Goal: Use online tool/utility: Use online tool/utility

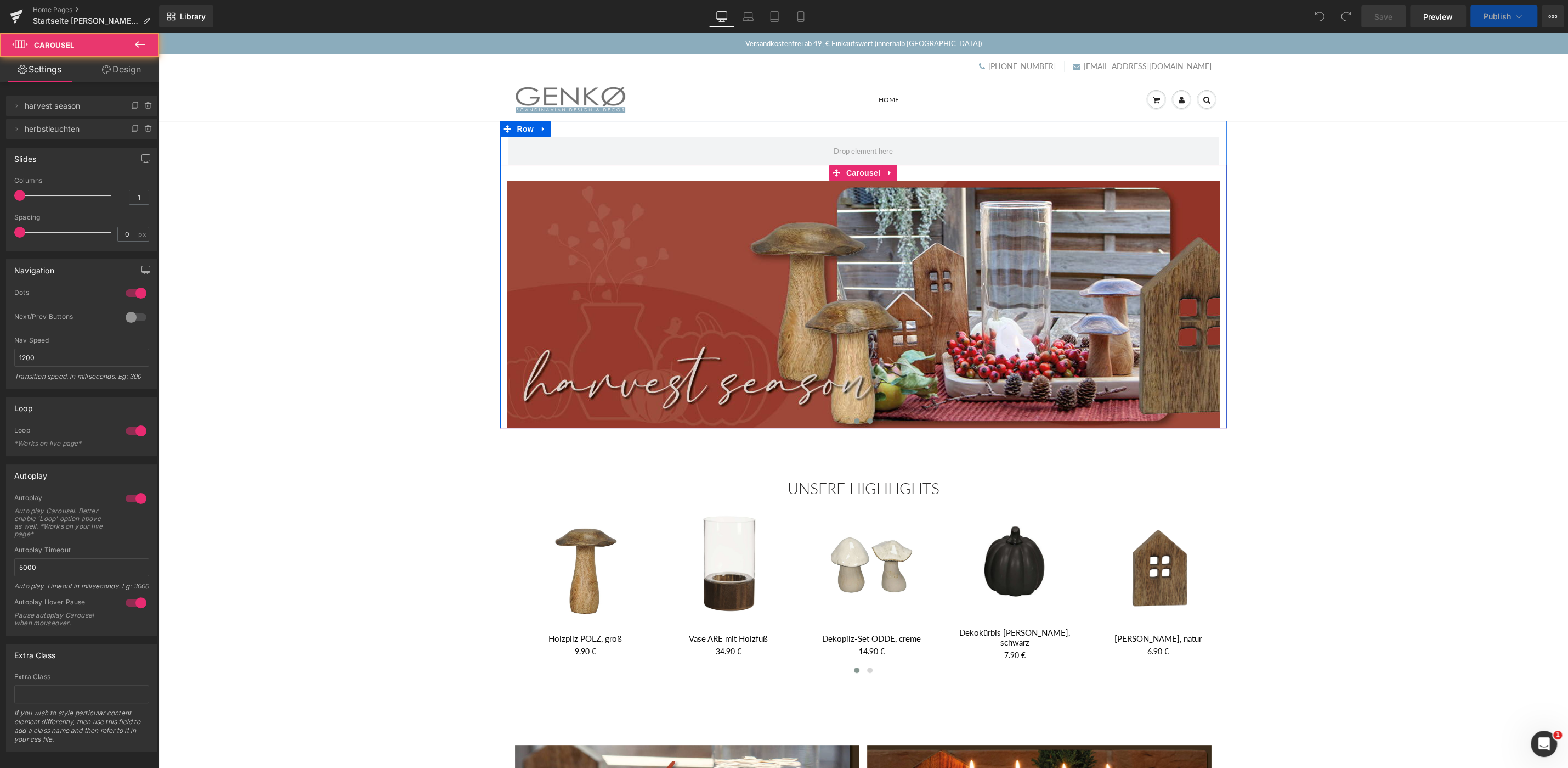
click at [872, 424] on button at bounding box center [870, 421] width 13 height 11
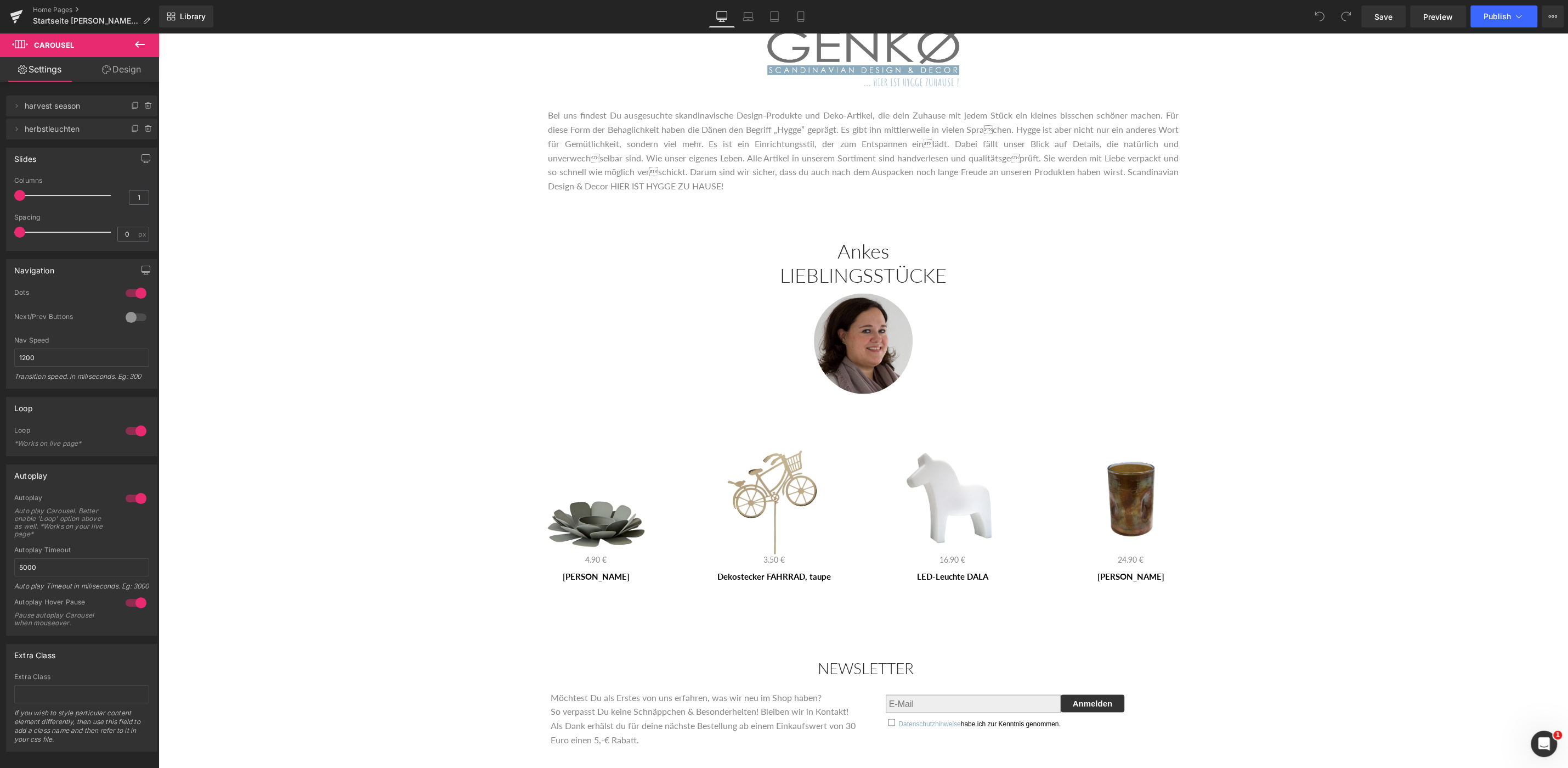
scroll to position [2219, 0]
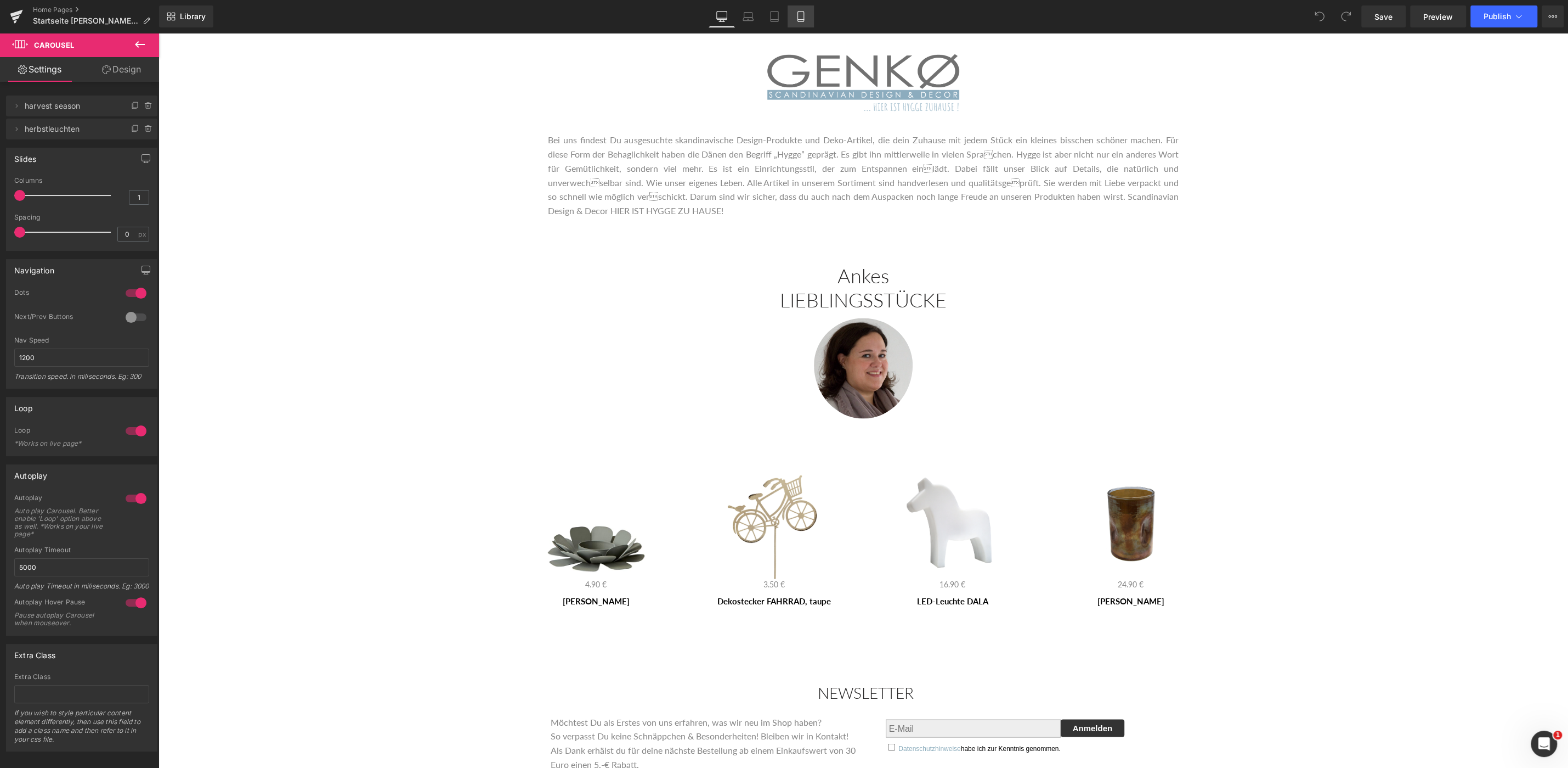
click at [802, 16] on icon at bounding box center [801, 17] width 11 height 11
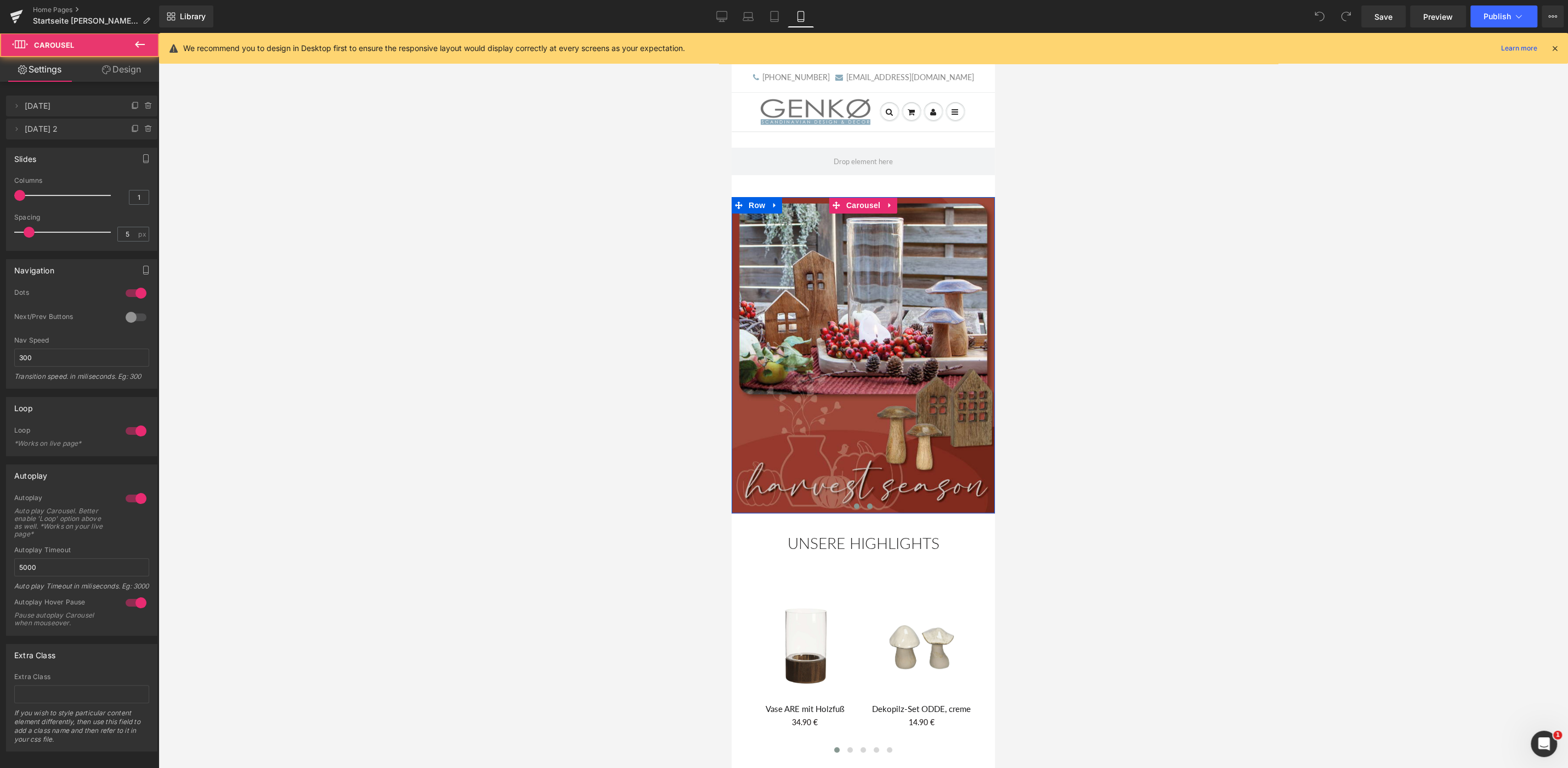
click at [870, 508] on span at bounding box center [870, 506] width 6 height 6
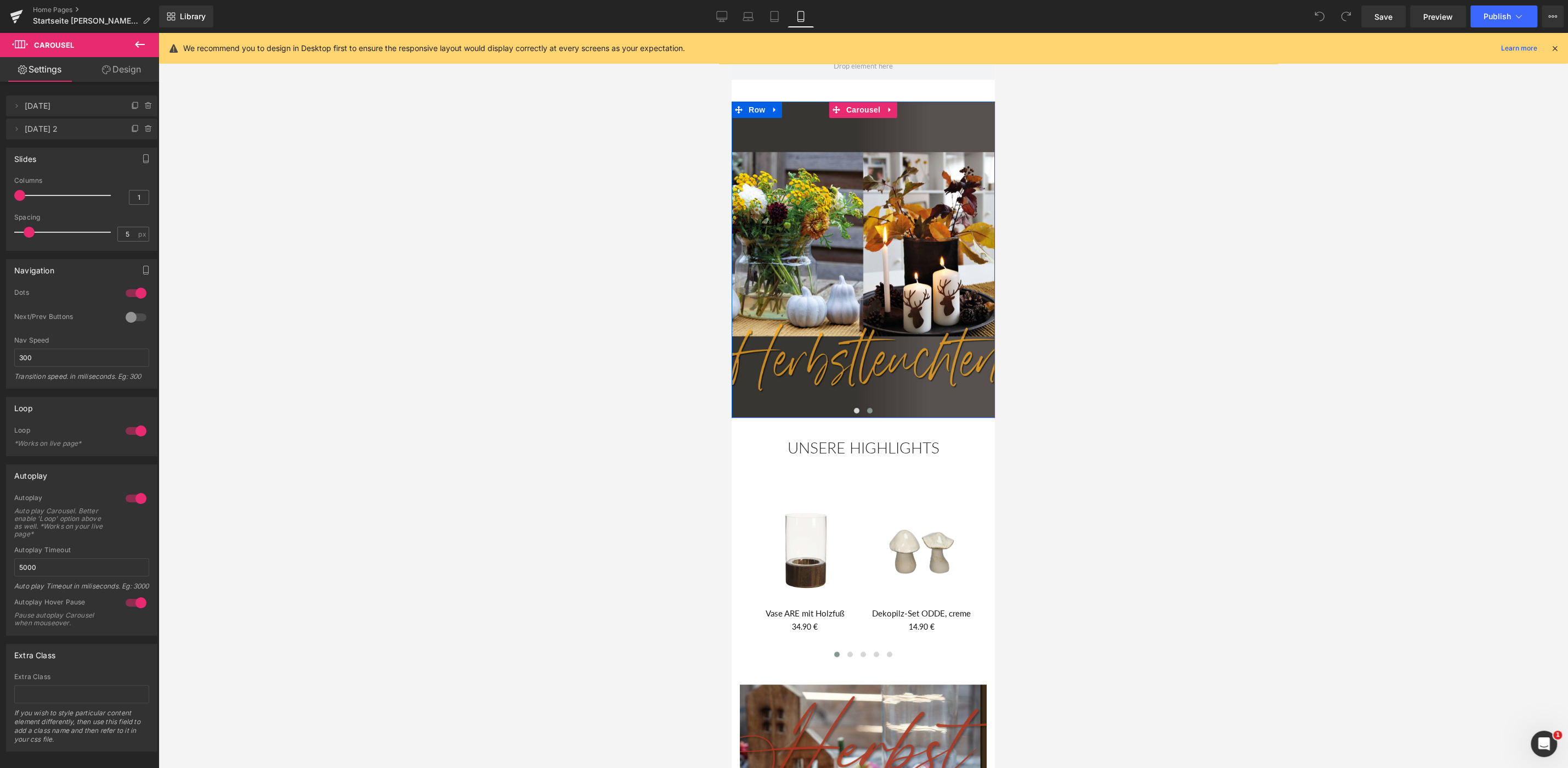
scroll to position [235, 0]
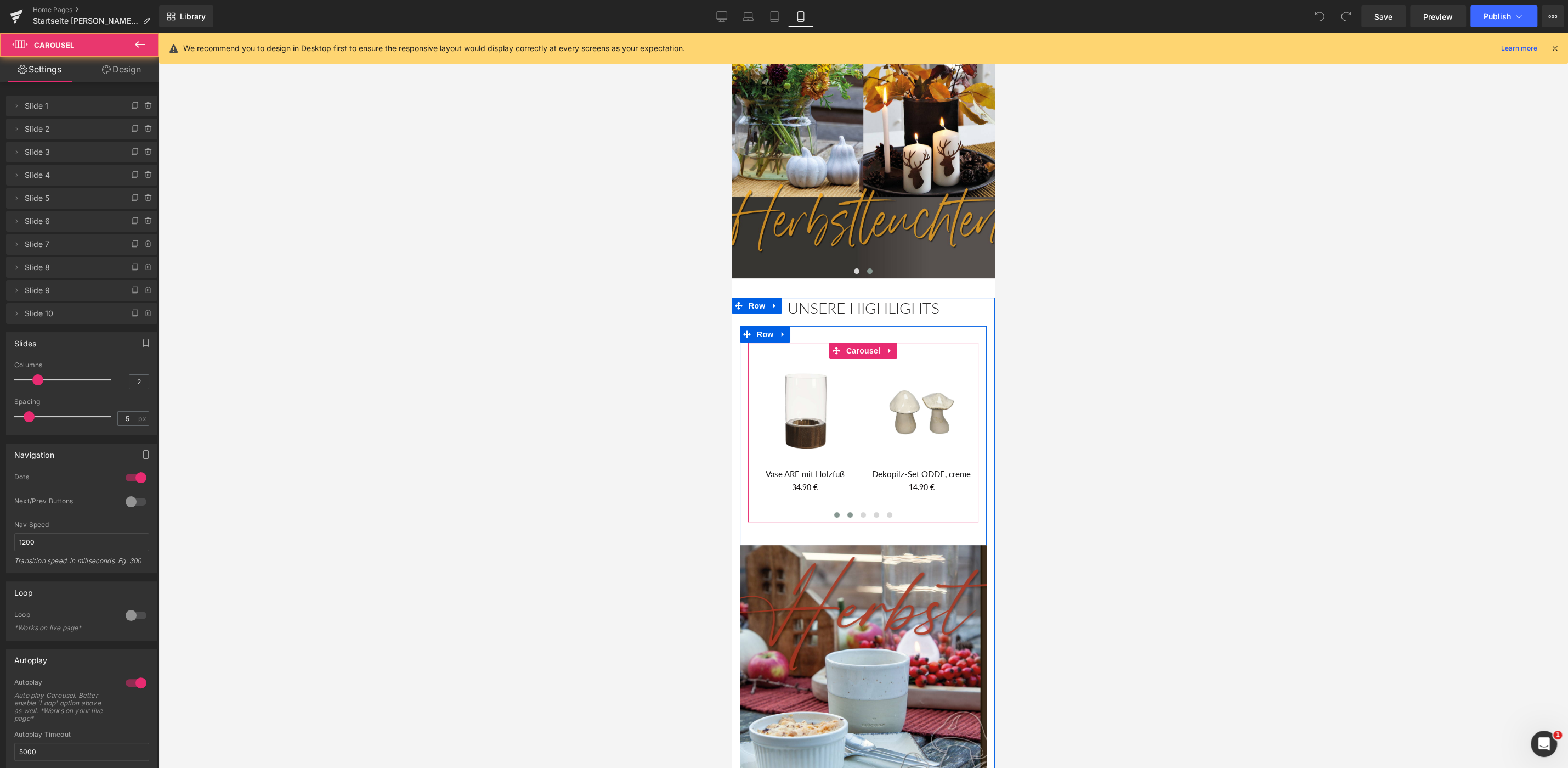
click at [850, 512] on span at bounding box center [850, 514] width 6 height 6
click at [863, 512] on span at bounding box center [863, 514] width 6 height 6
click at [877, 512] on span at bounding box center [876, 514] width 6 height 6
click at [890, 512] on span at bounding box center [890, 514] width 6 height 6
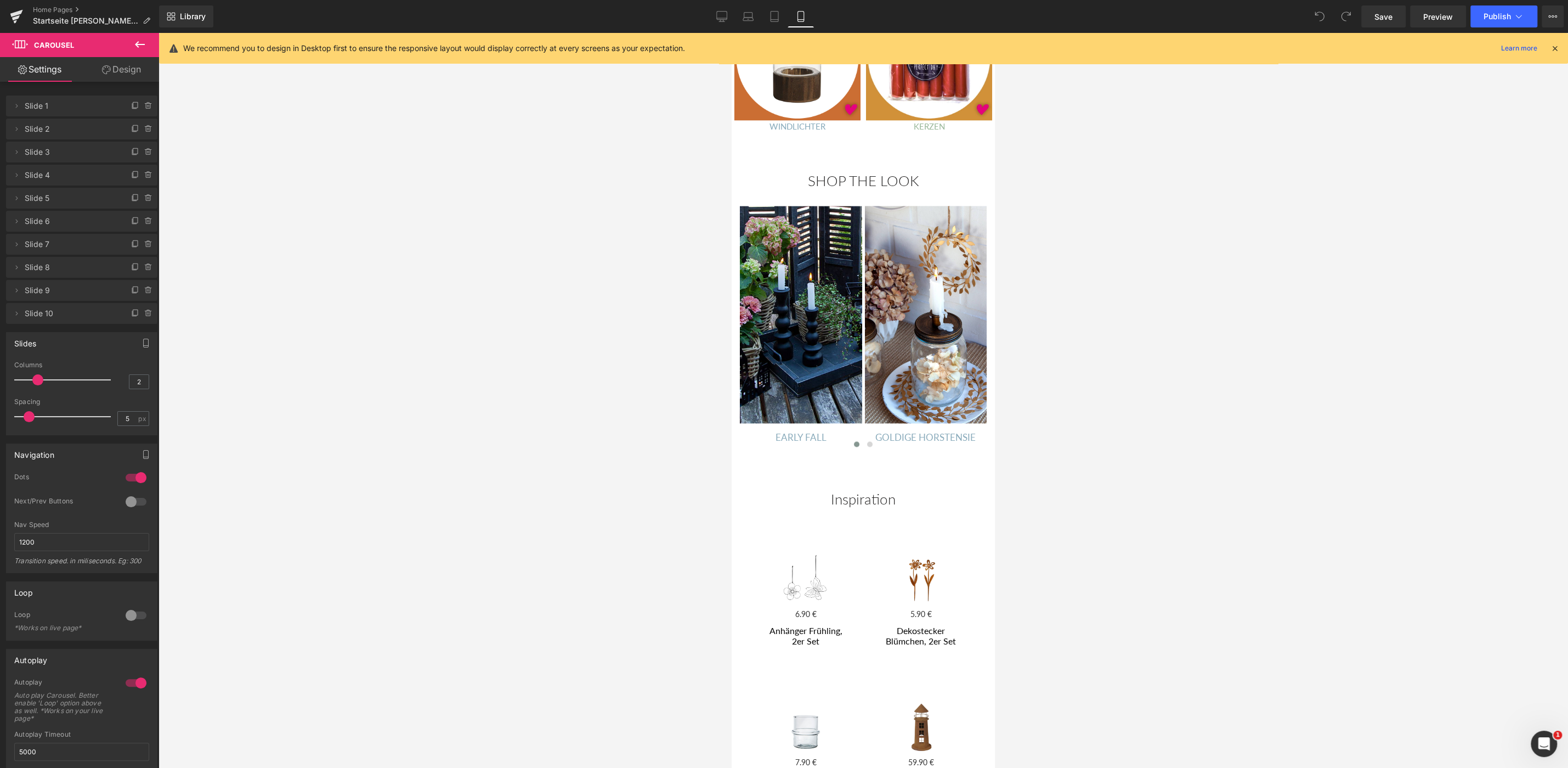
scroll to position [1530, 0]
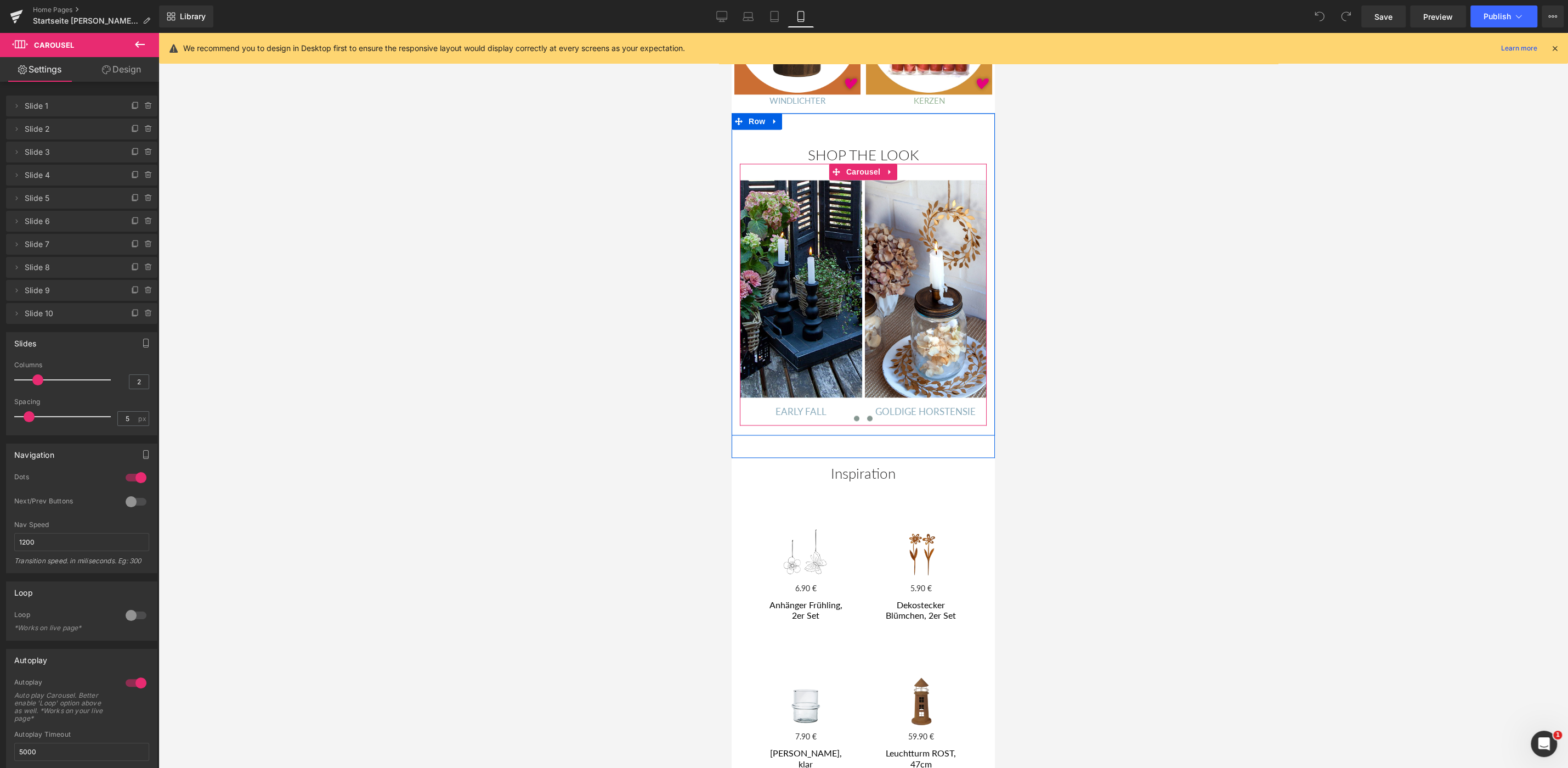
click at [870, 415] on span at bounding box center [870, 418] width 6 height 6
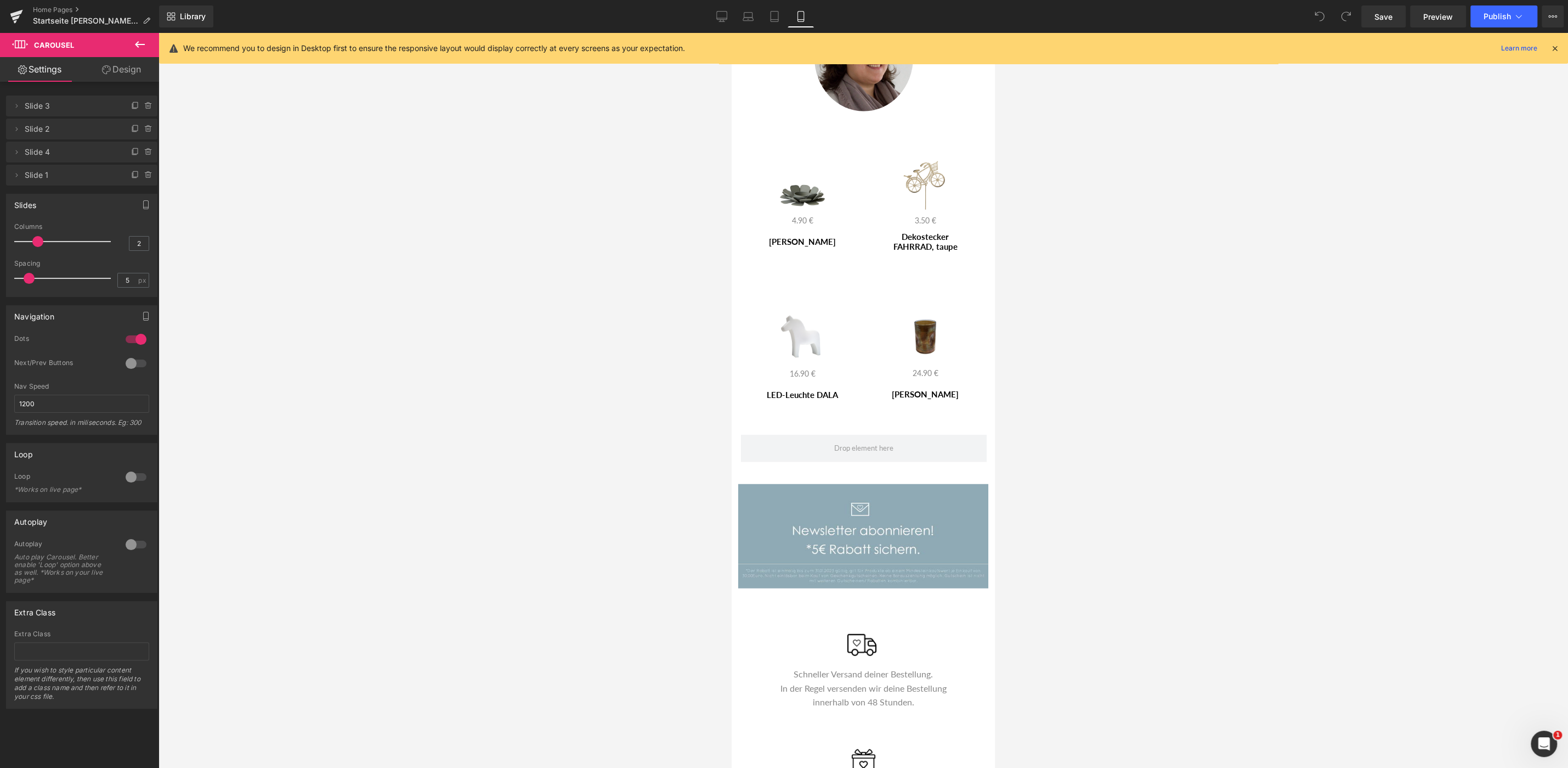
scroll to position [3045, 0]
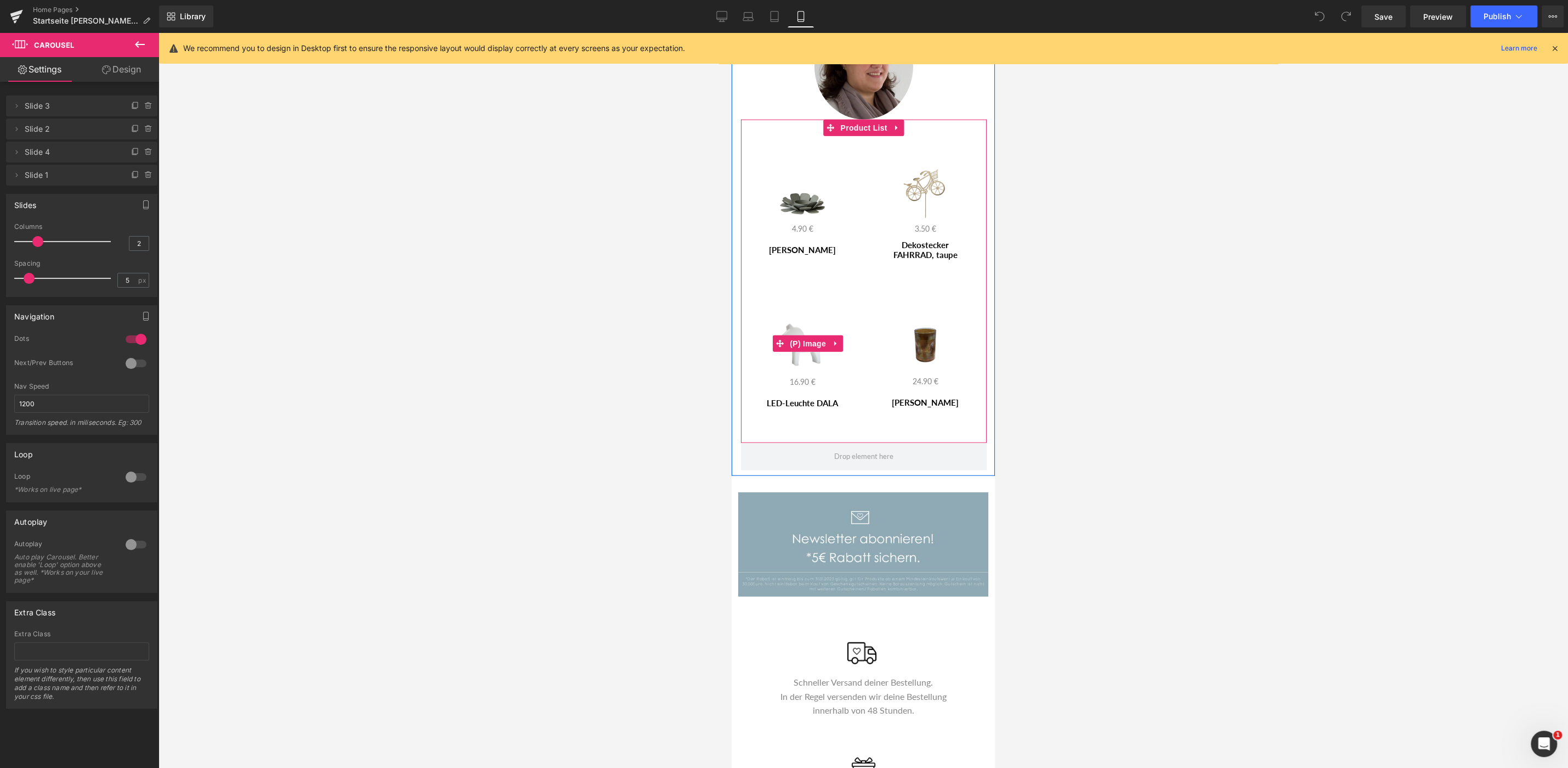
click at [802, 316] on img at bounding box center [802, 343] width 54 height 54
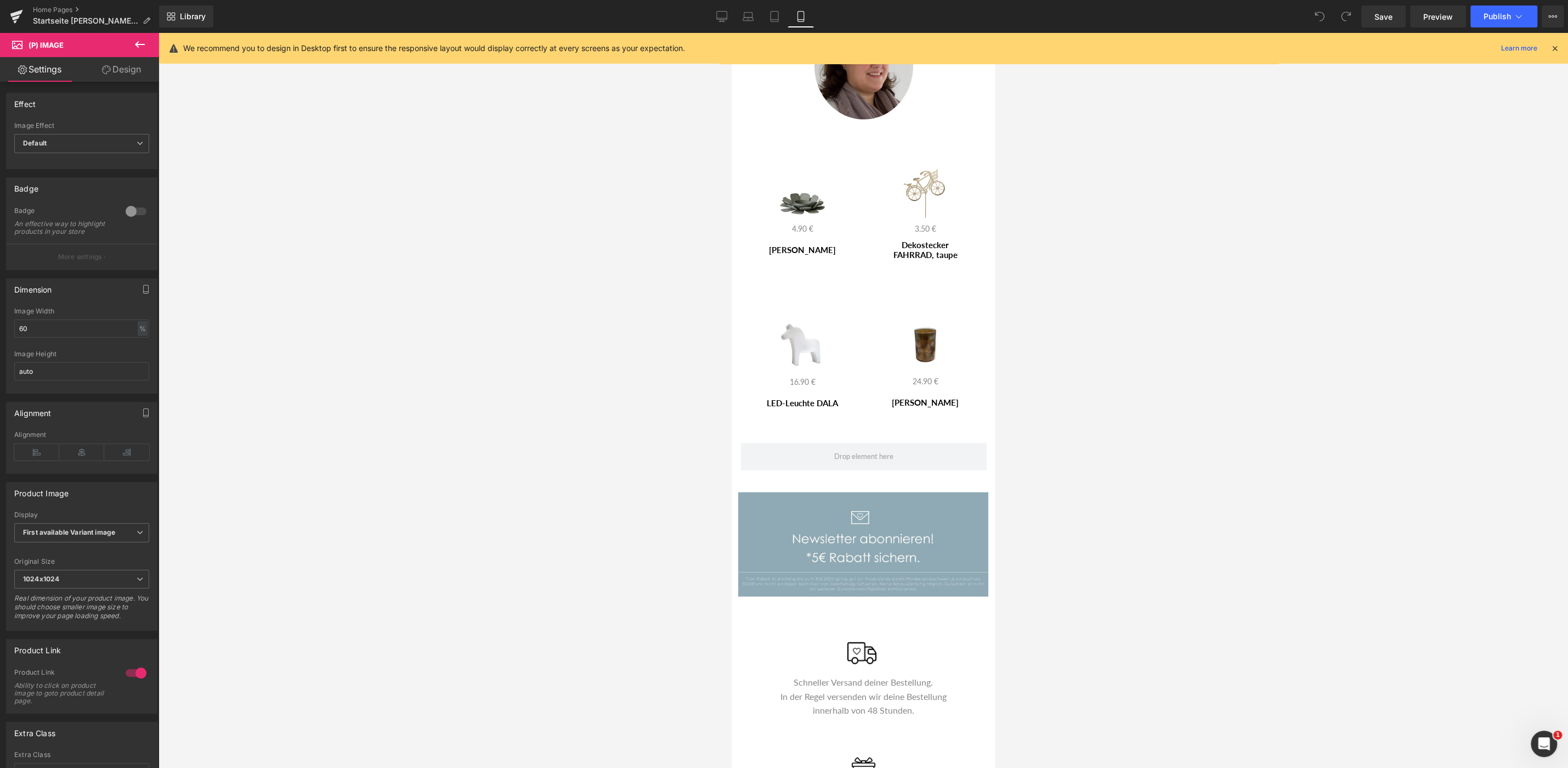
click at [1552, 49] on icon at bounding box center [1555, 49] width 10 height 10
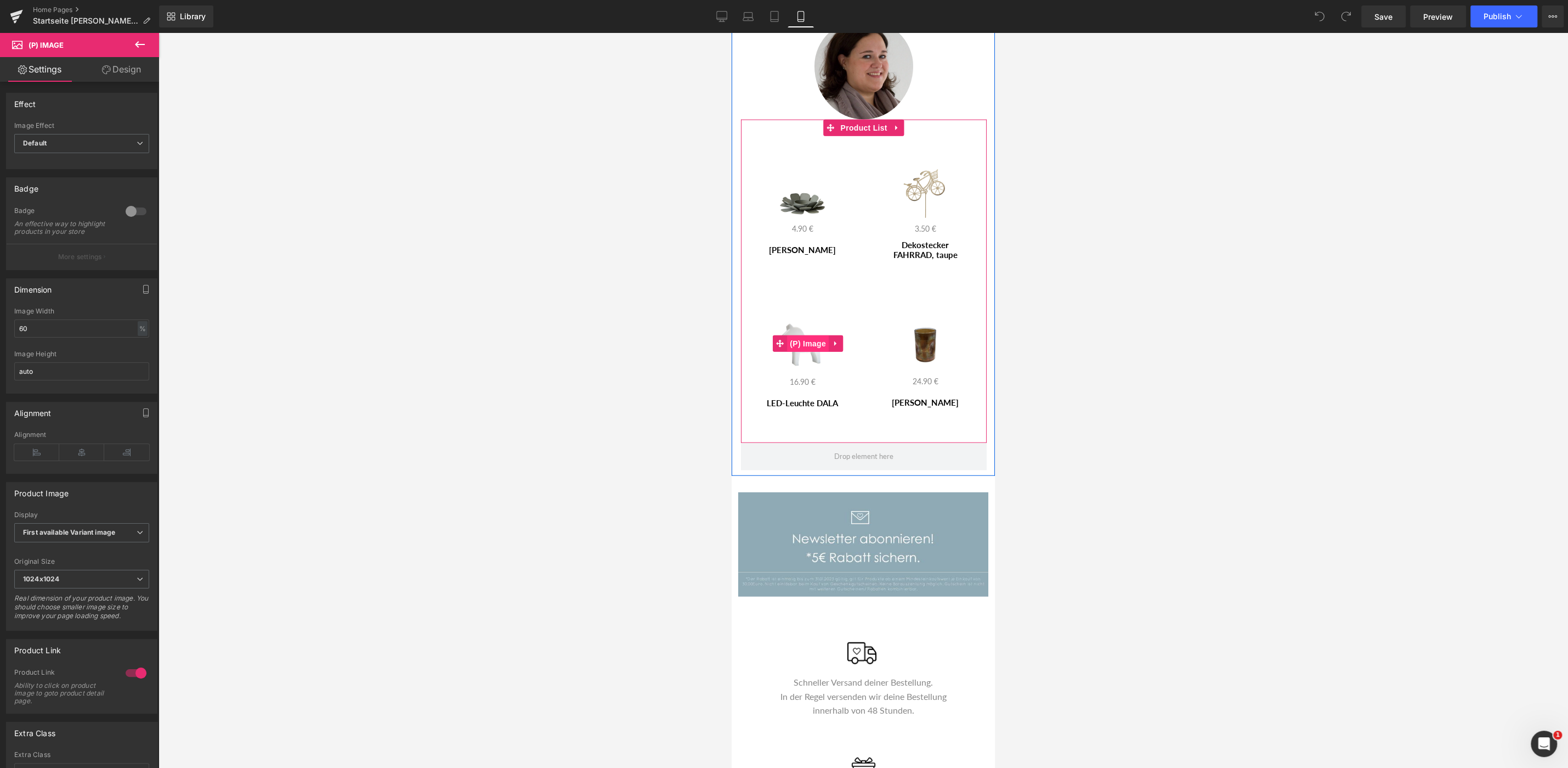
scroll to position [2692, 0]
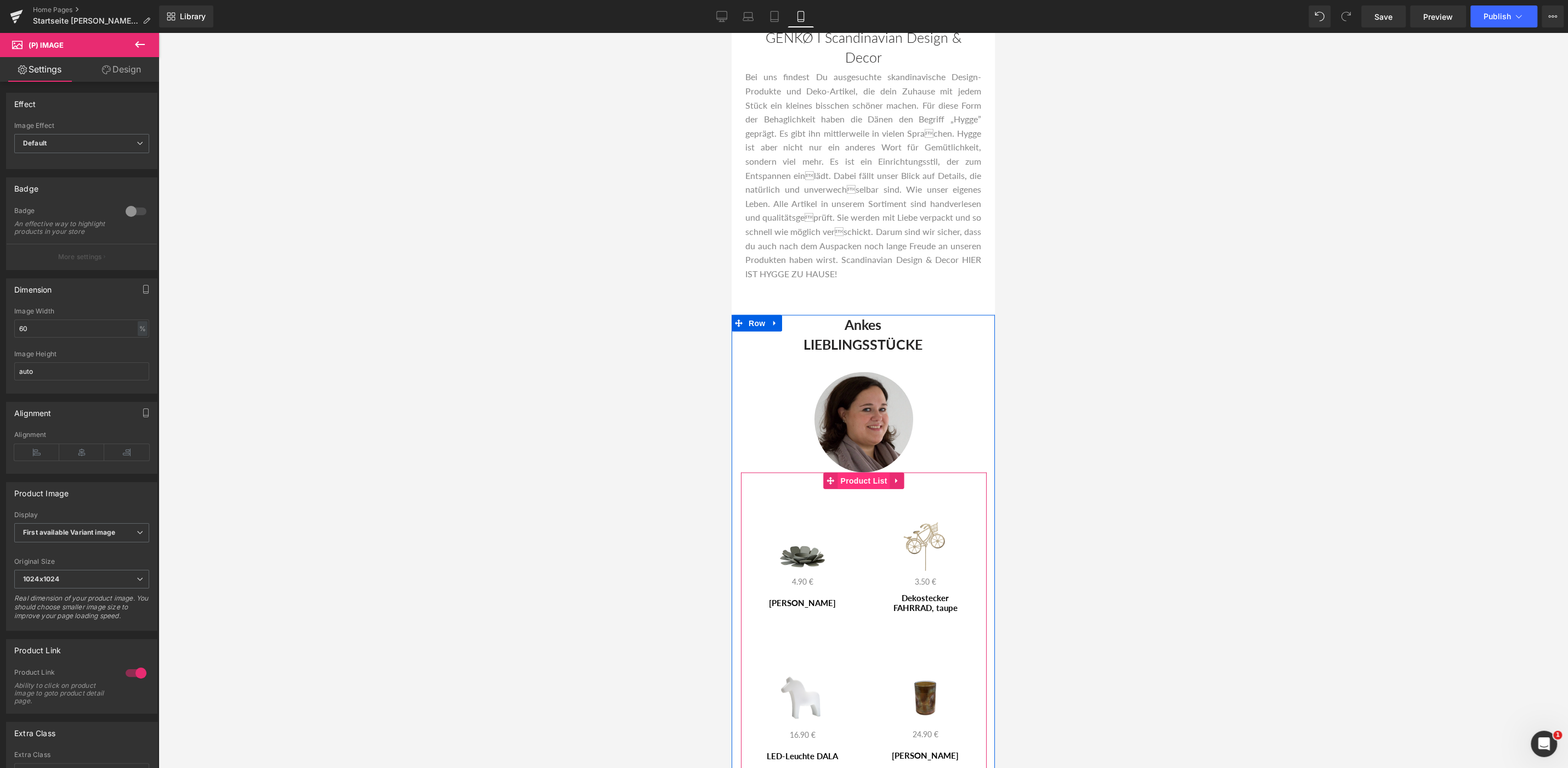
click at [868, 473] on span "Product List" at bounding box center [864, 481] width 52 height 16
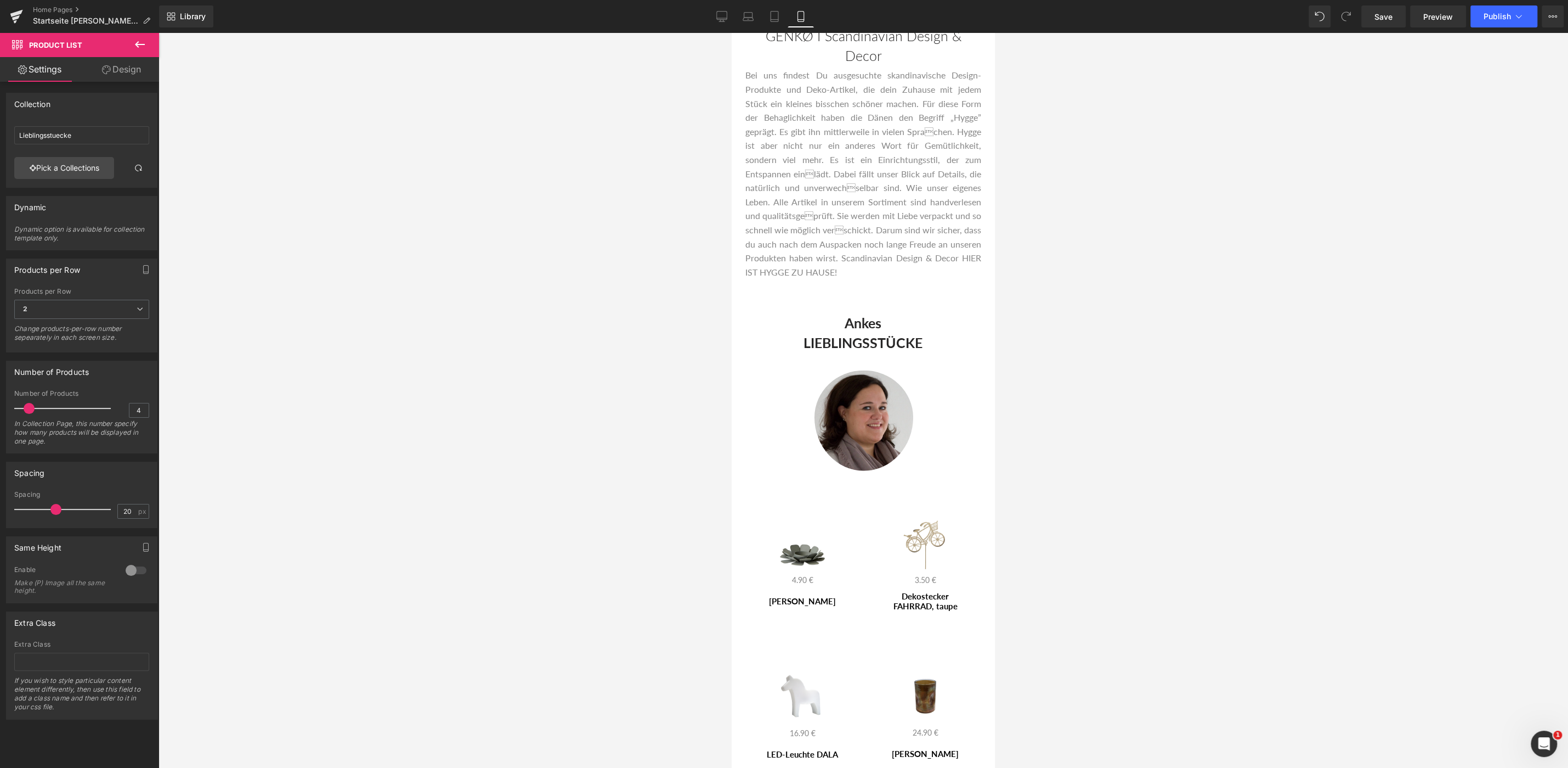
scroll to position [2751, 0]
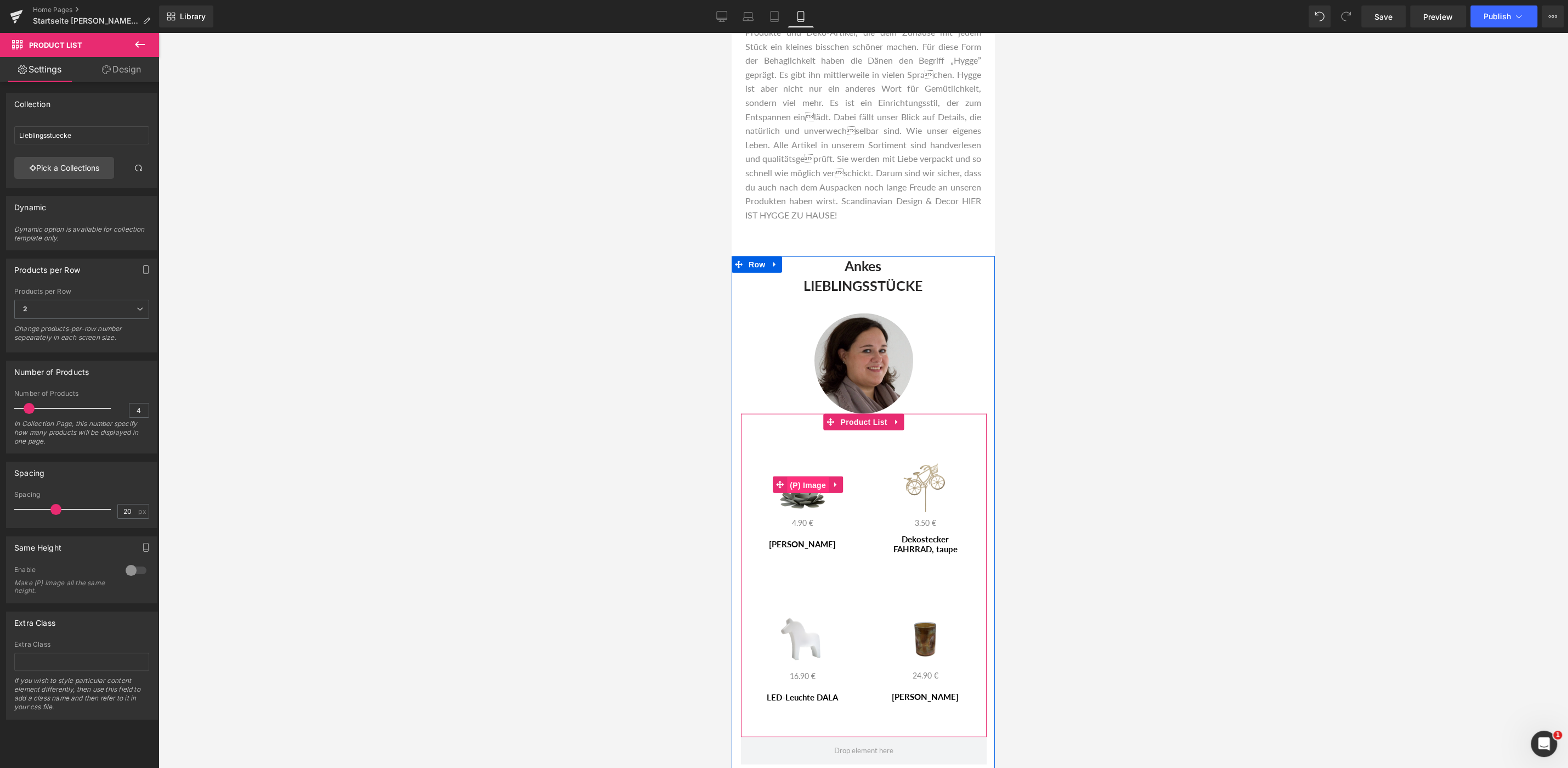
click at [807, 477] on span "(P) Image" at bounding box center [807, 485] width 42 height 16
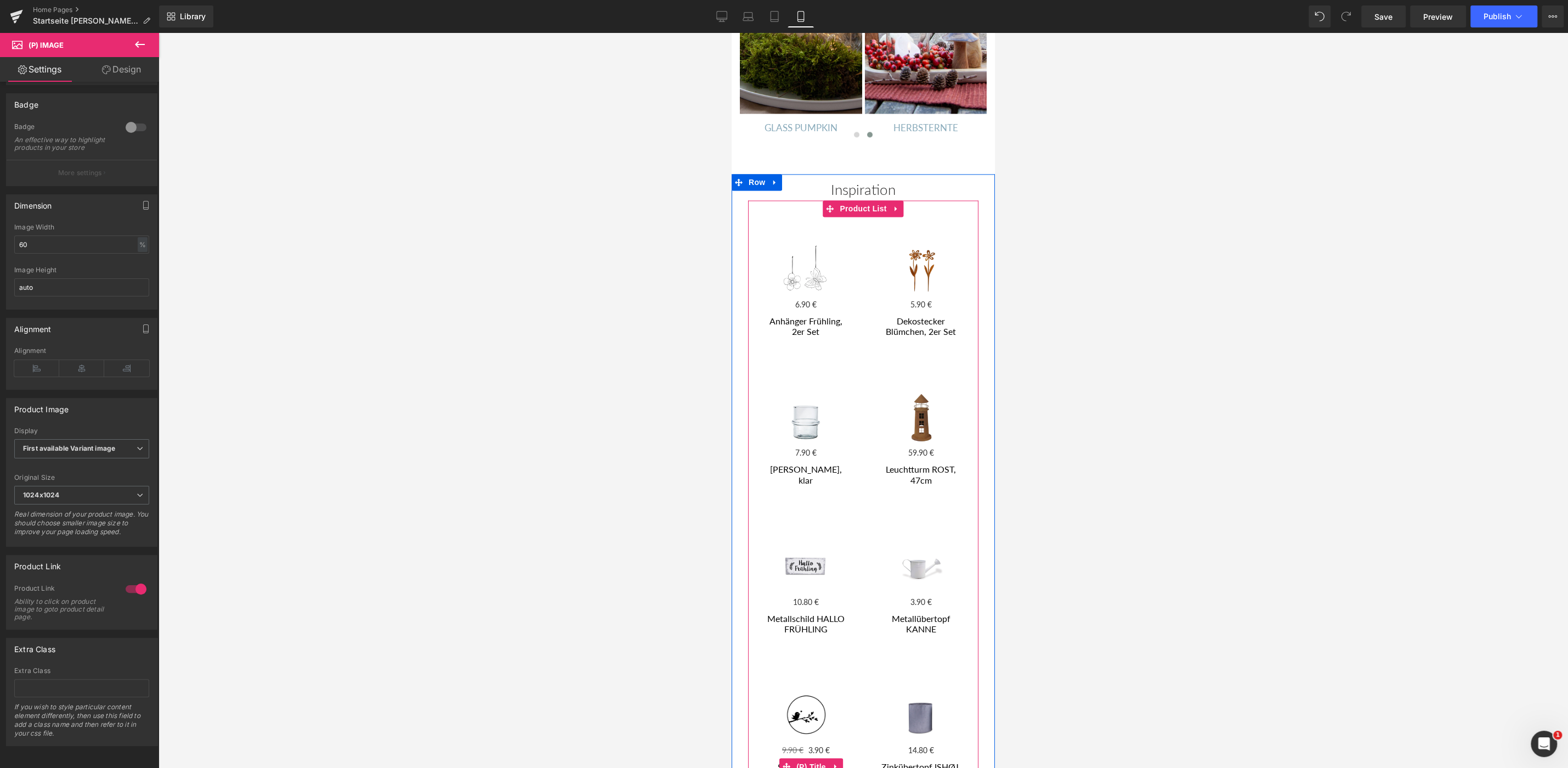
scroll to position [1809, 0]
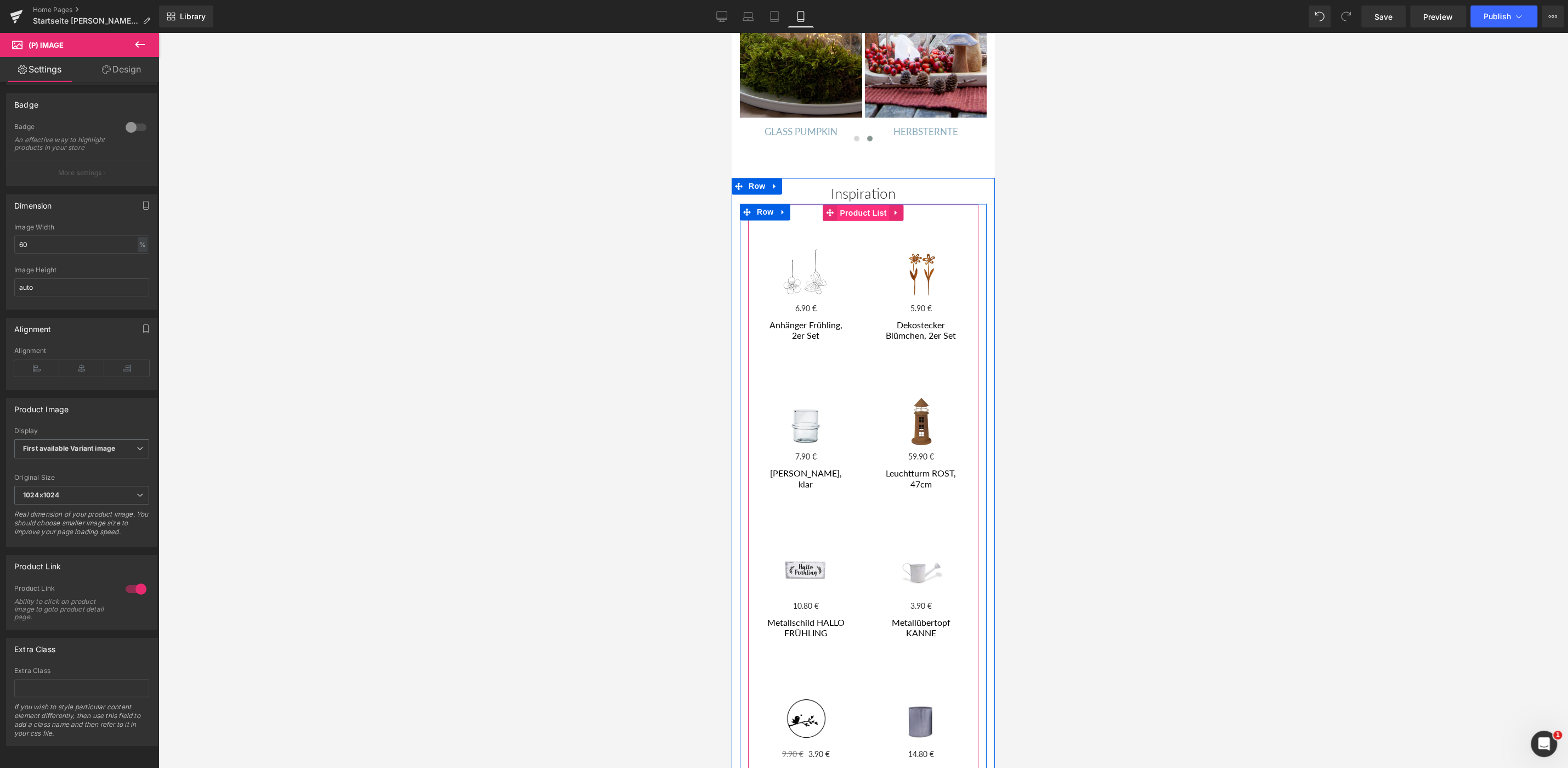
click at [866, 205] on span "Product List" at bounding box center [863, 213] width 52 height 16
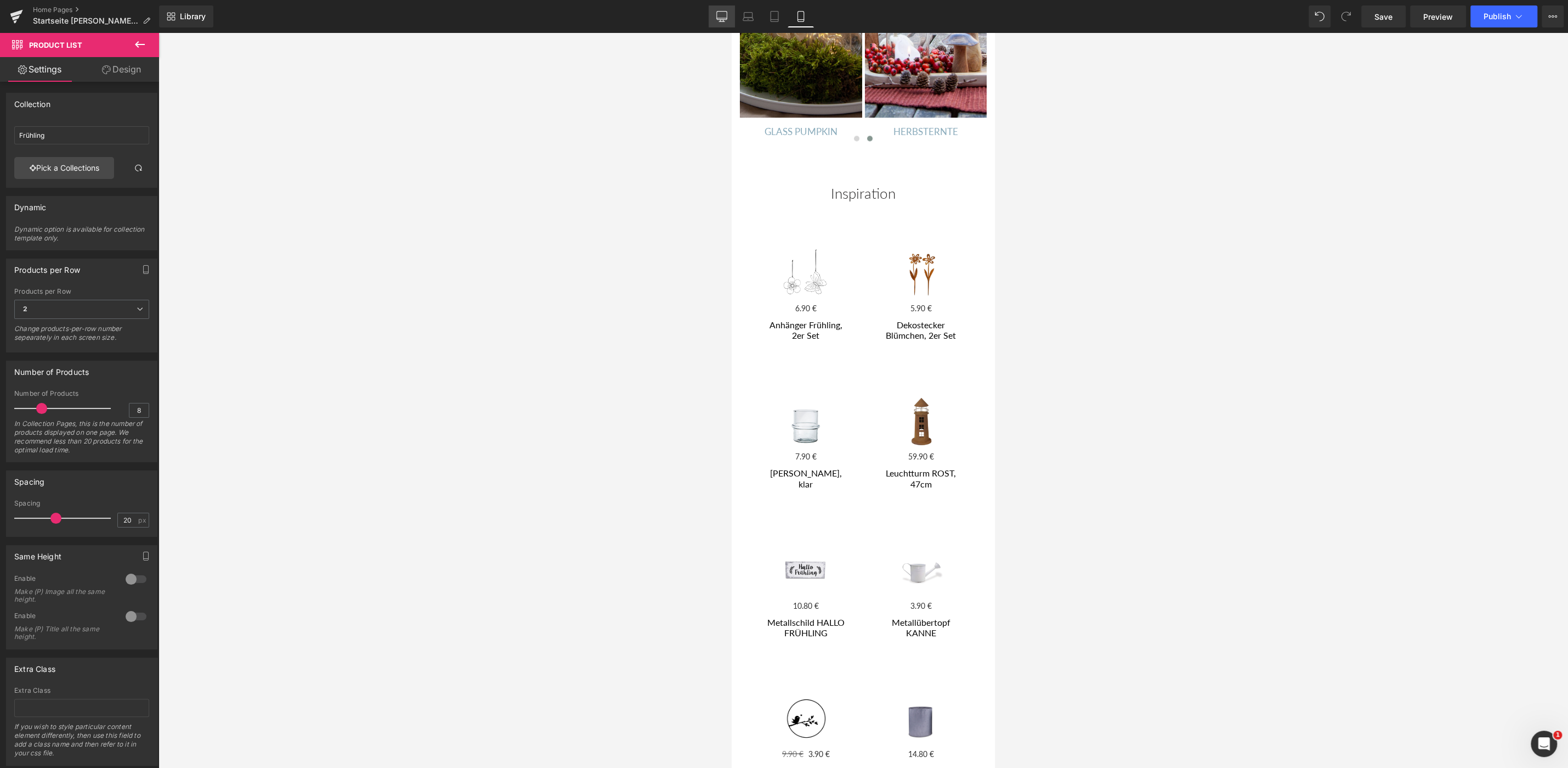
click at [718, 21] on link "Desktop" at bounding box center [721, 16] width 26 height 22
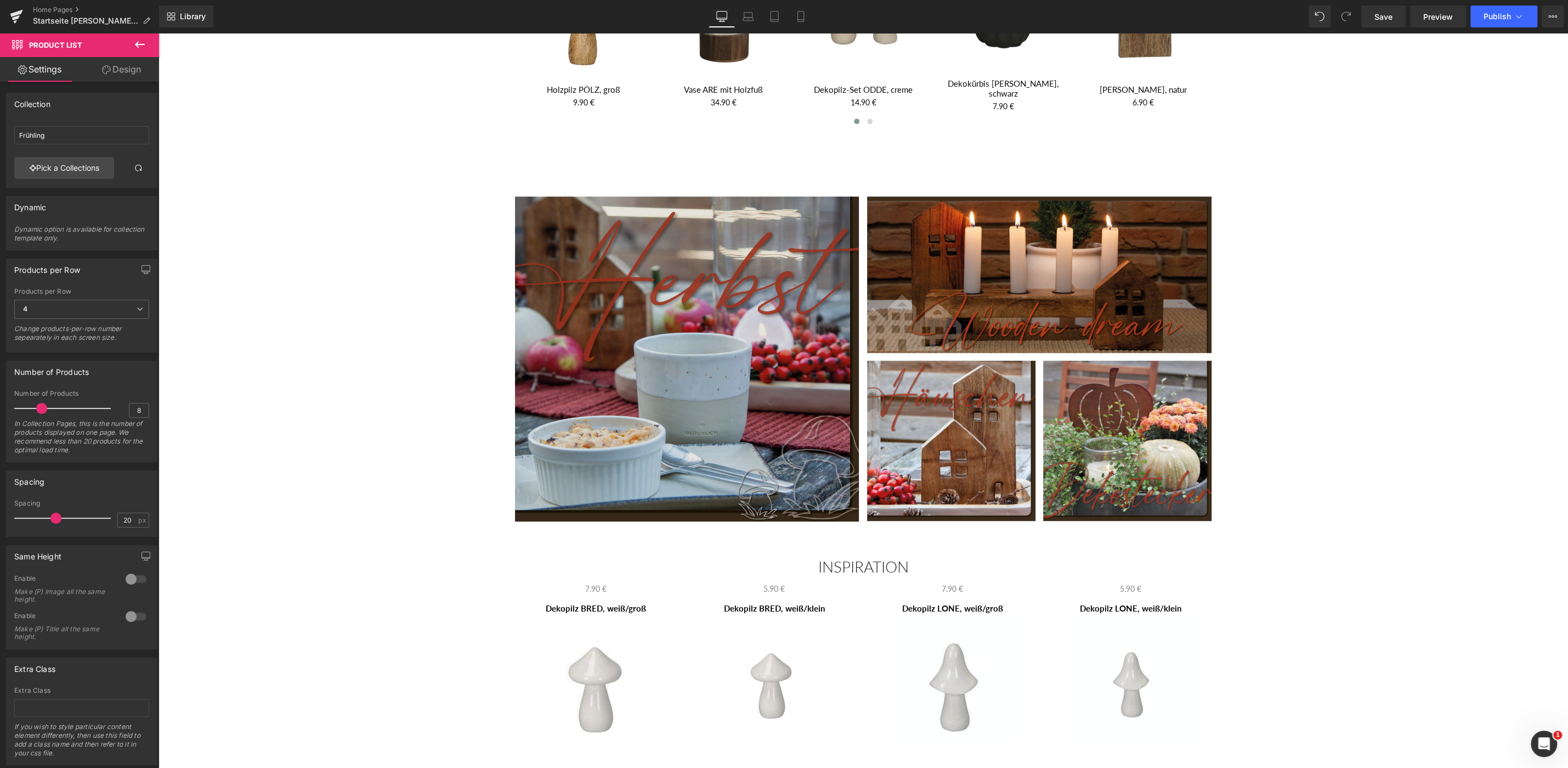
scroll to position [764, 0]
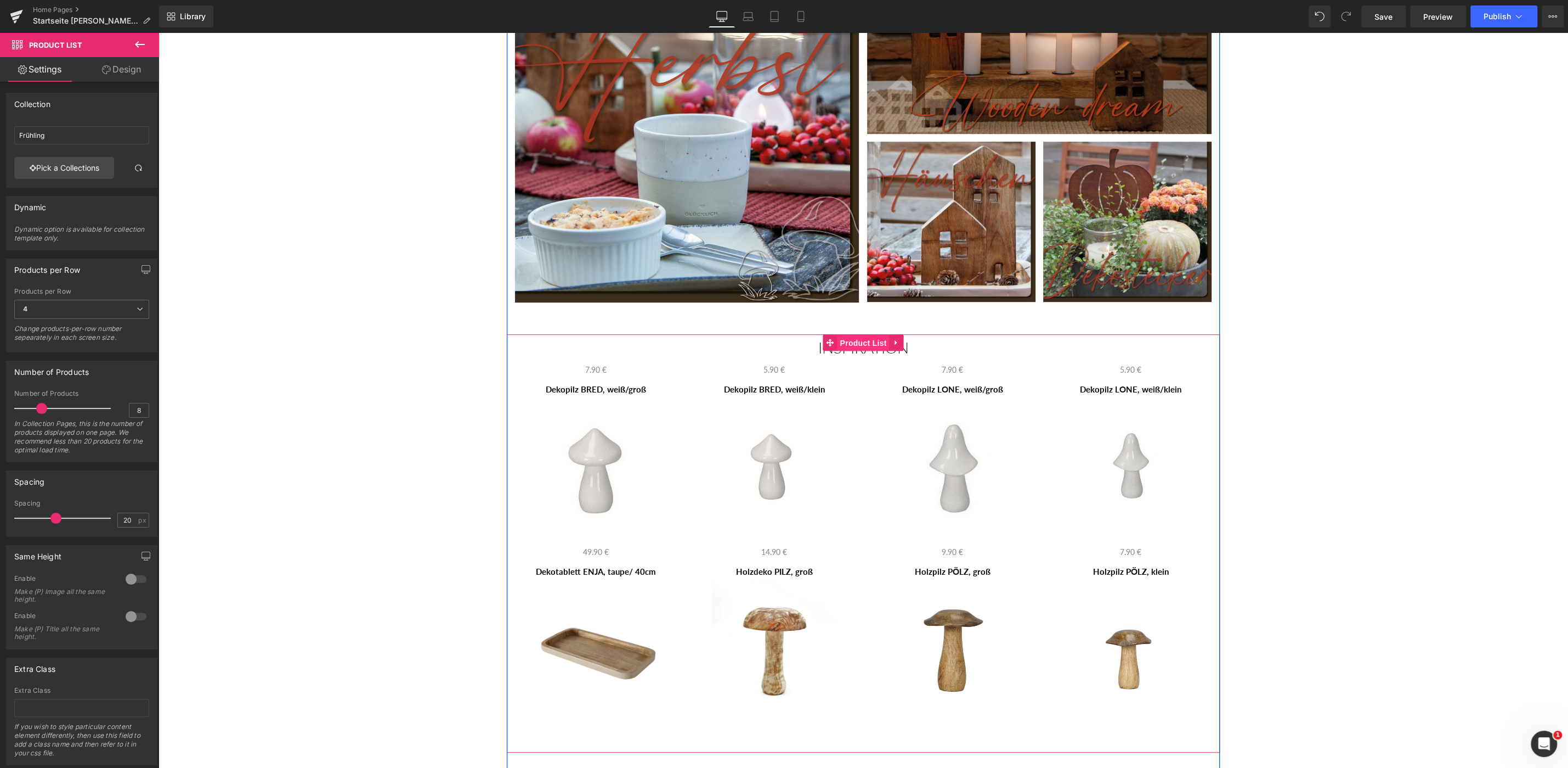
click at [865, 339] on span "Product List" at bounding box center [863, 343] width 52 height 16
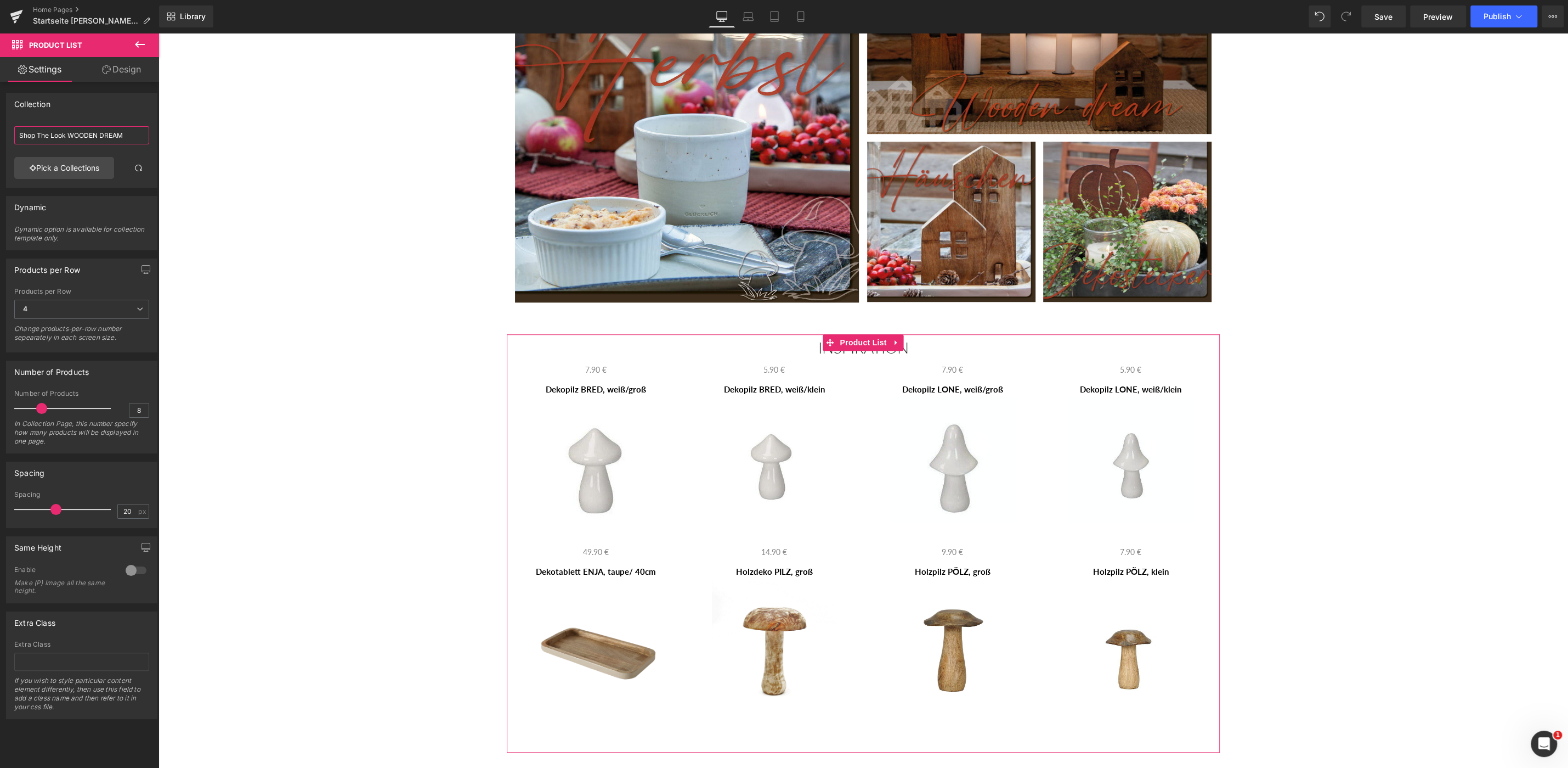
drag, startPoint x: 129, startPoint y: 135, endPoint x: 6, endPoint y: 130, distance: 123.1
click at [14, 130] on input "Shop The Look WOODEN DREAM" at bounding box center [82, 135] width 135 height 18
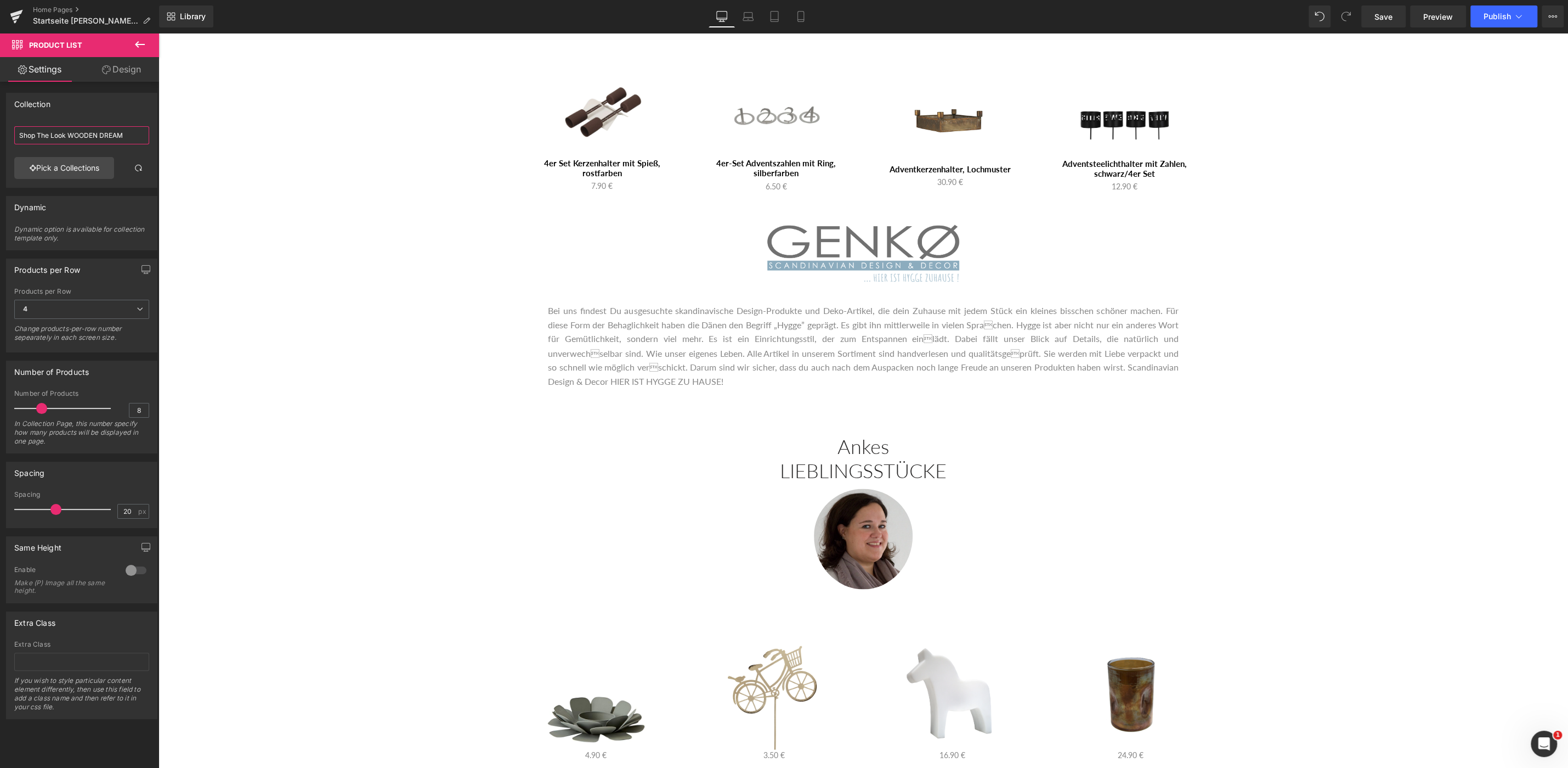
scroll to position [2059, 0]
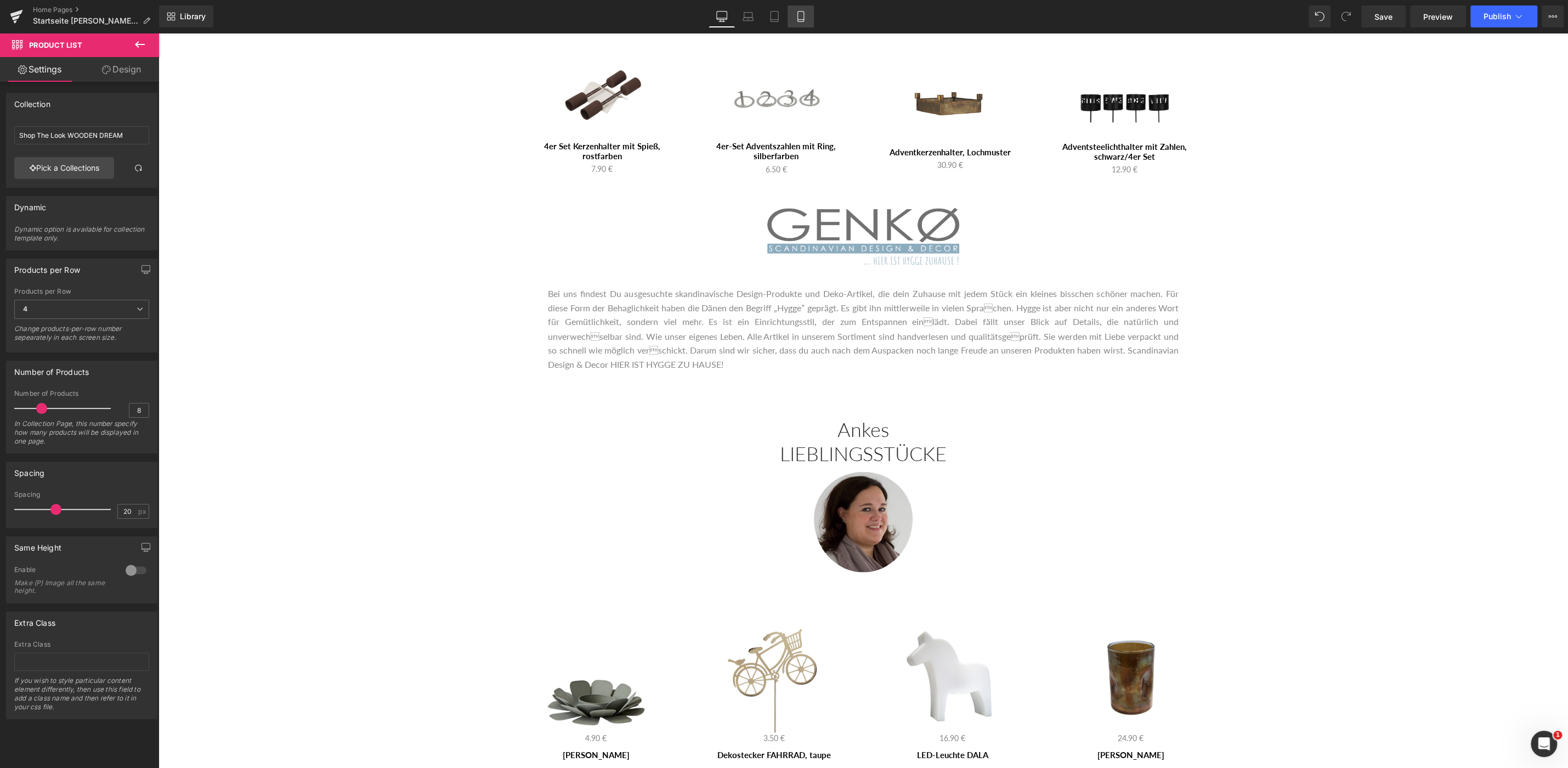
click at [799, 15] on icon at bounding box center [801, 17] width 11 height 11
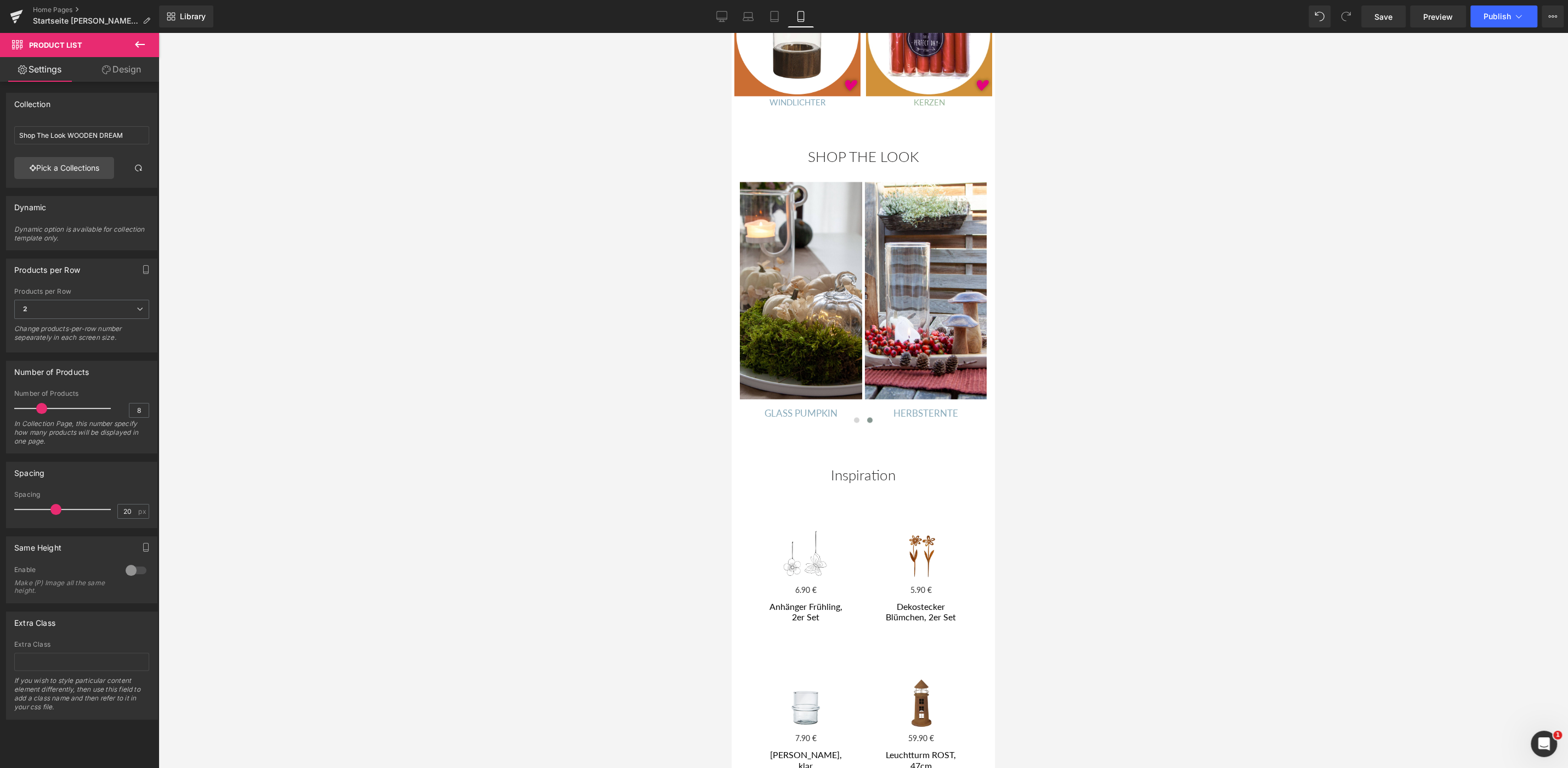
scroll to position [1706, 0]
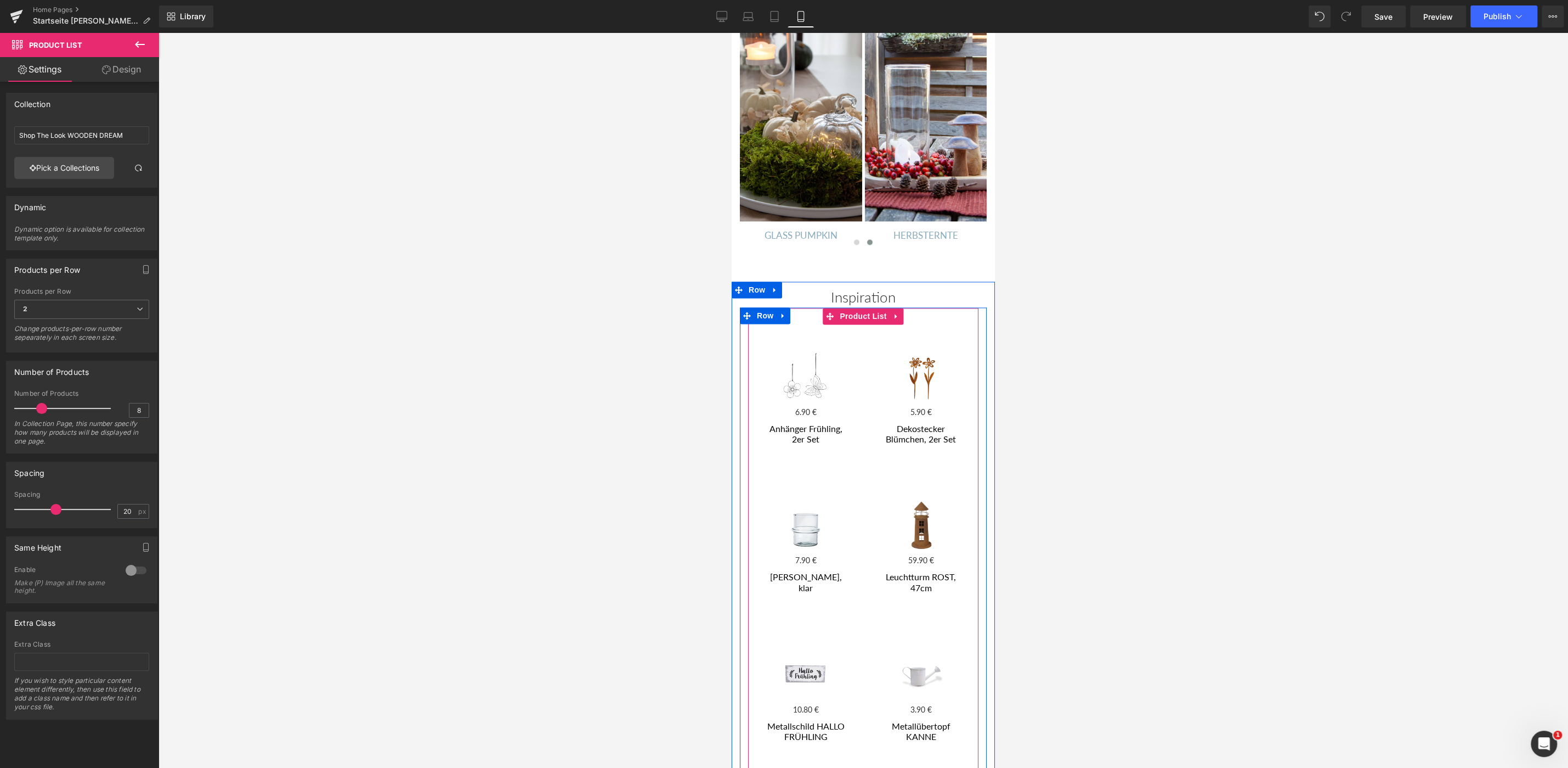
click at [861, 325] on div "Sale Off (P) Image 0 € 6.90 € (P) Price Anhänger Frühling, 2er Set (P) Title Pr…" at bounding box center [805, 399] width 115 height 148
click at [865, 308] on span "Product List" at bounding box center [863, 316] width 52 height 16
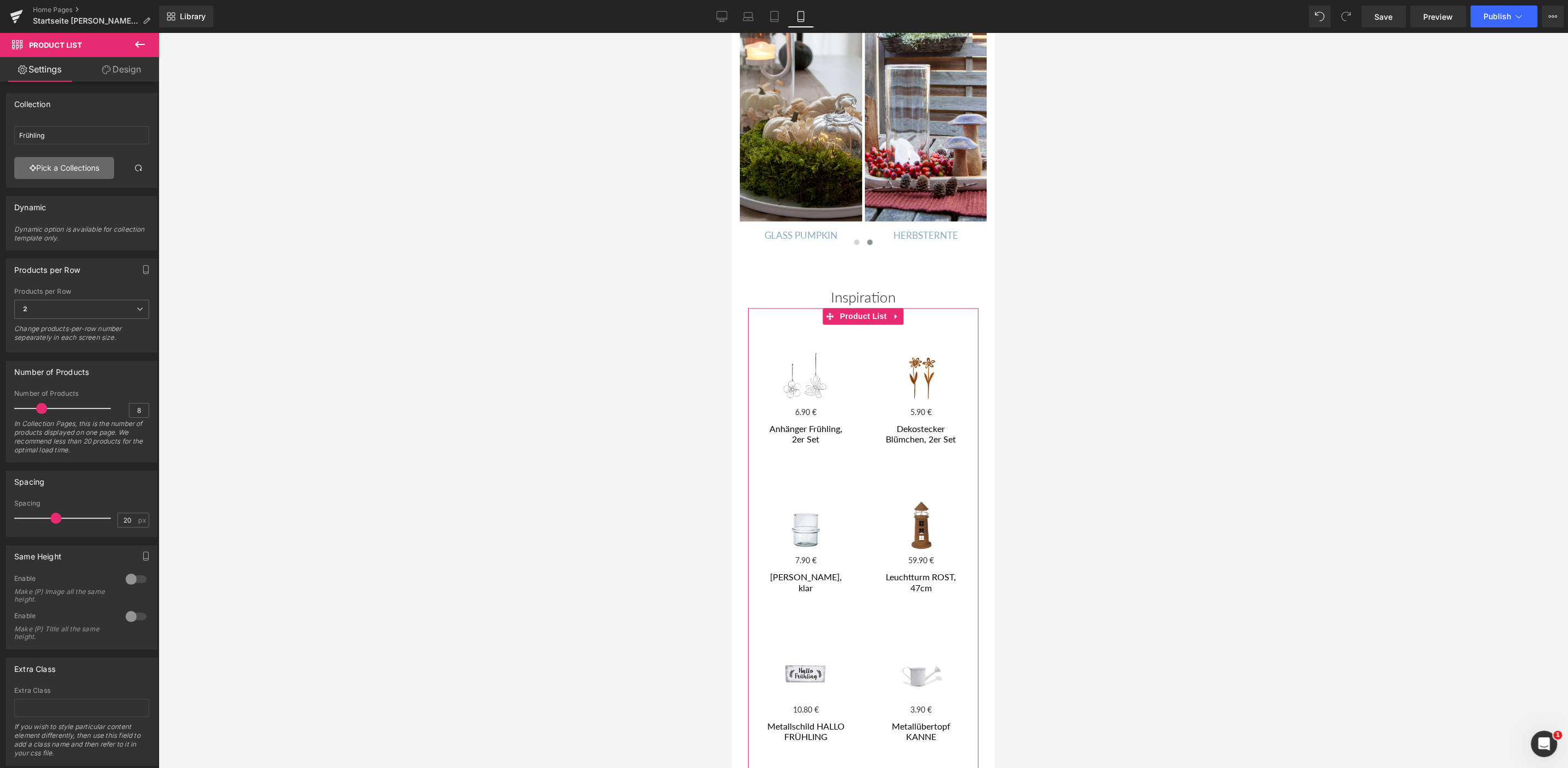
click at [72, 163] on link "Pick a Collections" at bounding box center [64, 168] width 100 height 22
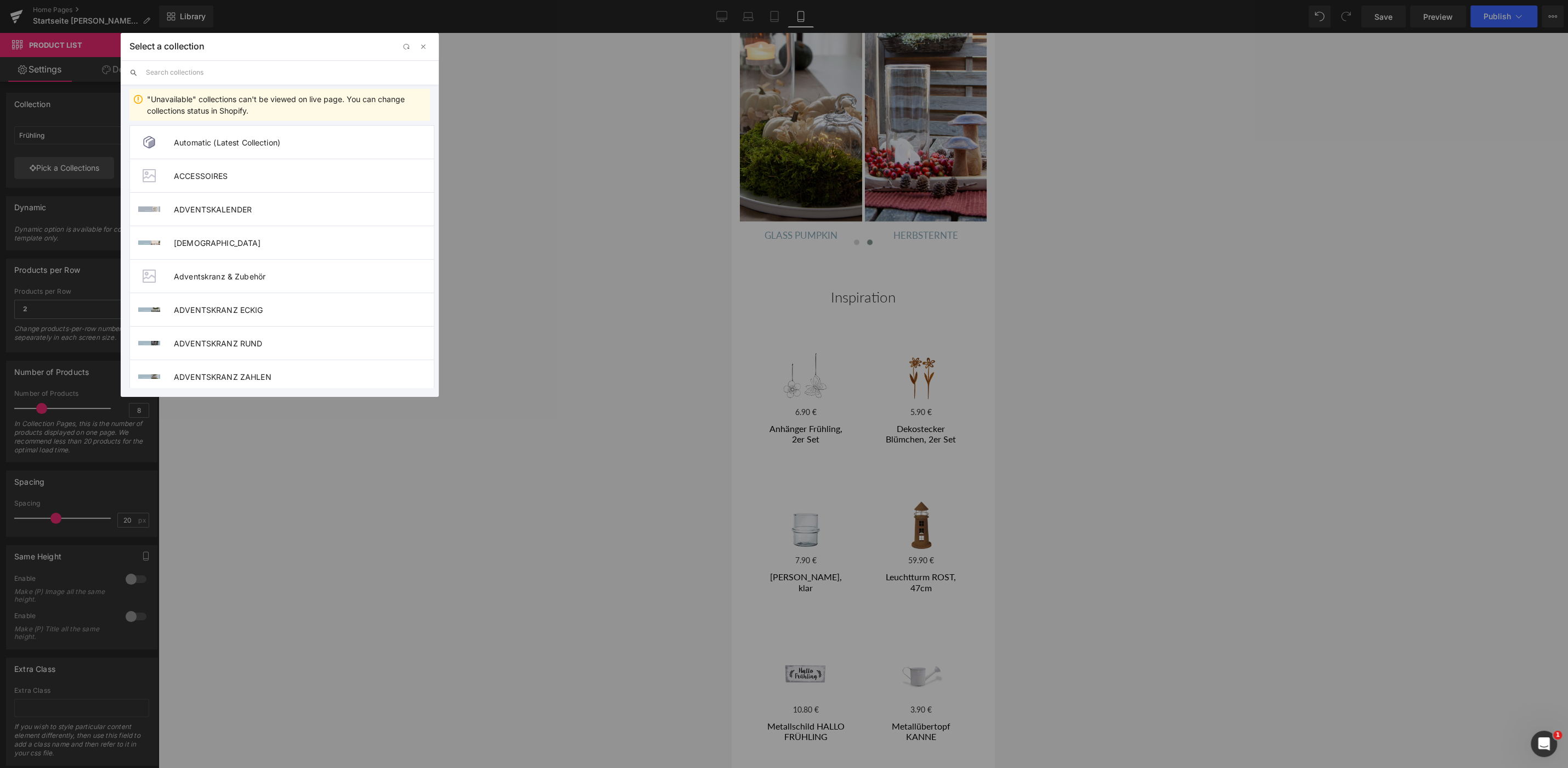
click at [170, 73] on input "text" at bounding box center [288, 72] width 284 height 24
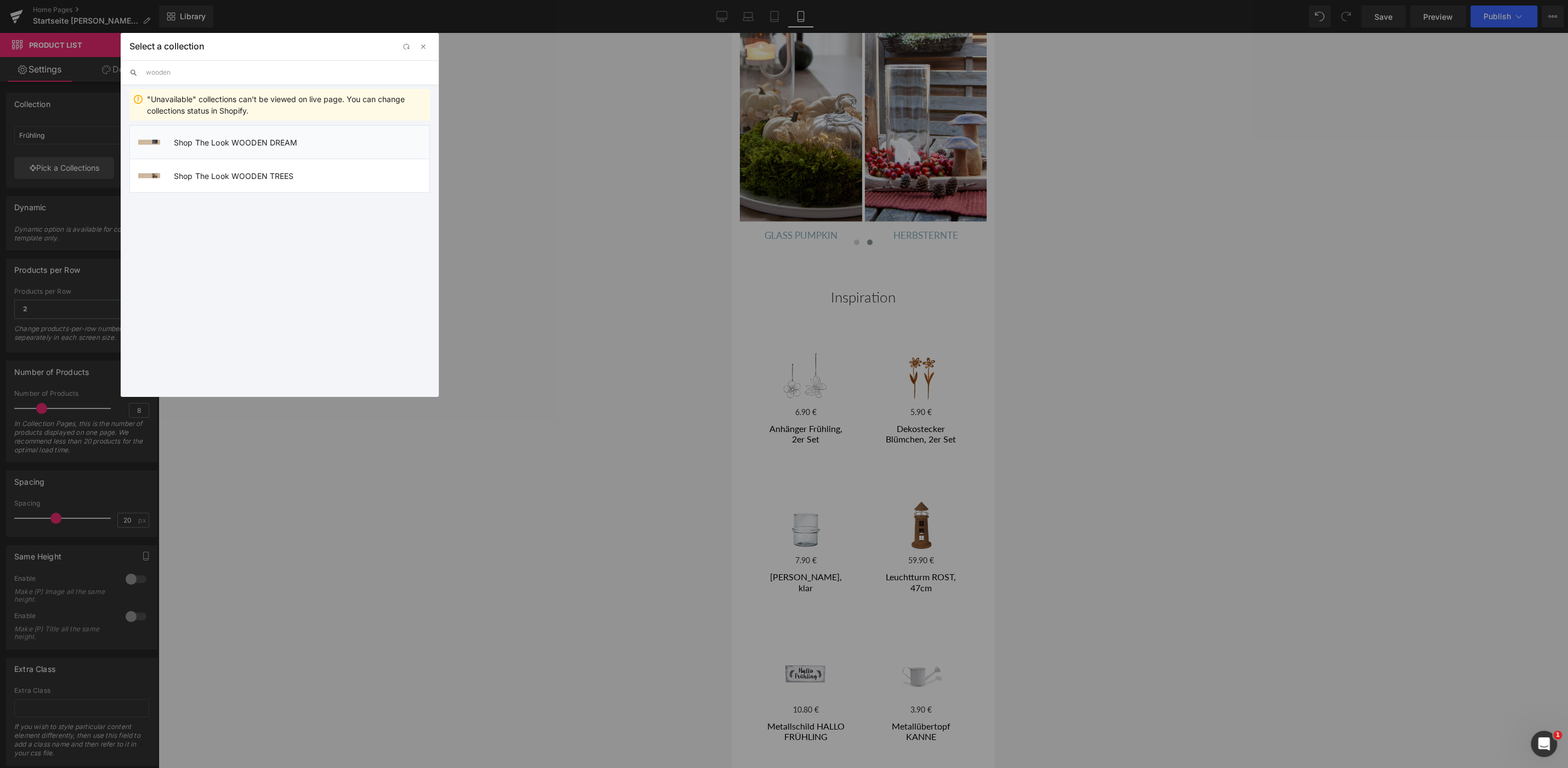
type input "wooden"
click at [220, 136] on li "Shop The Look WOODEN DREAM" at bounding box center [279, 142] width 301 height 34
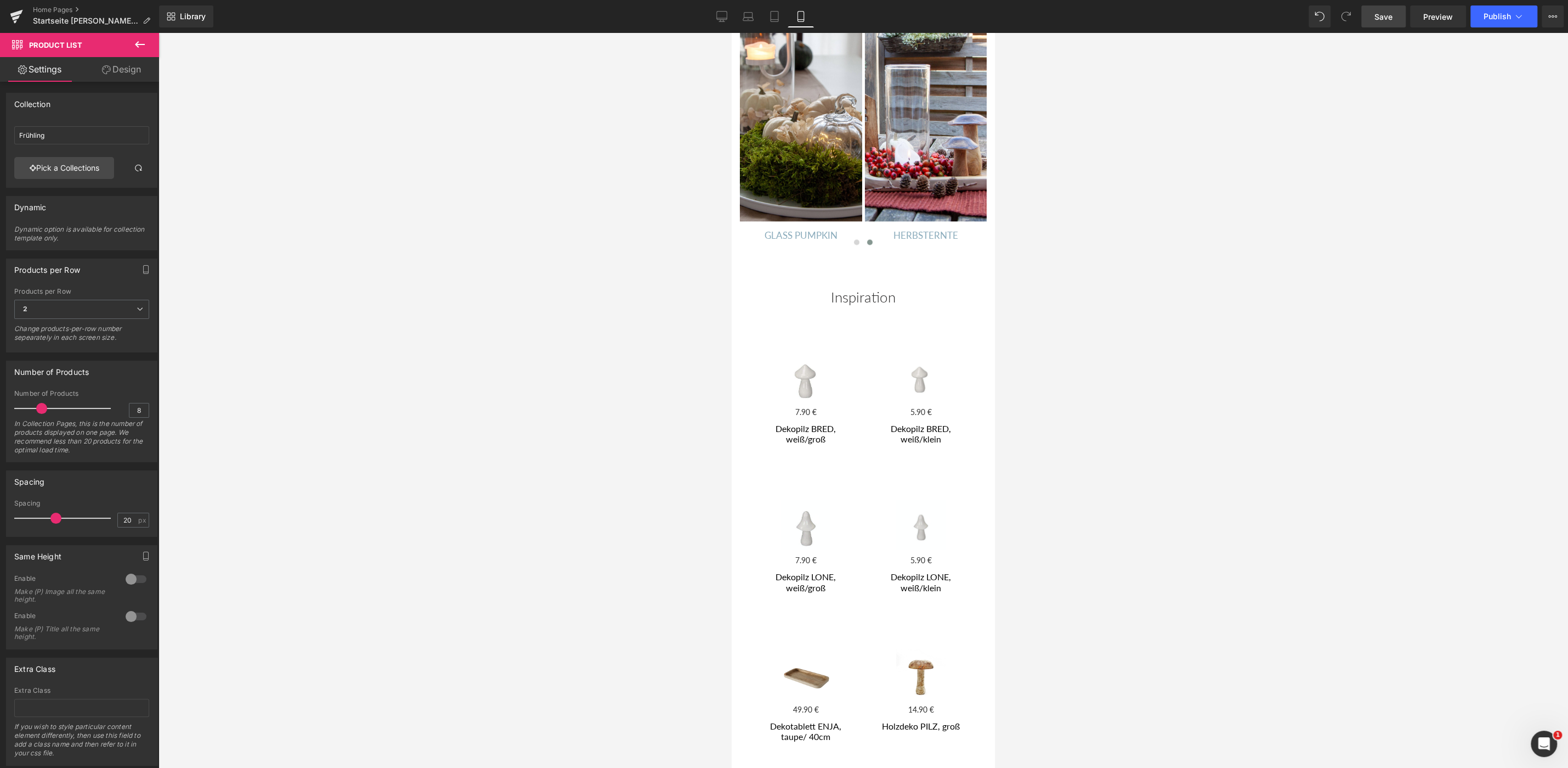
click at [1381, 16] on span "Save" at bounding box center [1383, 17] width 18 height 12
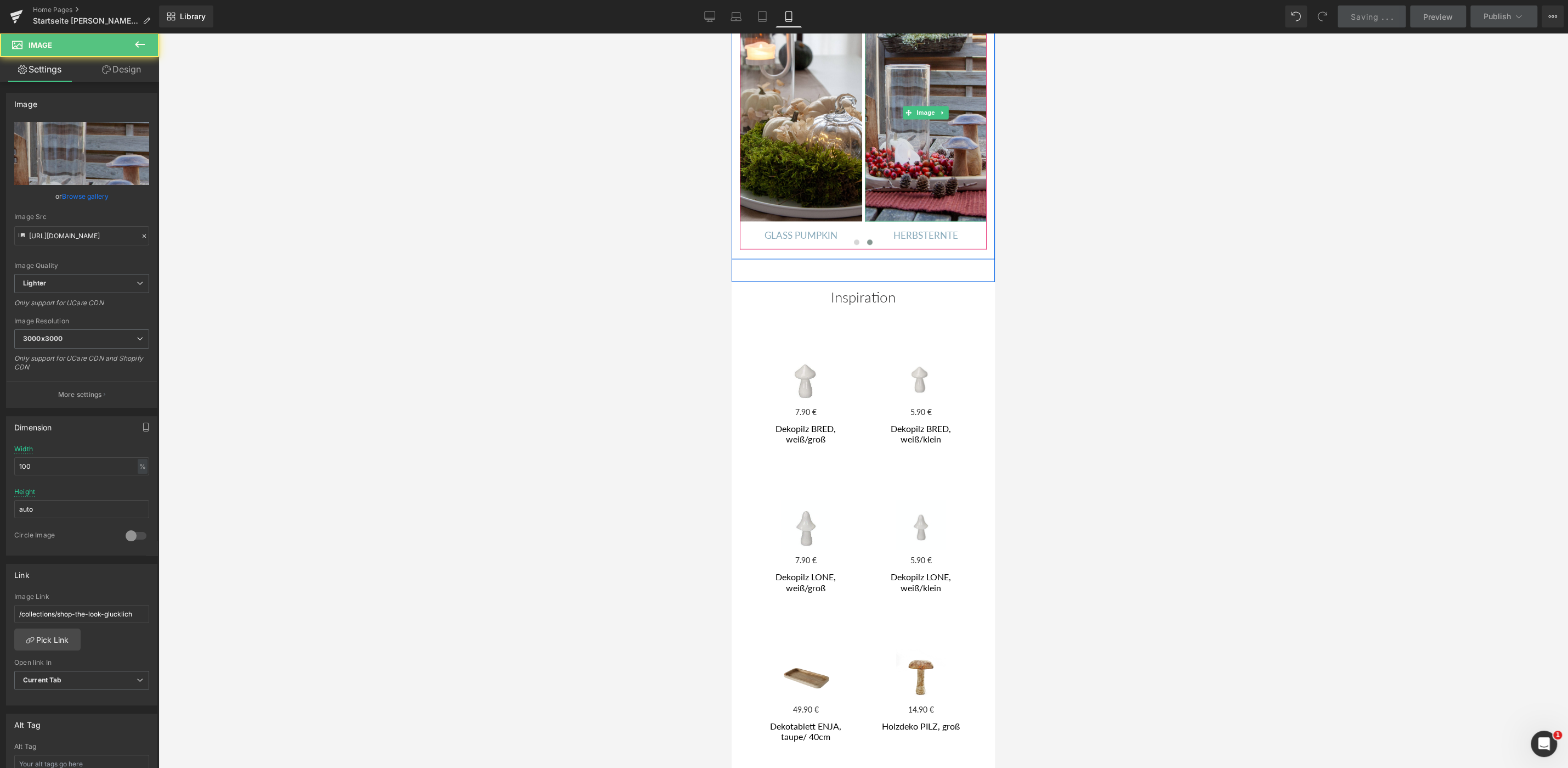
click at [927, 161] on img at bounding box center [926, 112] width 122 height 217
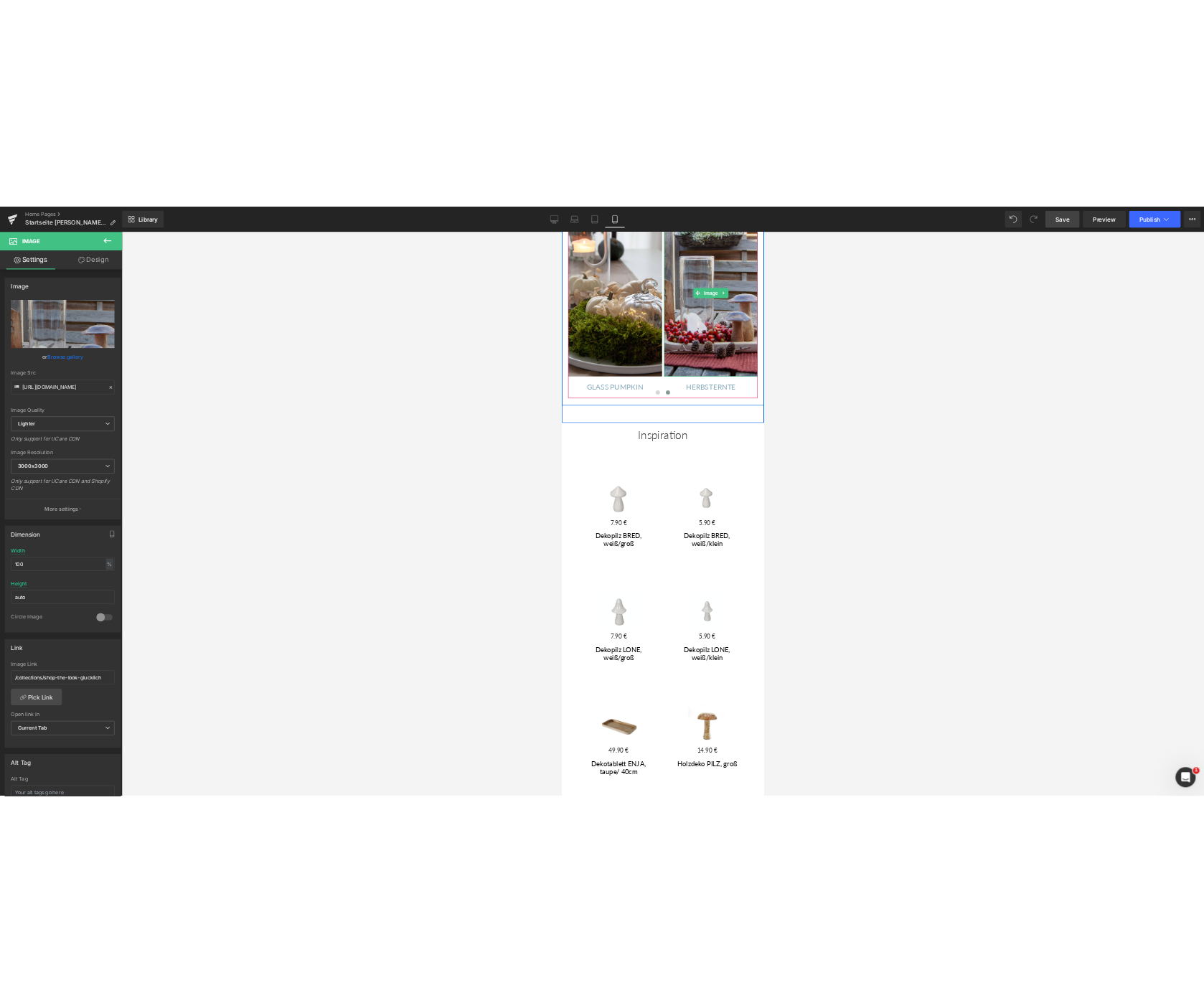
scroll to position [2076, 0]
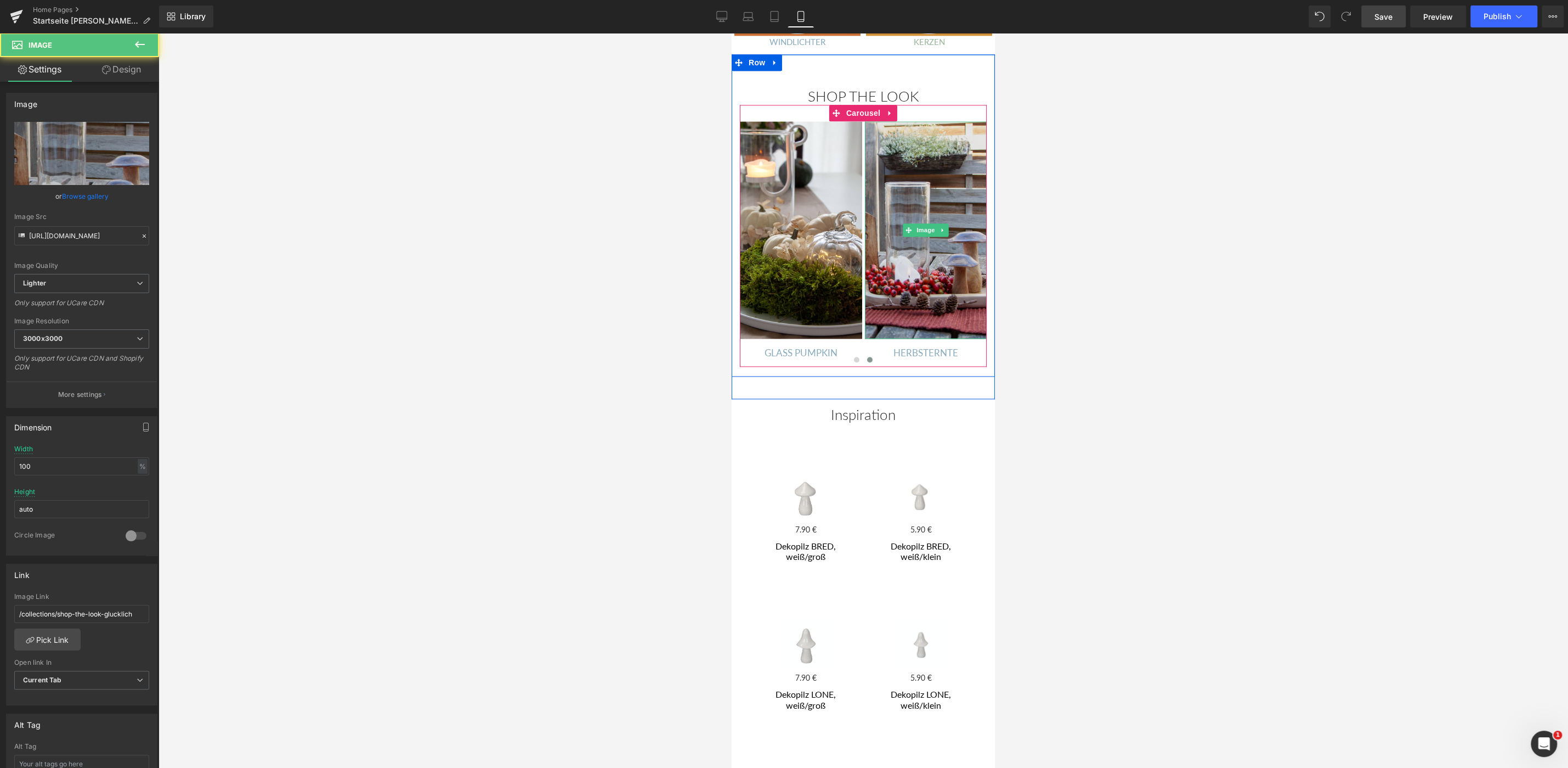
click at [902, 164] on img at bounding box center [926, 230] width 122 height 217
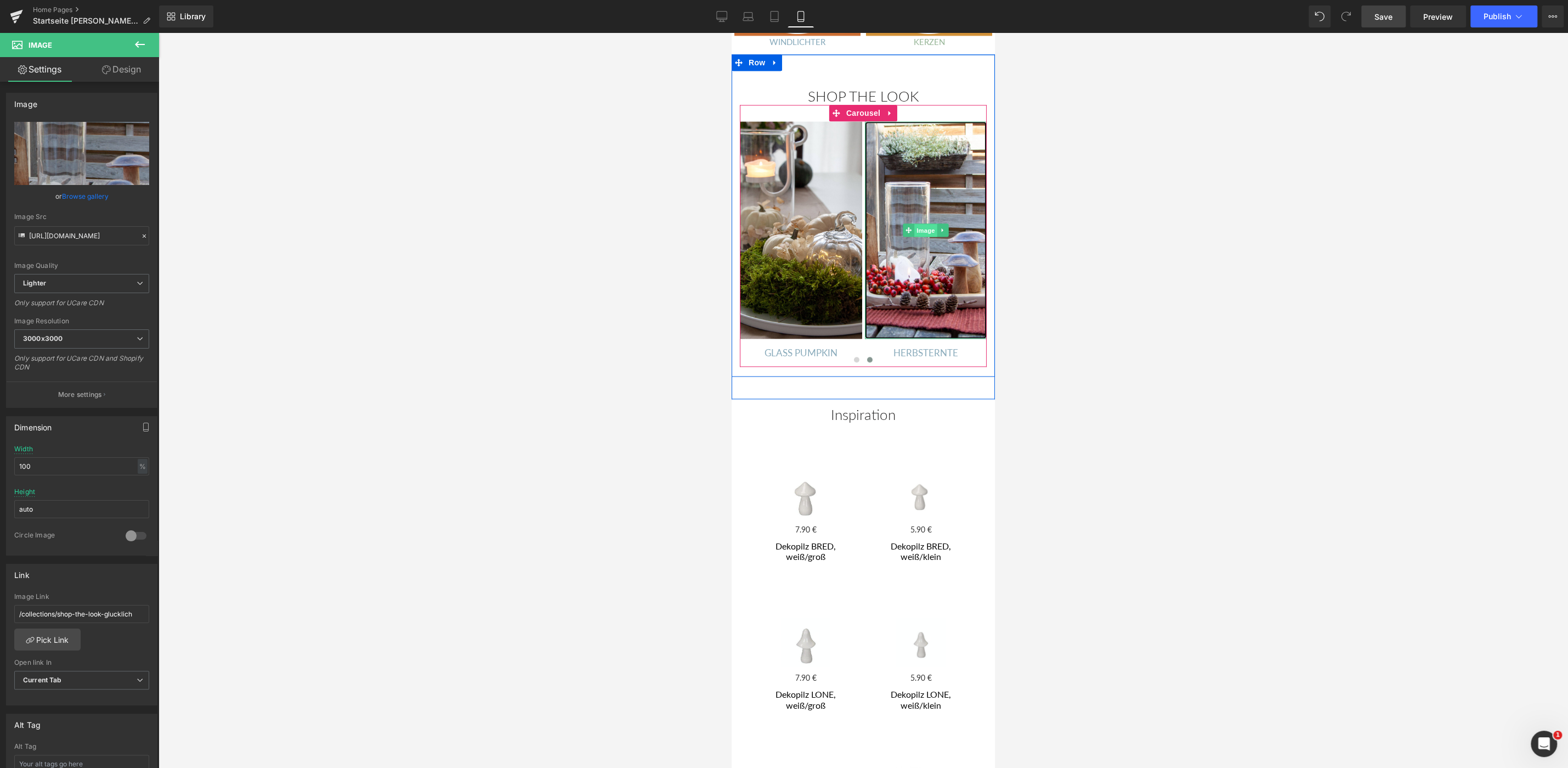
click at [927, 224] on span "Image" at bounding box center [926, 230] width 23 height 13
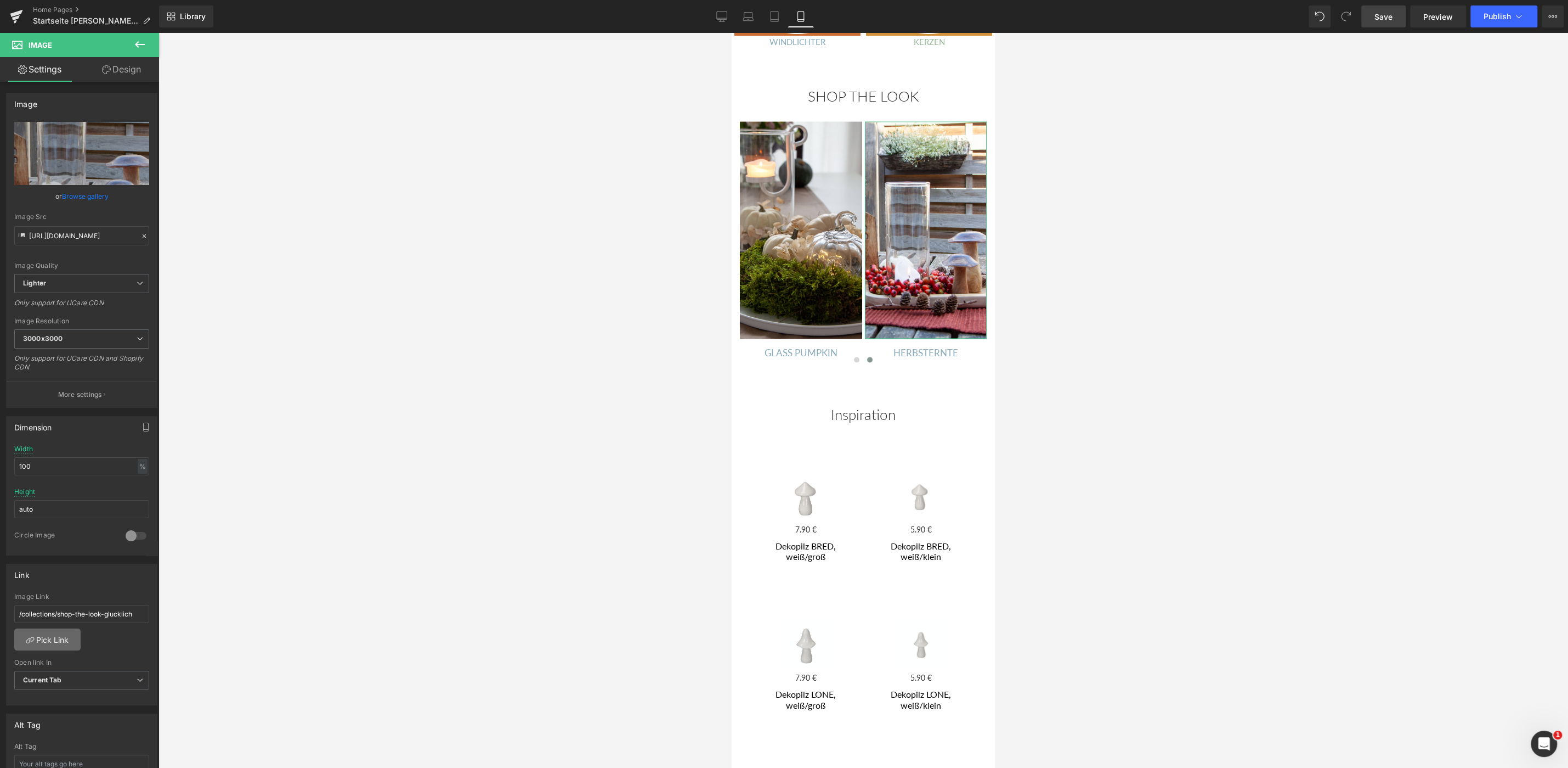
click at [56, 643] on link "Pick Link" at bounding box center [47, 639] width 67 height 22
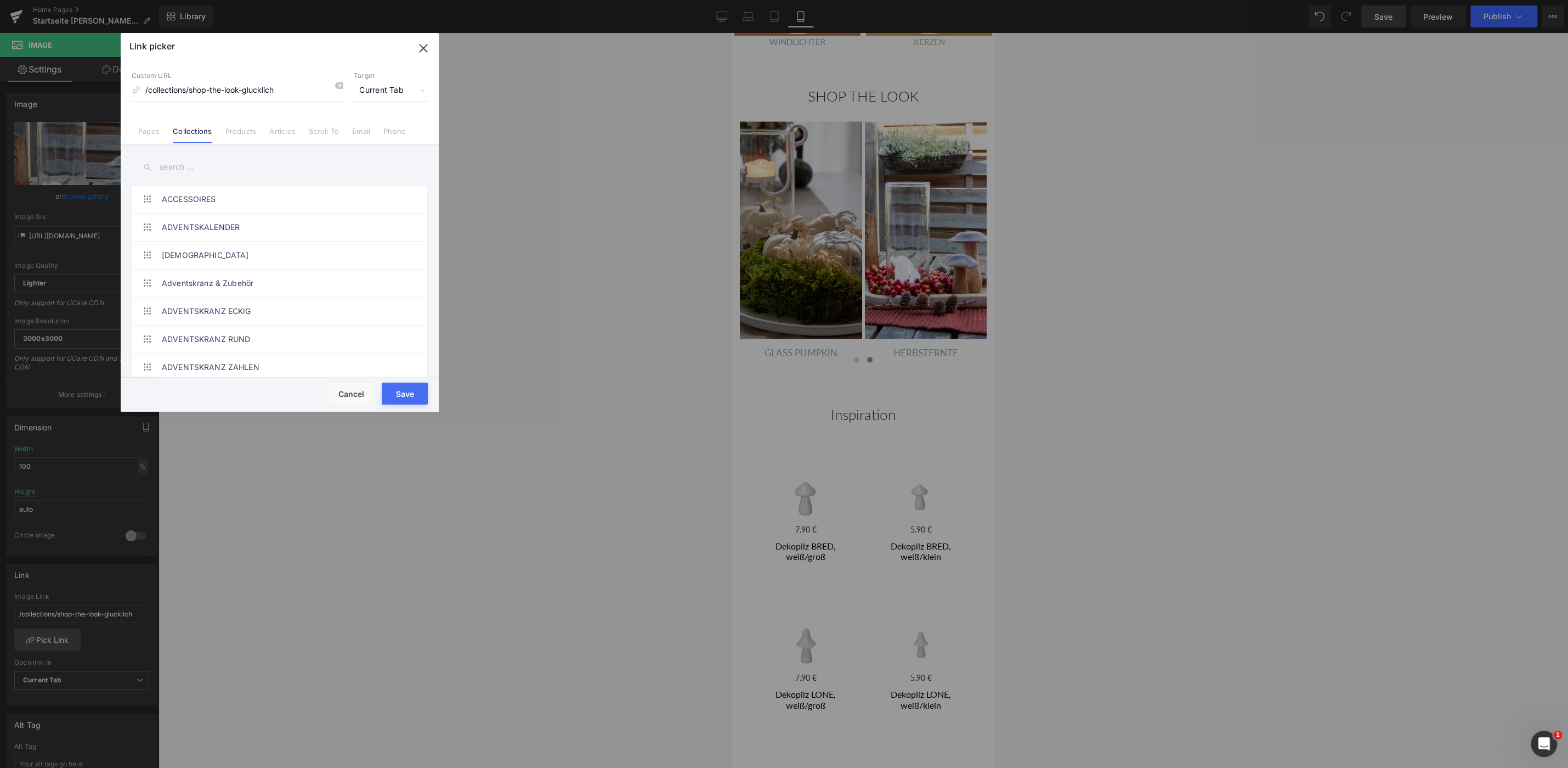
click at [179, 166] on input "text" at bounding box center [279, 167] width 296 height 25
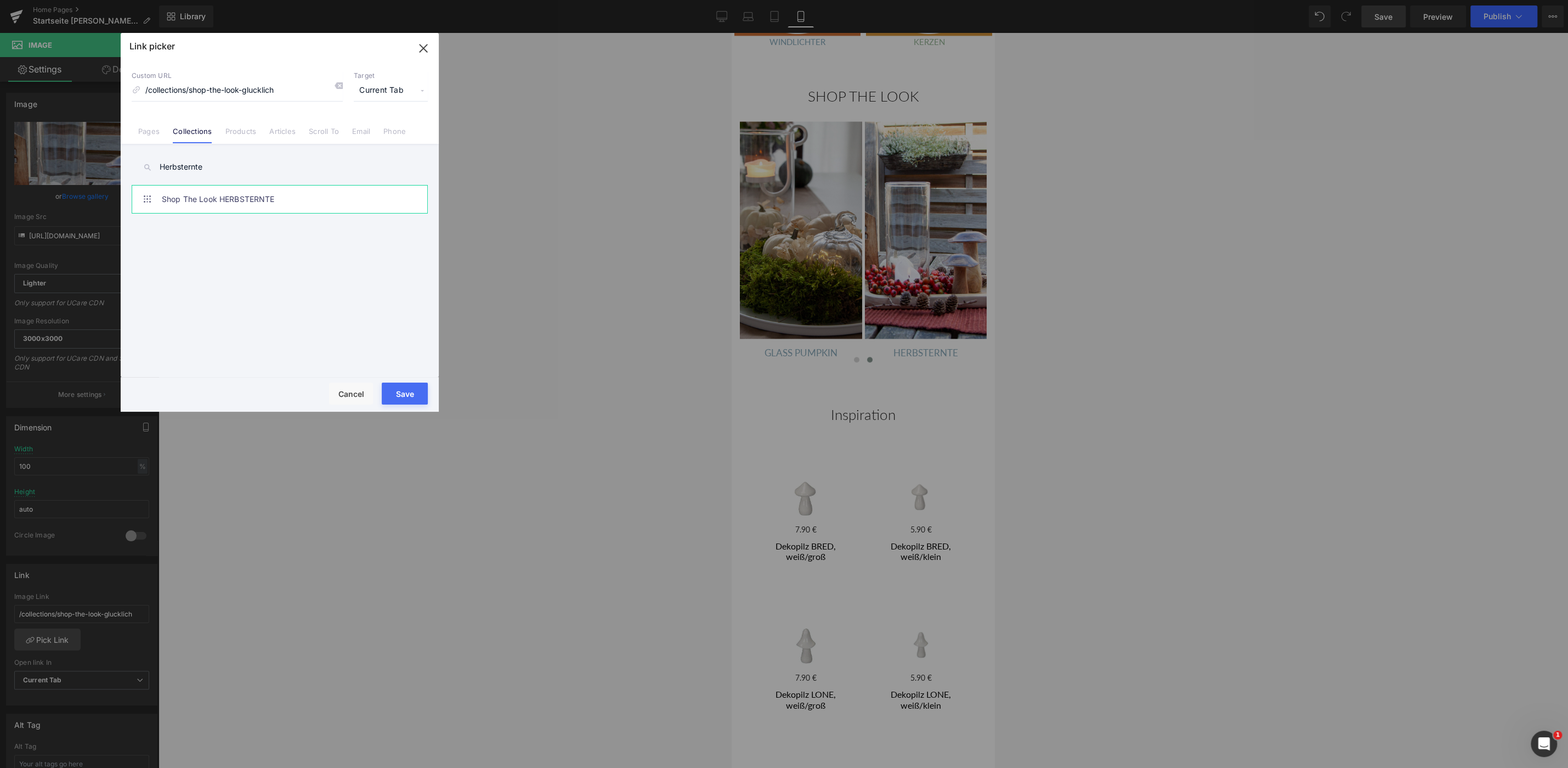
type input "Herbsternte"
click at [240, 197] on link "Shop The Look HERBSTERNTE" at bounding box center [283, 199] width 242 height 27
click at [408, 393] on button "Save" at bounding box center [405, 393] width 46 height 22
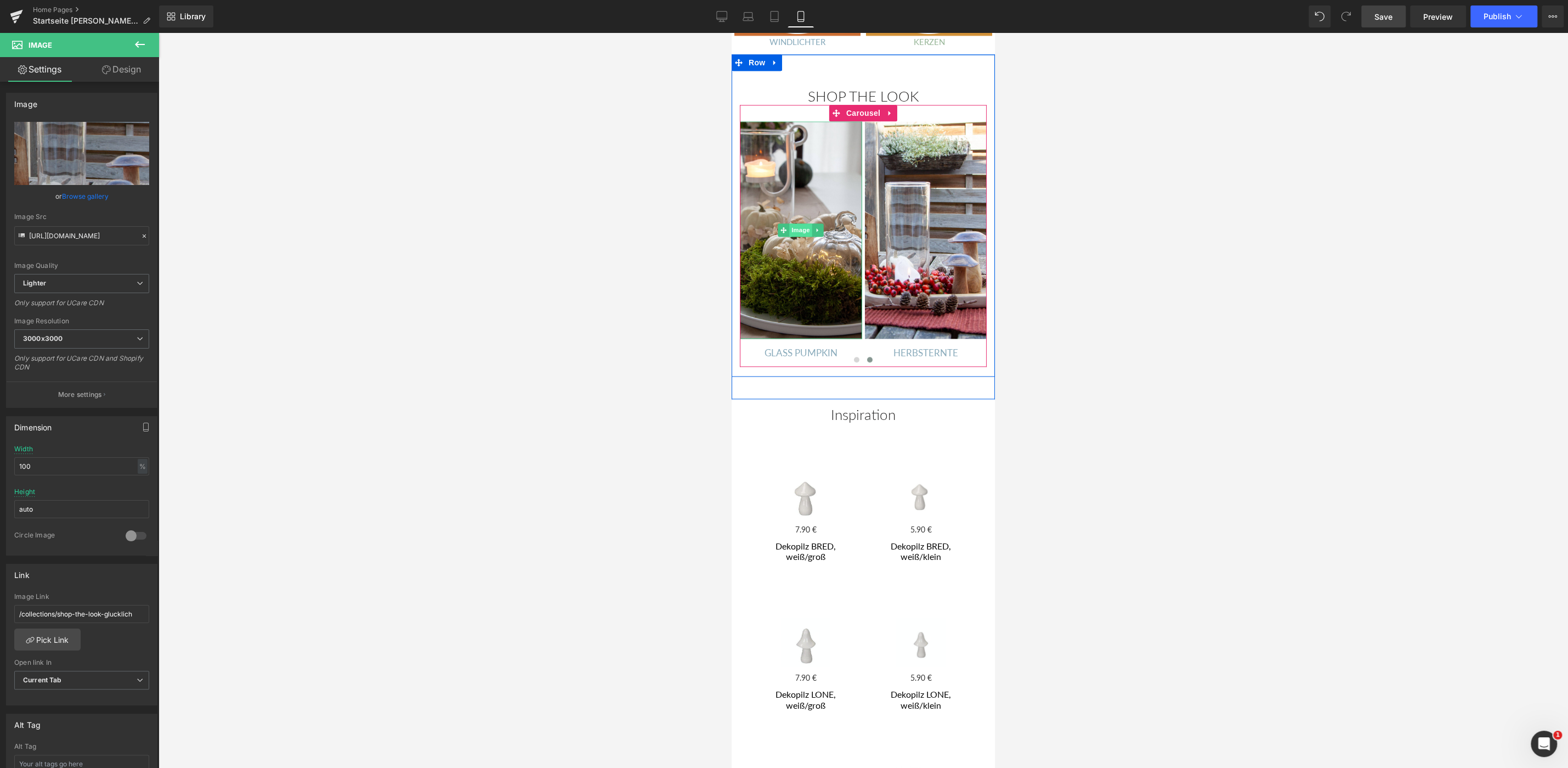
click at [803, 224] on span "Image" at bounding box center [801, 230] width 23 height 13
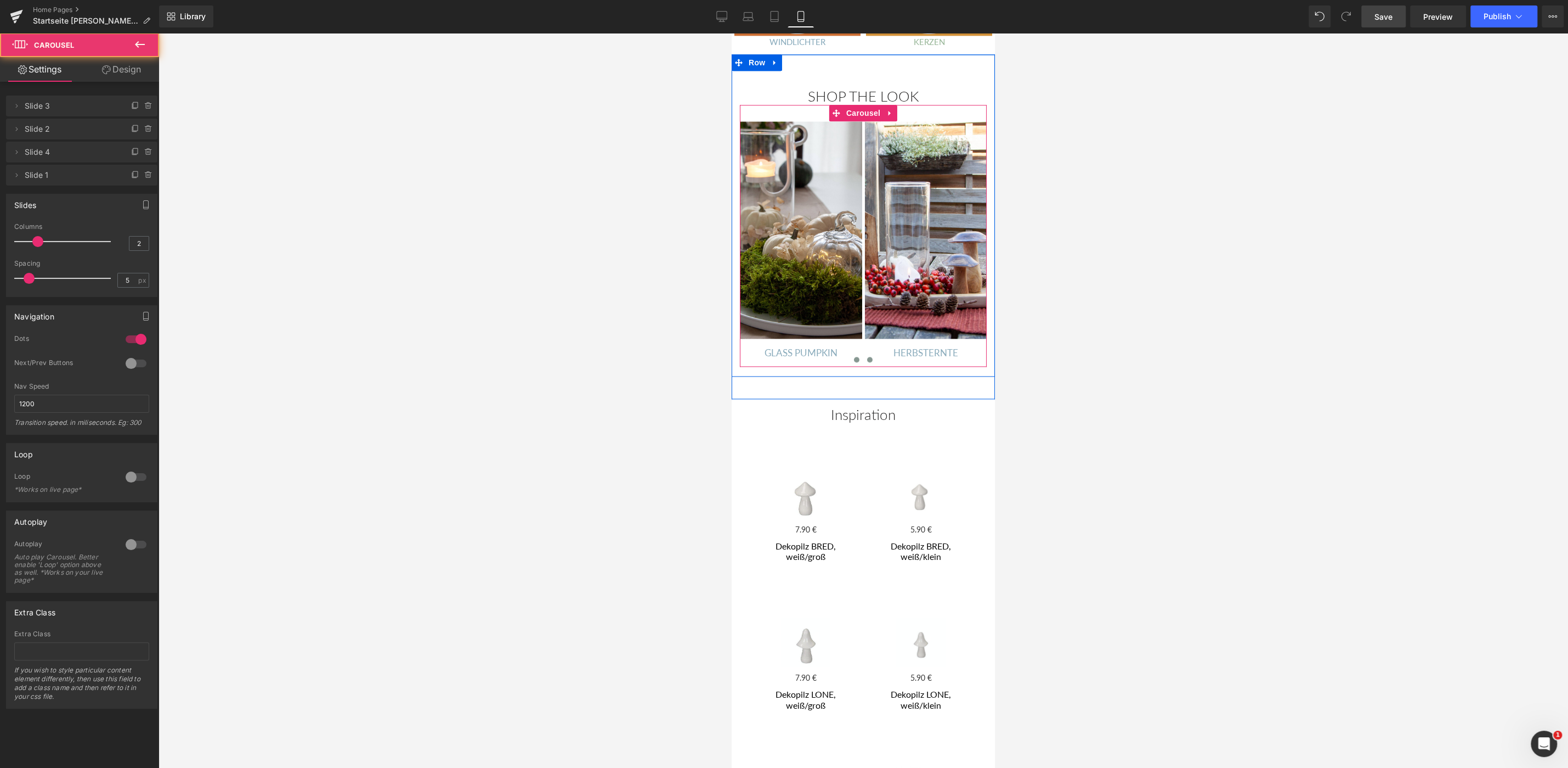
click at [858, 357] on span at bounding box center [857, 359] width 6 height 6
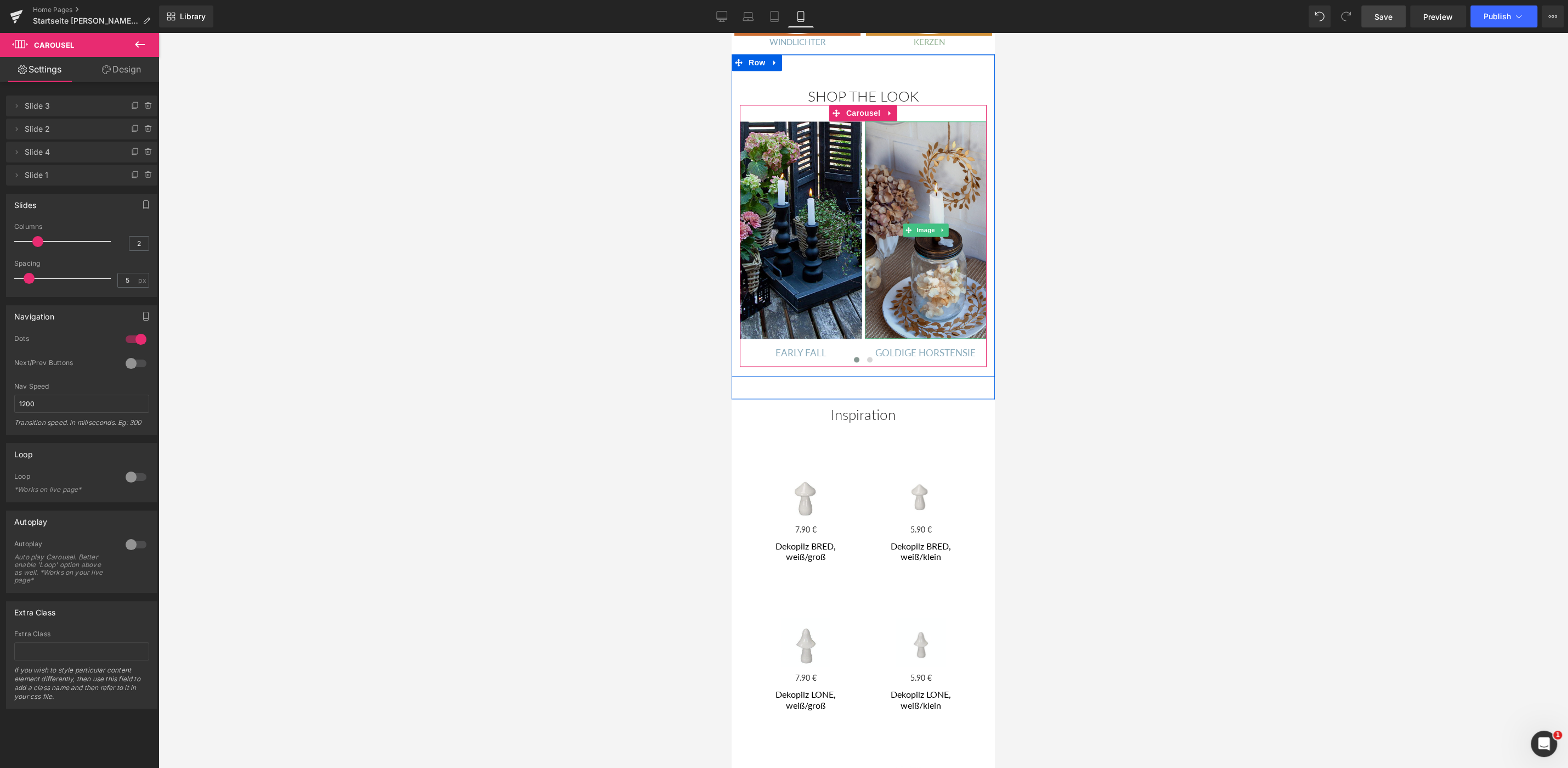
click at [916, 262] on img at bounding box center [926, 230] width 122 height 217
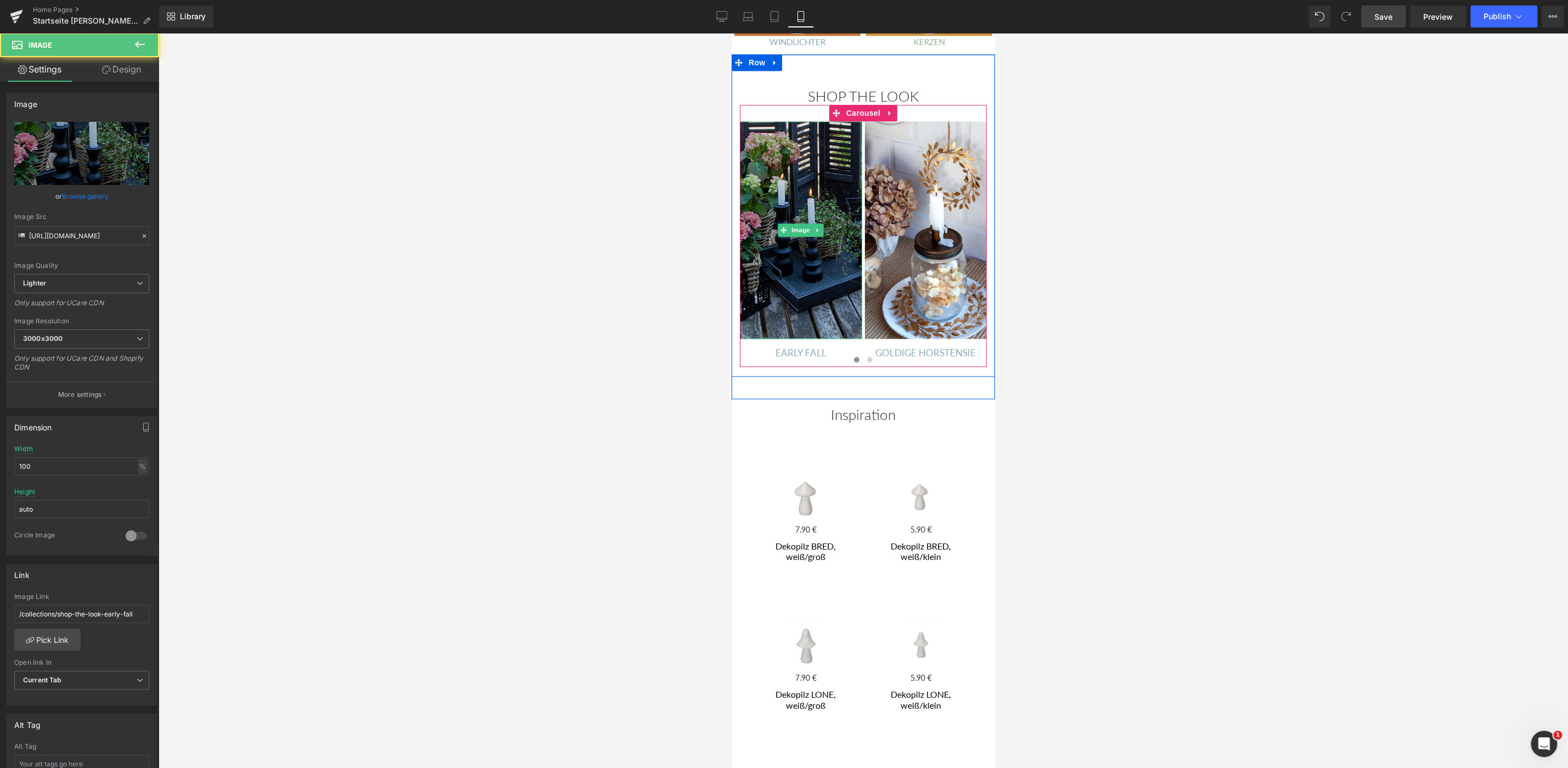
click at [831, 269] on img at bounding box center [801, 230] width 122 height 217
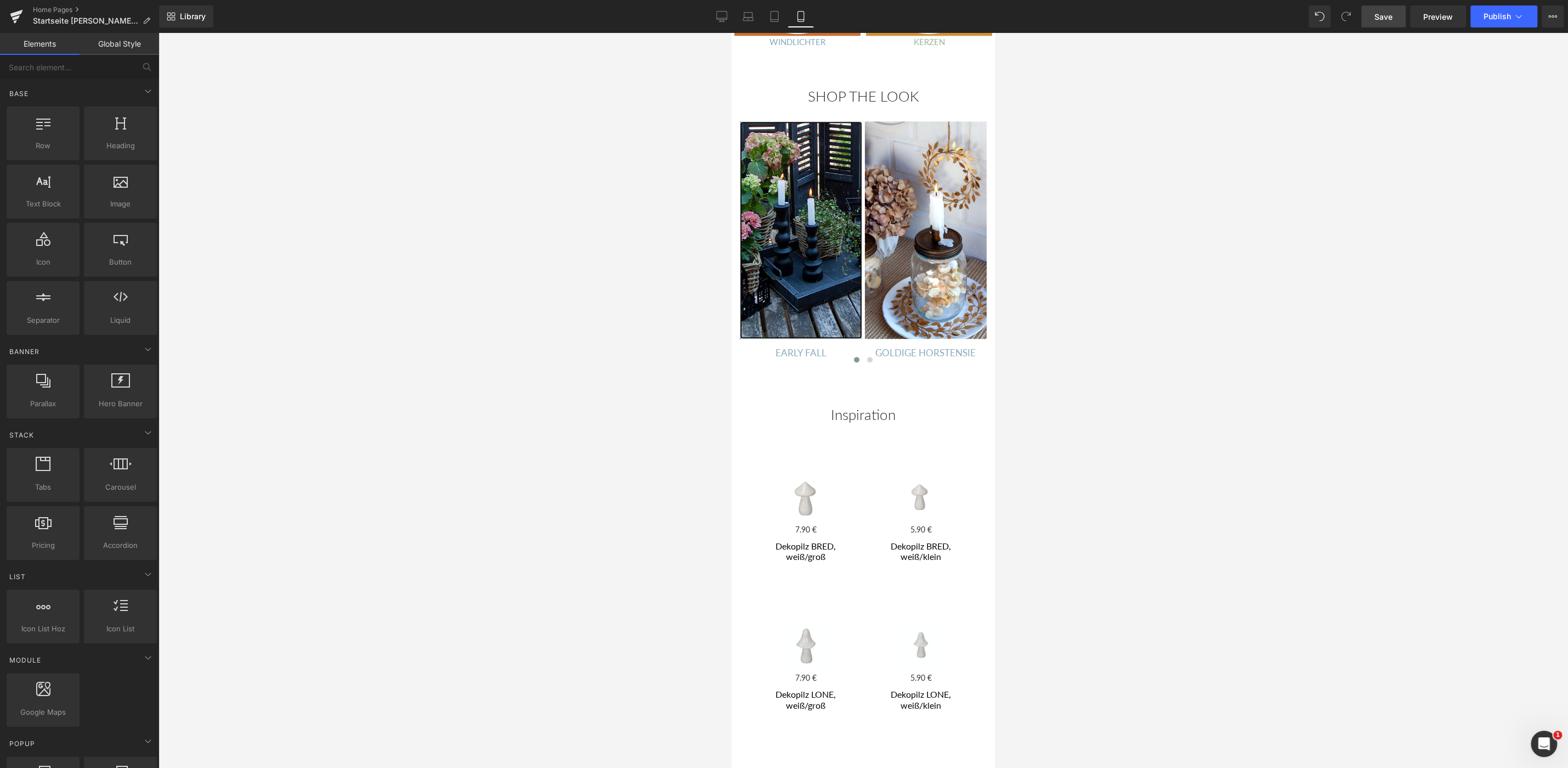
click at [647, 276] on div at bounding box center [863, 401] width 1409 height 735
click at [1386, 19] on span "Save" at bounding box center [1383, 17] width 18 height 12
drag, startPoint x: 1234, startPoint y: 341, endPoint x: 1226, endPoint y: 345, distance: 8.9
click at [1233, 341] on div at bounding box center [863, 401] width 1409 height 735
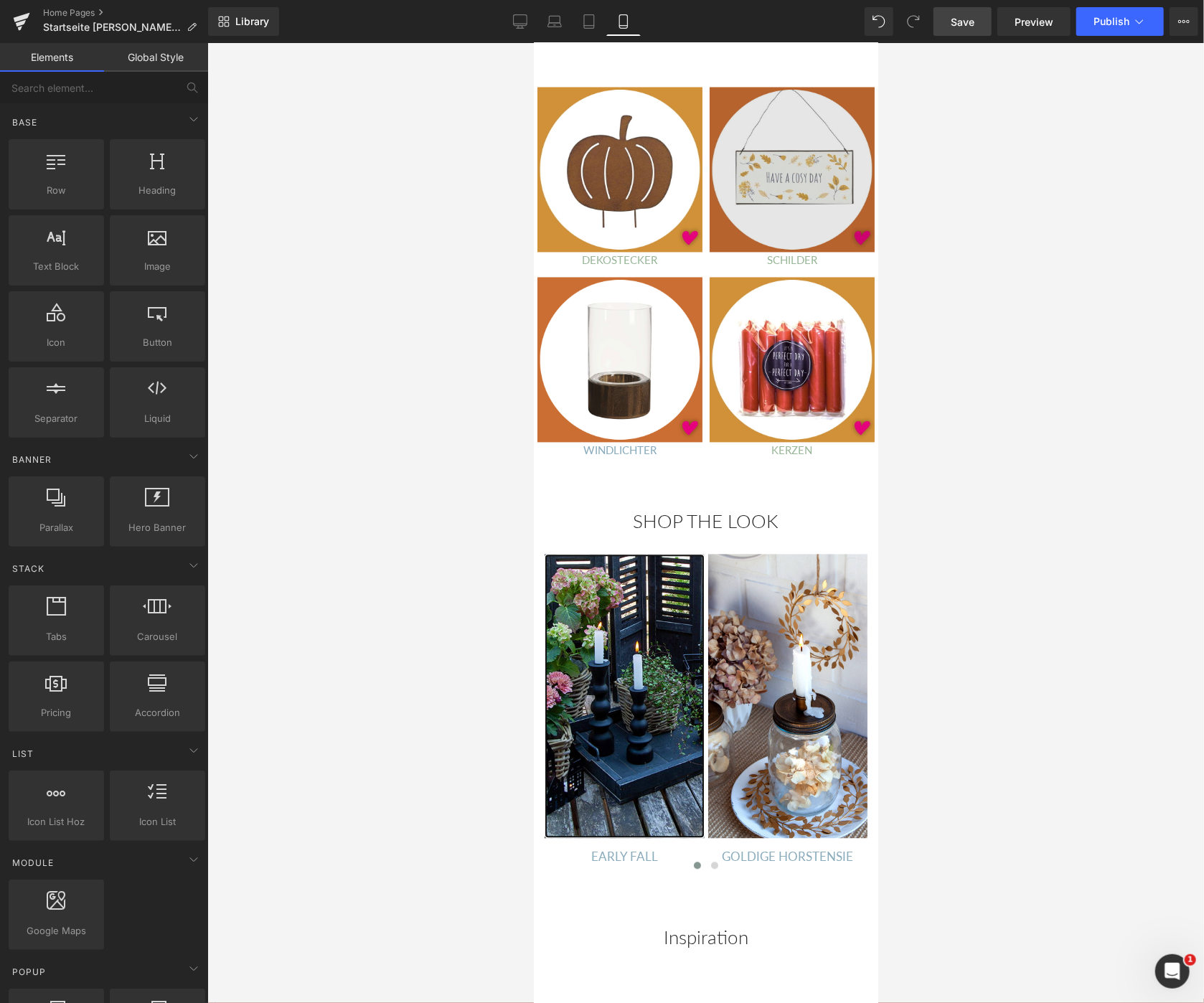
scroll to position [1614, 0]
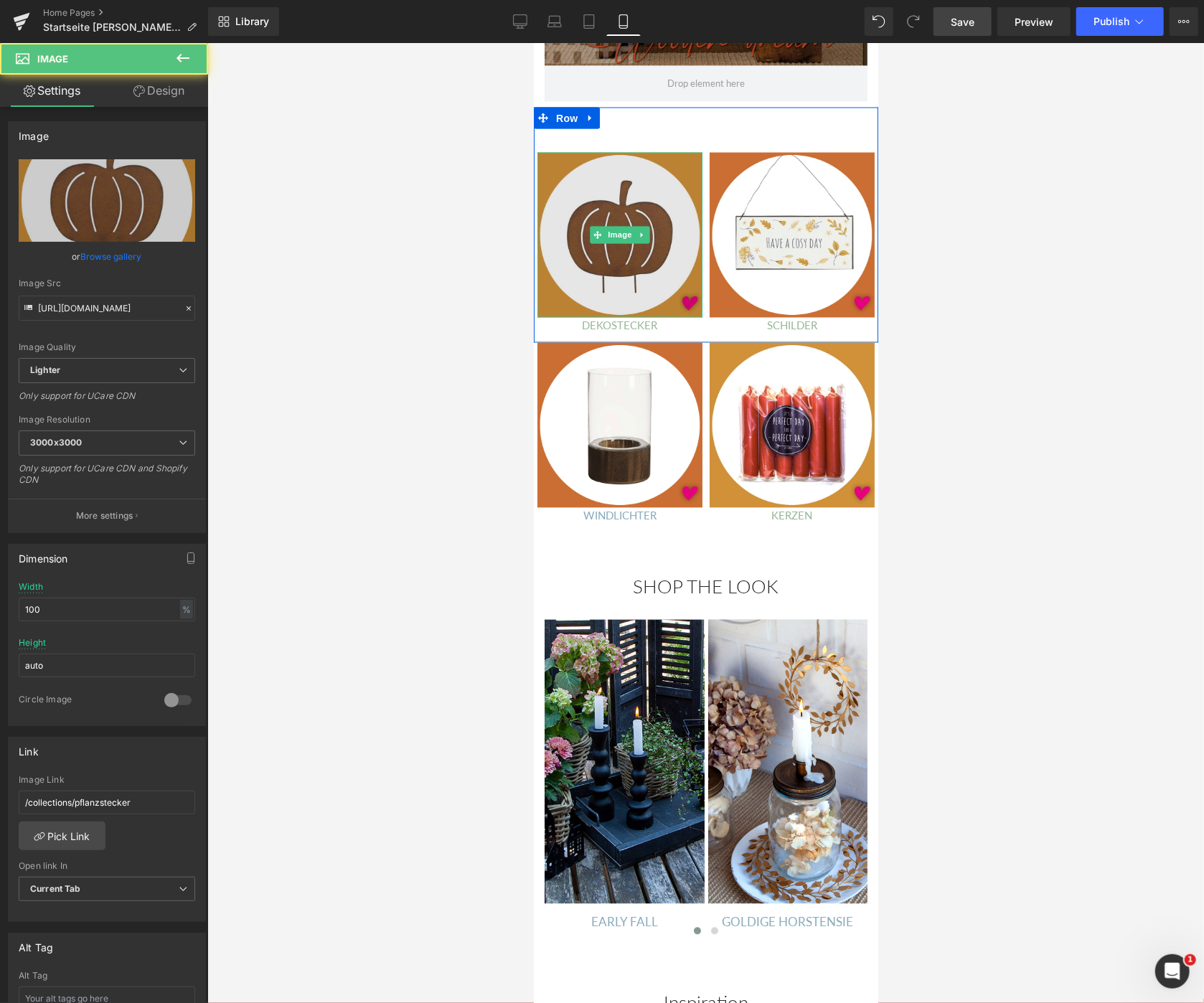
click at [613, 239] on img at bounding box center [619, 234] width 165 height 165
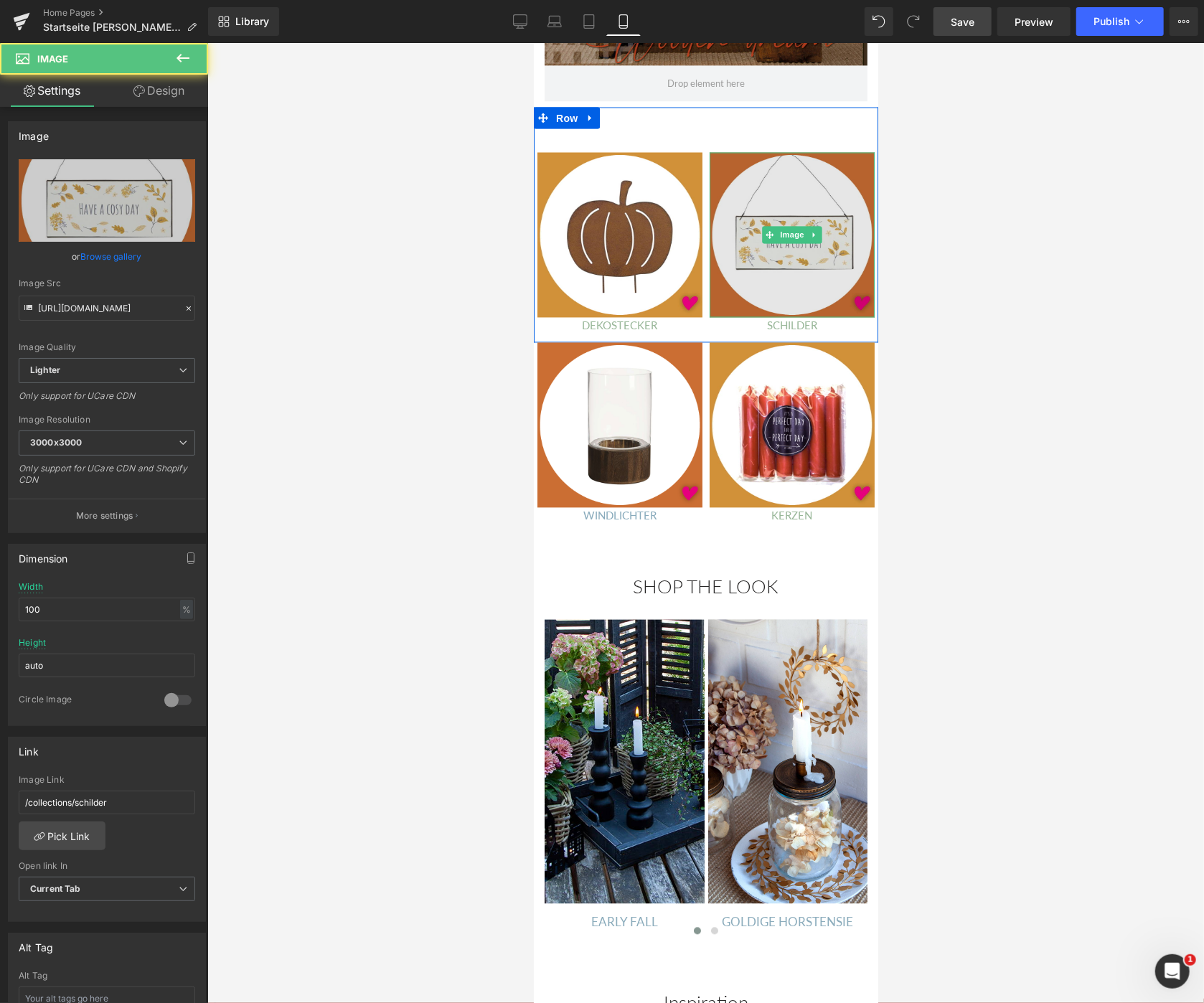
click at [768, 264] on img at bounding box center [791, 234] width 165 height 165
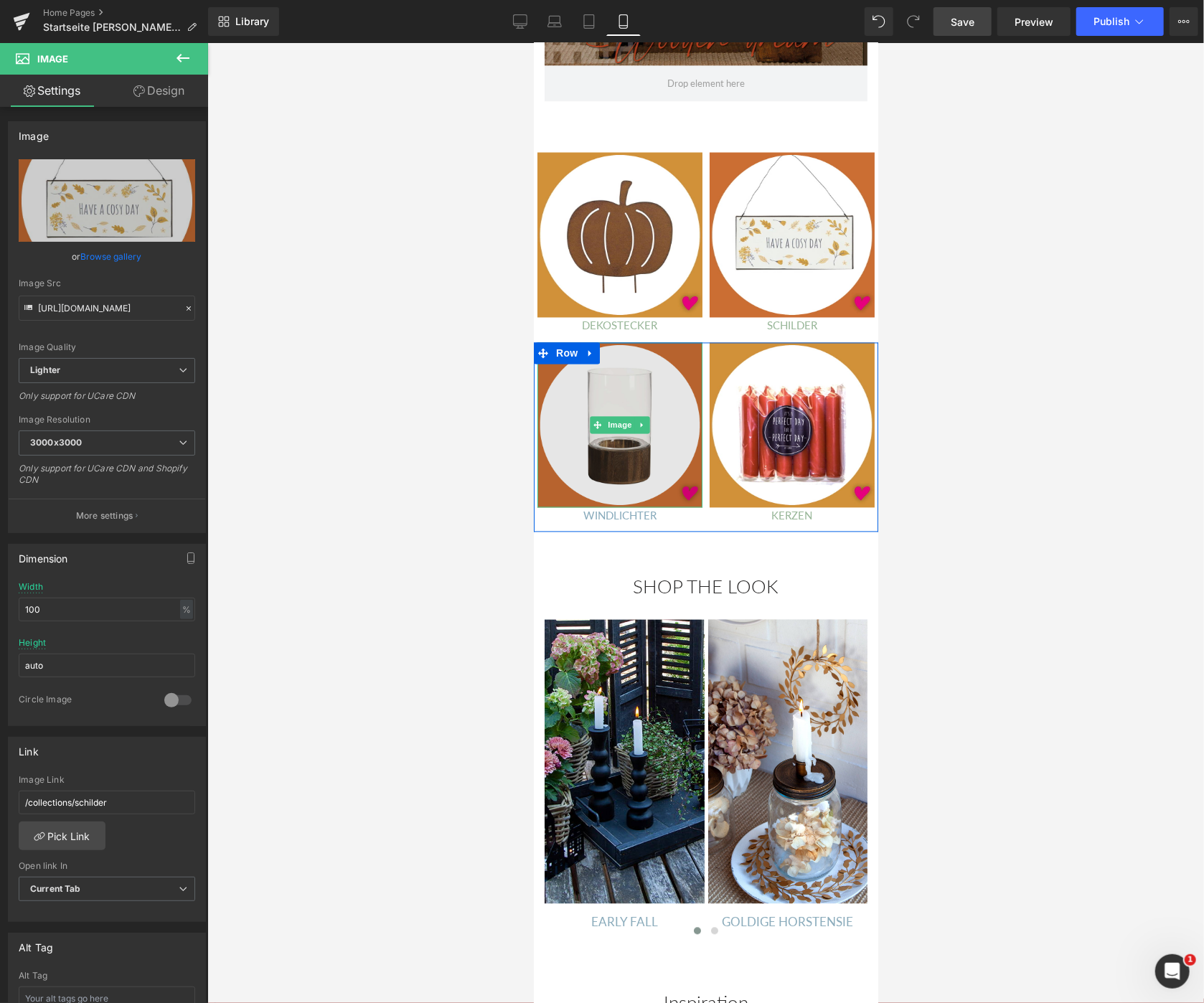
click at [675, 388] on img at bounding box center [619, 424] width 165 height 165
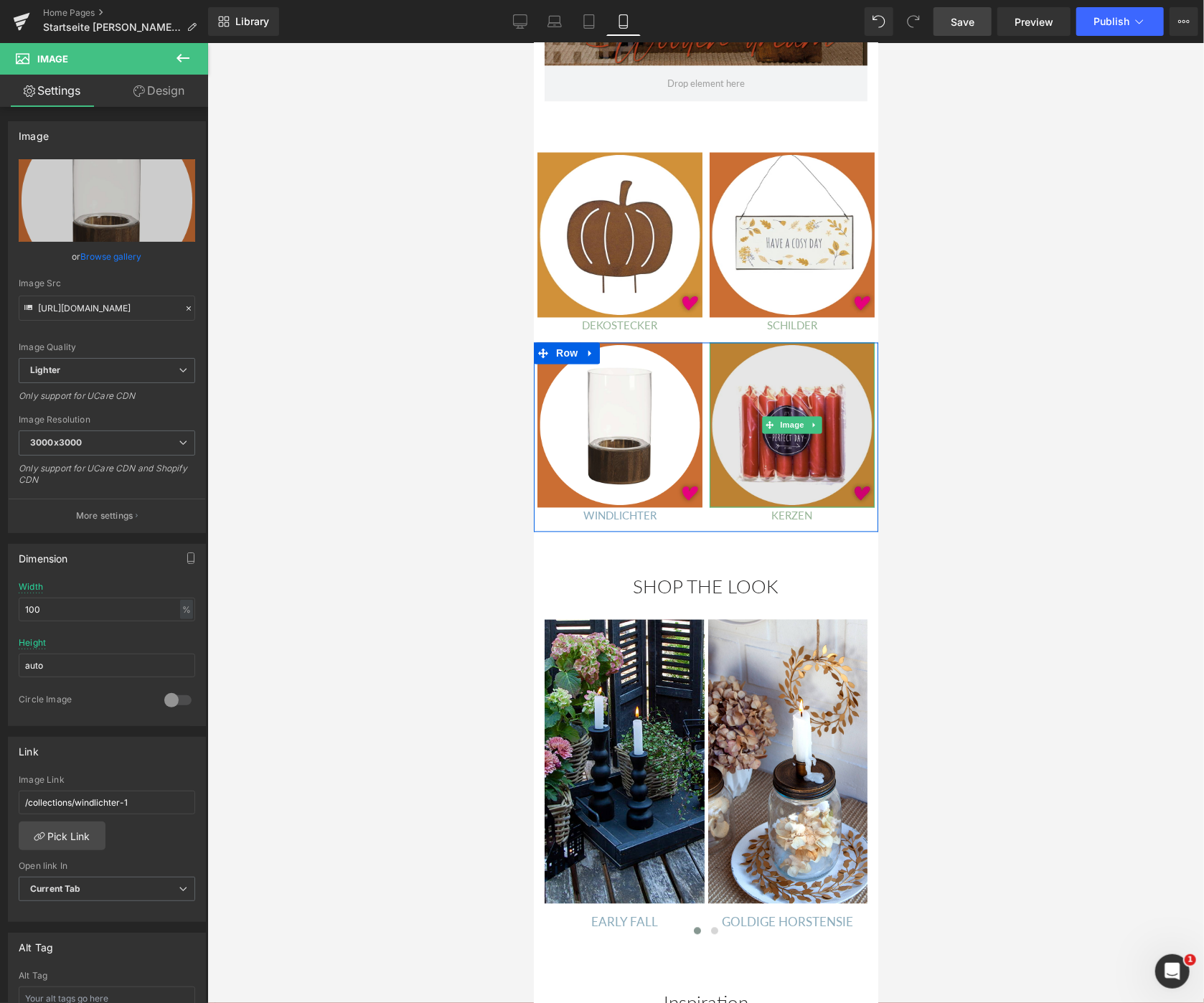
click at [776, 367] on img at bounding box center [791, 424] width 165 height 165
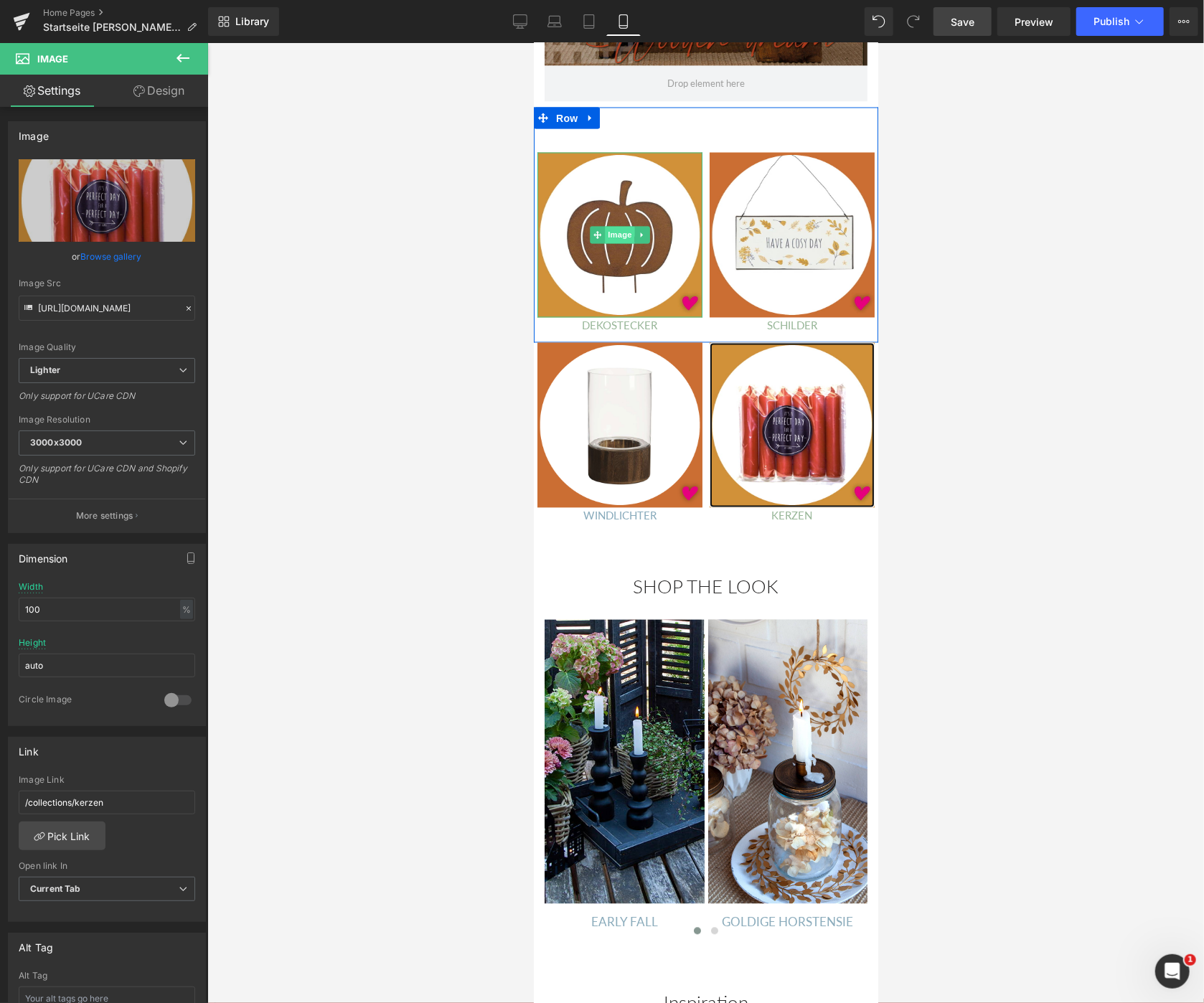
scroll to position [1307, 0]
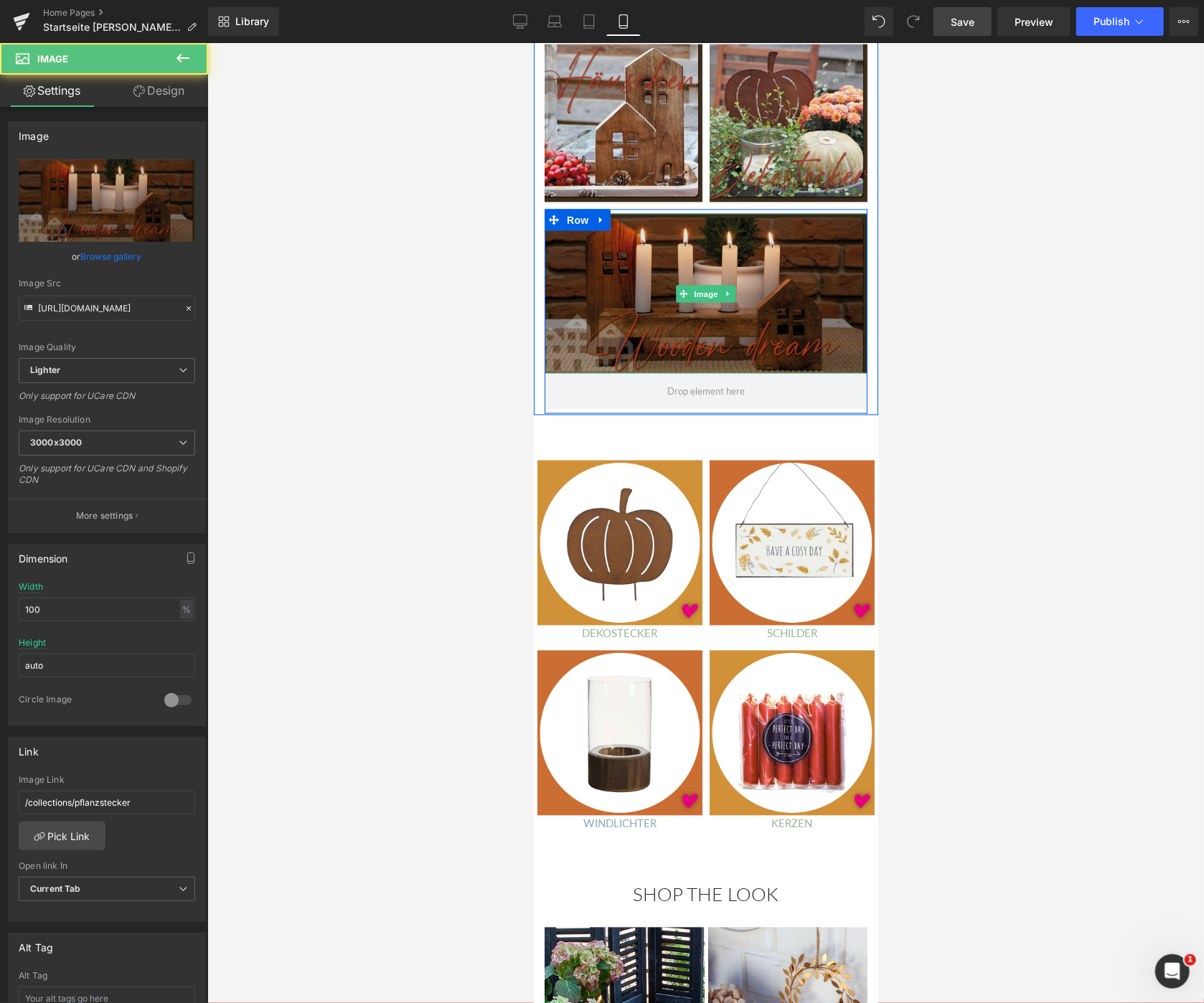
click at [653, 267] on img at bounding box center [705, 293] width 323 height 160
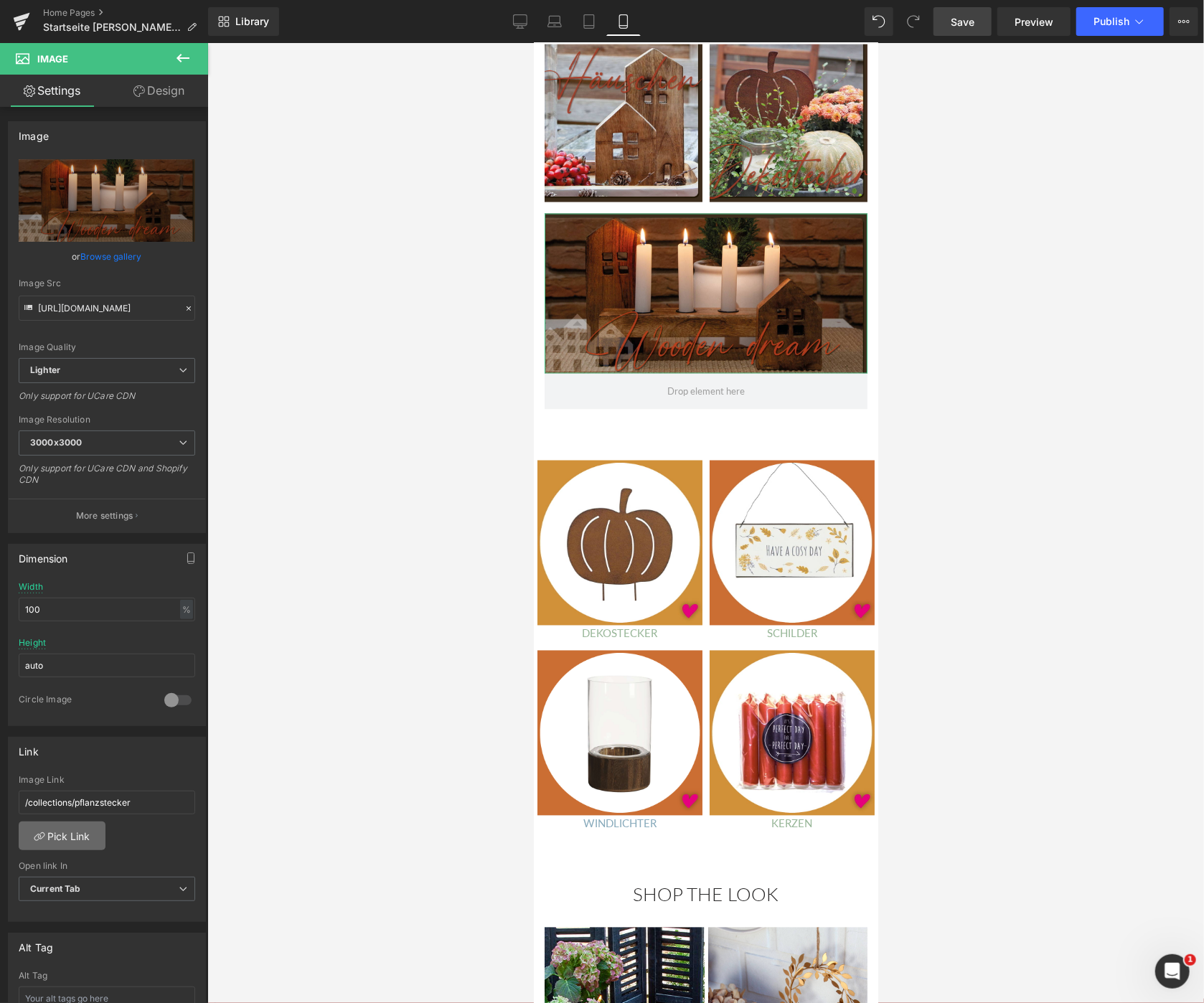
click at [50, 832] on link "Pick Link" at bounding box center [62, 835] width 87 height 28
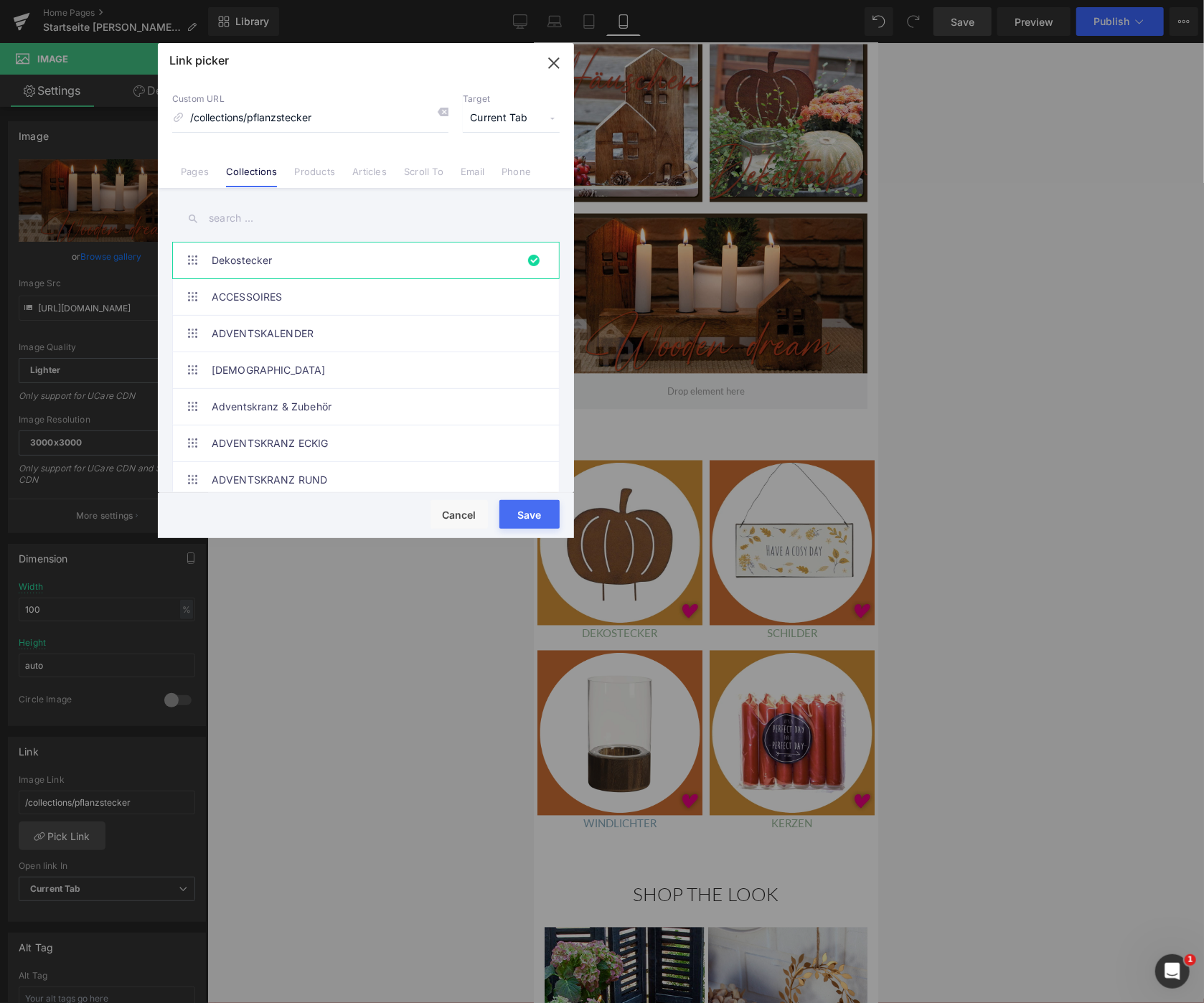
click at [212, 217] on input "text" at bounding box center [366, 218] width 387 height 33
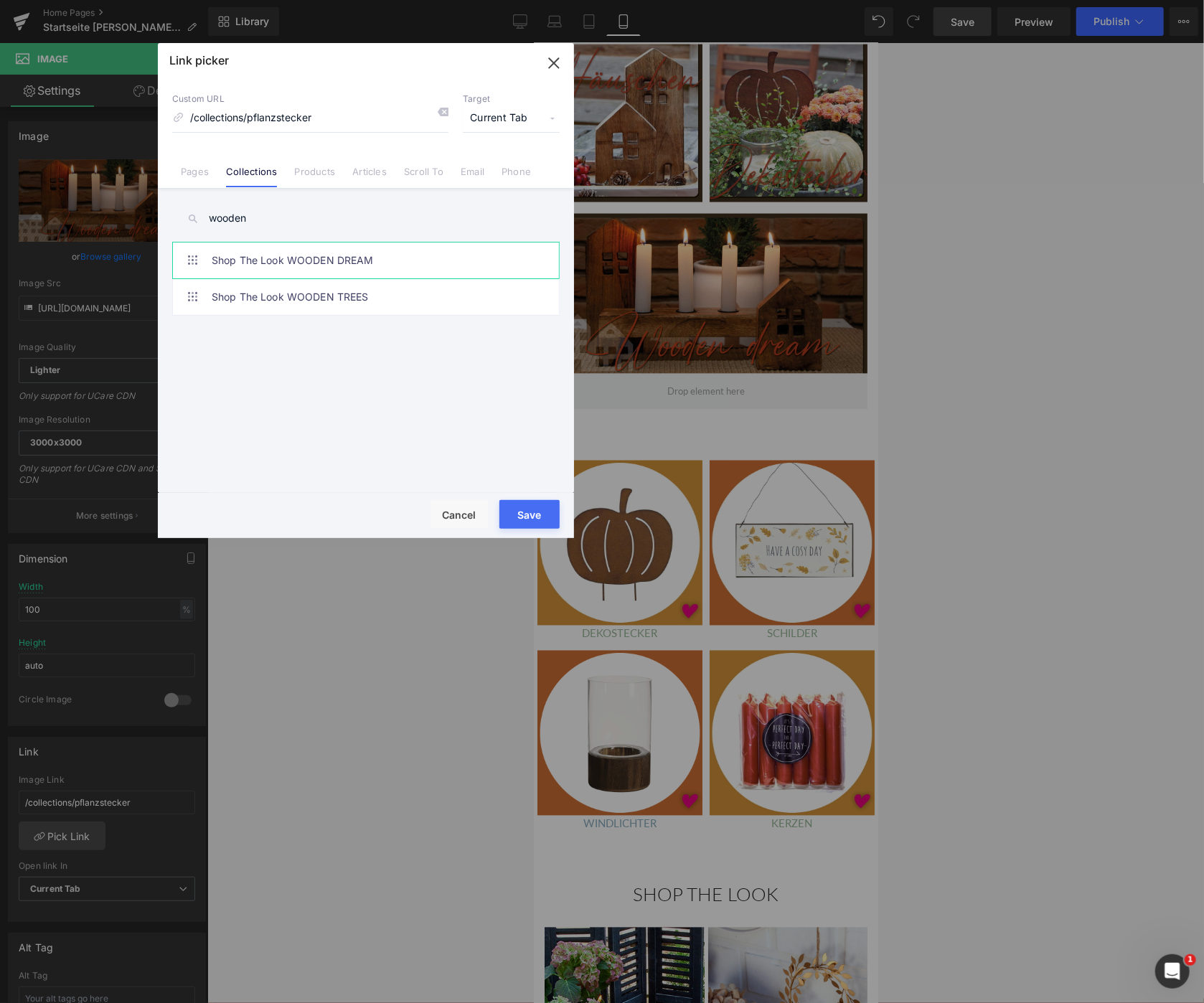
type input "wooden"
click at [274, 261] on link "Shop The Look WOODEN DREAM" at bounding box center [370, 261] width 316 height 36
click at [537, 514] on button "Save" at bounding box center [529, 514] width 60 height 28
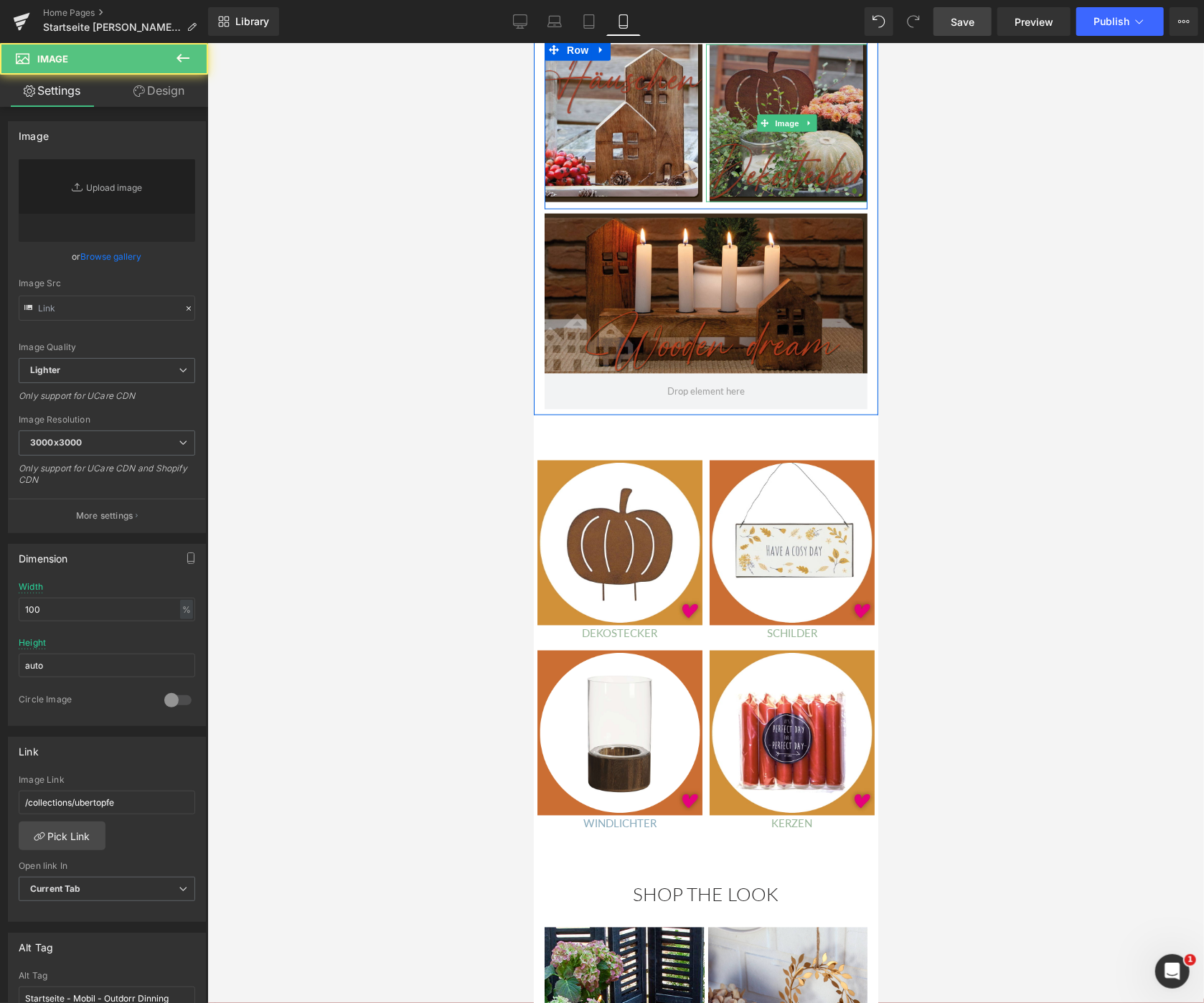
click at [782, 123] on img at bounding box center [786, 123] width 161 height 158
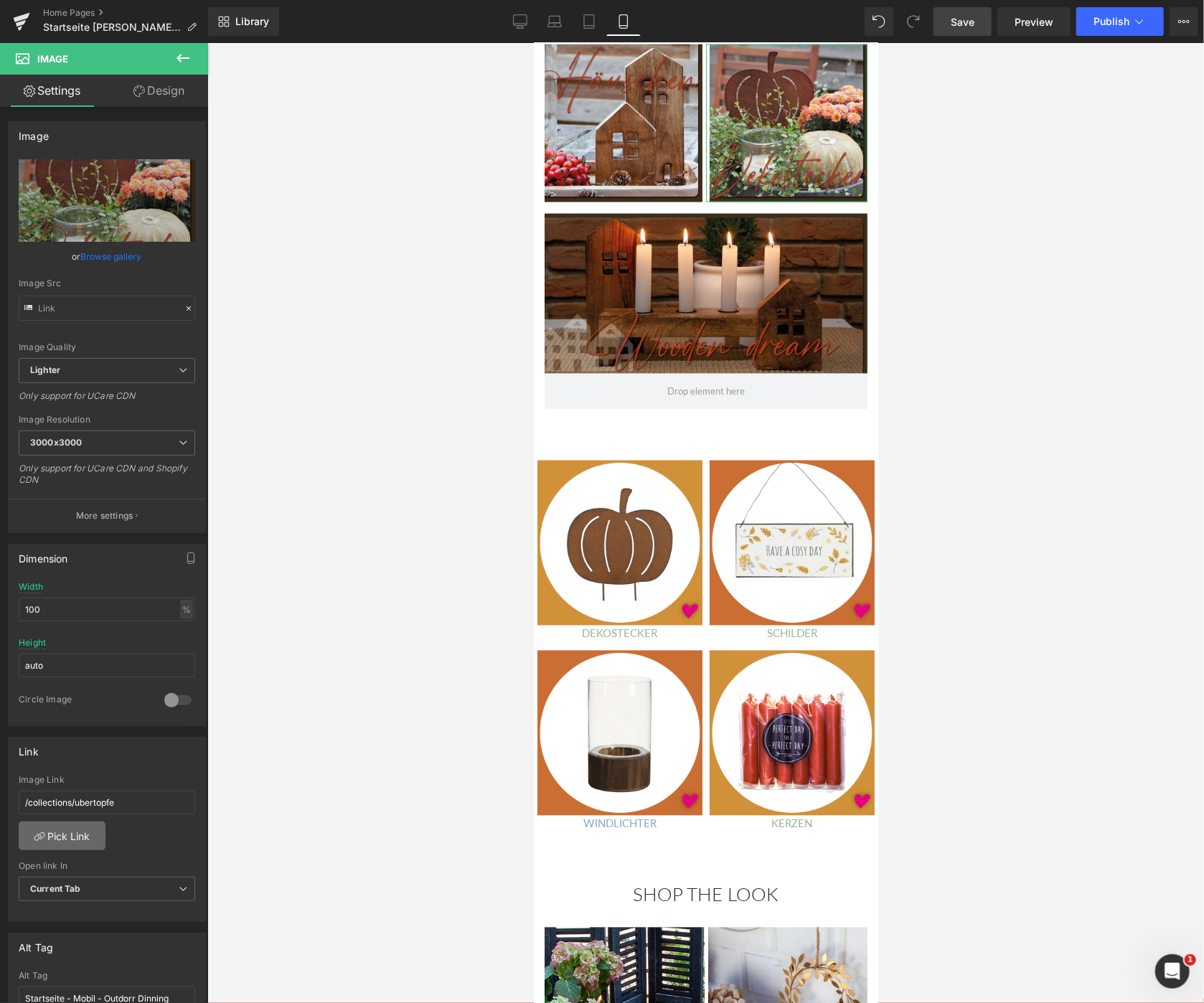
click at [66, 835] on link "Pick Link" at bounding box center [62, 835] width 87 height 28
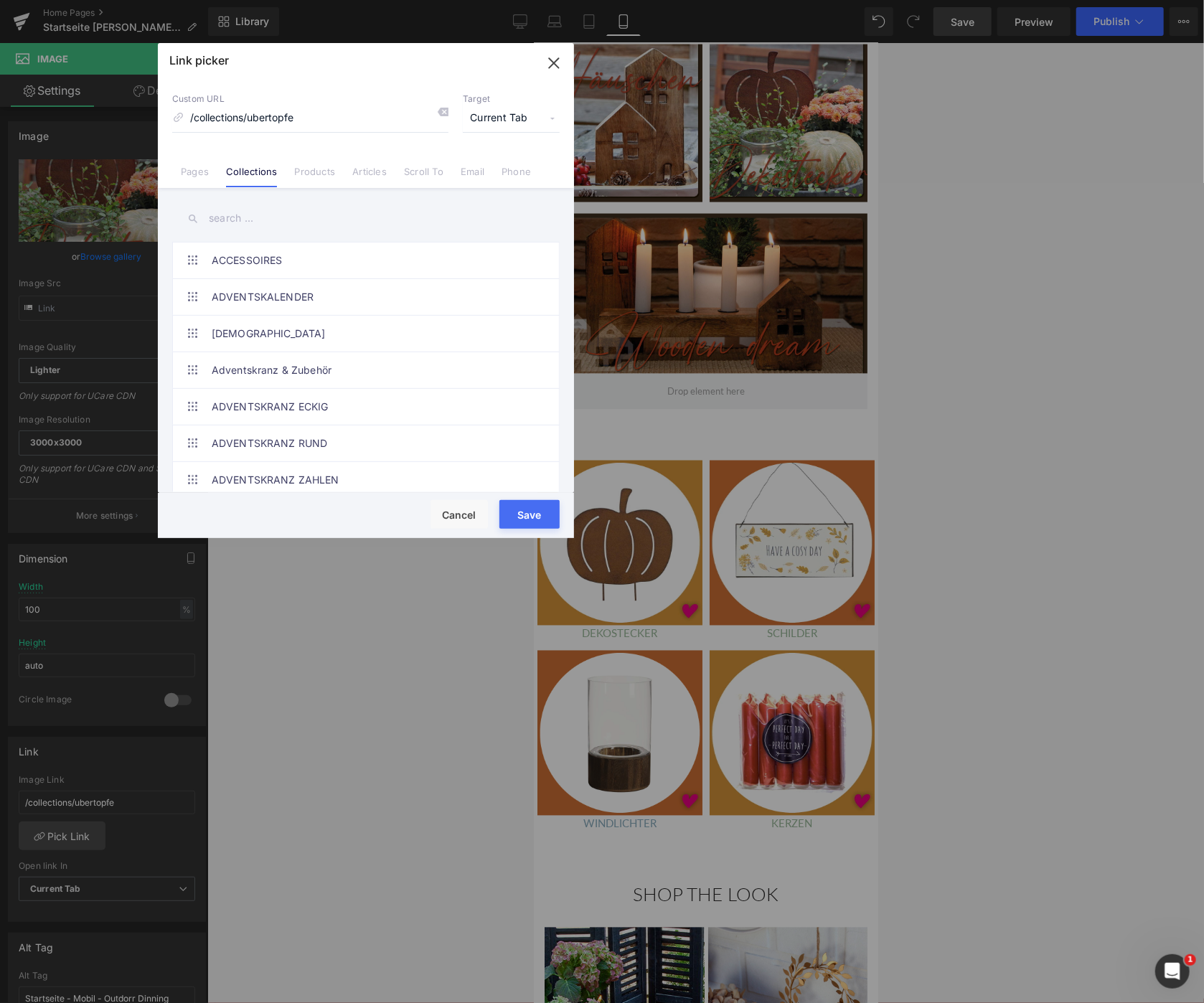
click at [221, 212] on input "text" at bounding box center [366, 218] width 387 height 33
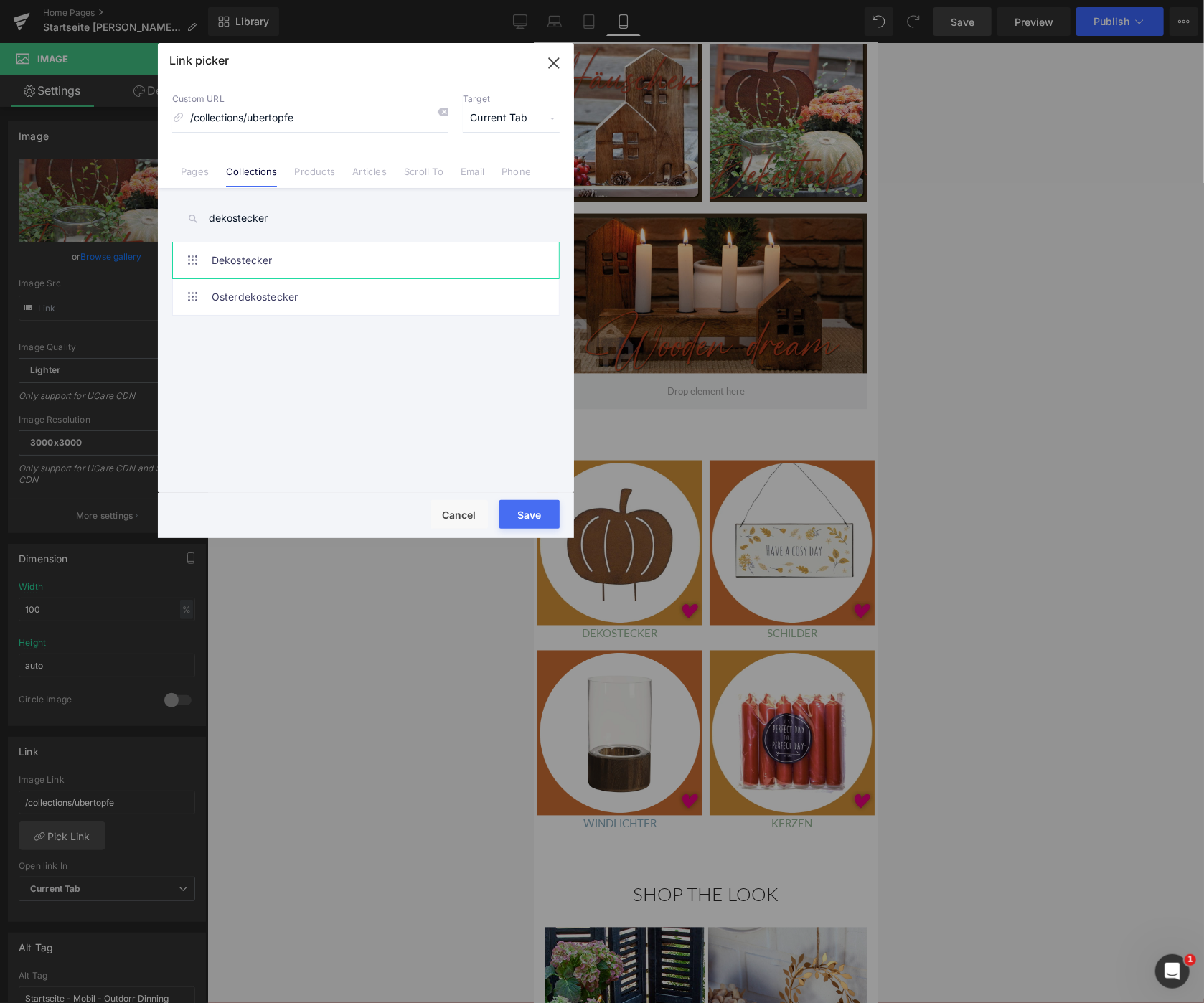
type input "dekostecker"
click at [275, 254] on link "Dekostecker" at bounding box center [370, 261] width 316 height 36
click at [540, 508] on button "Save" at bounding box center [529, 514] width 60 height 28
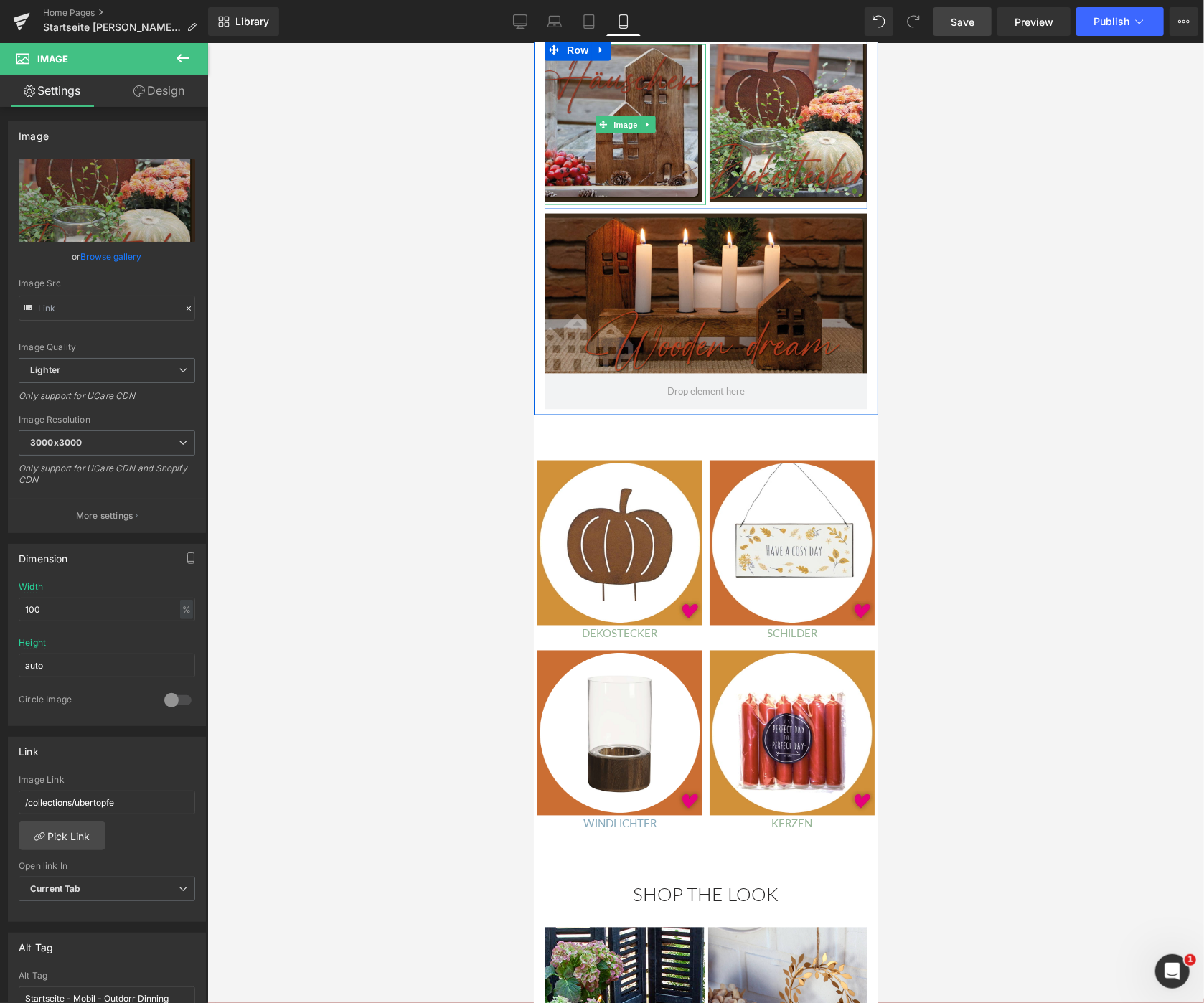
click at [628, 143] on img at bounding box center [624, 124] width 161 height 160
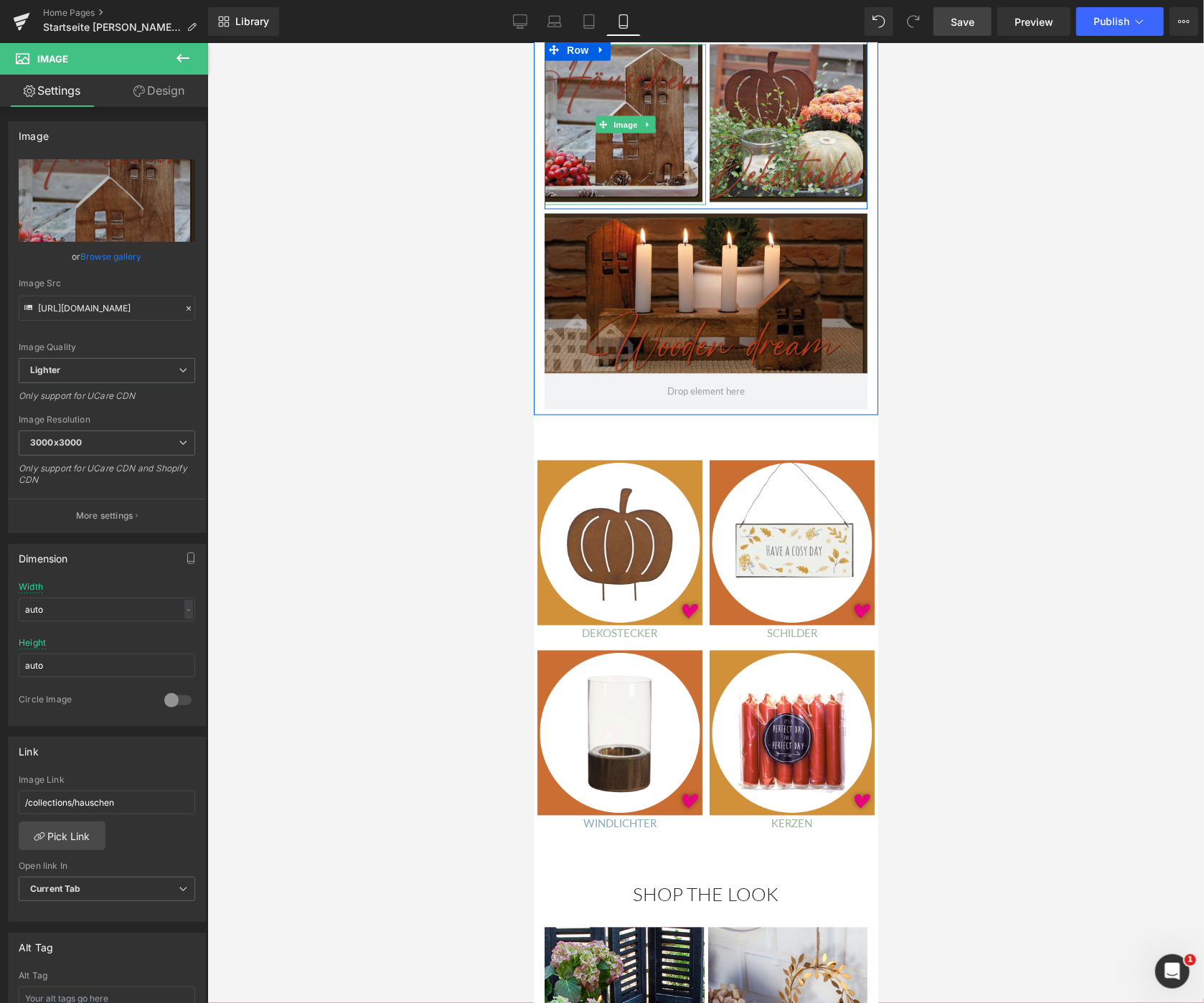
scroll to position [1076, 0]
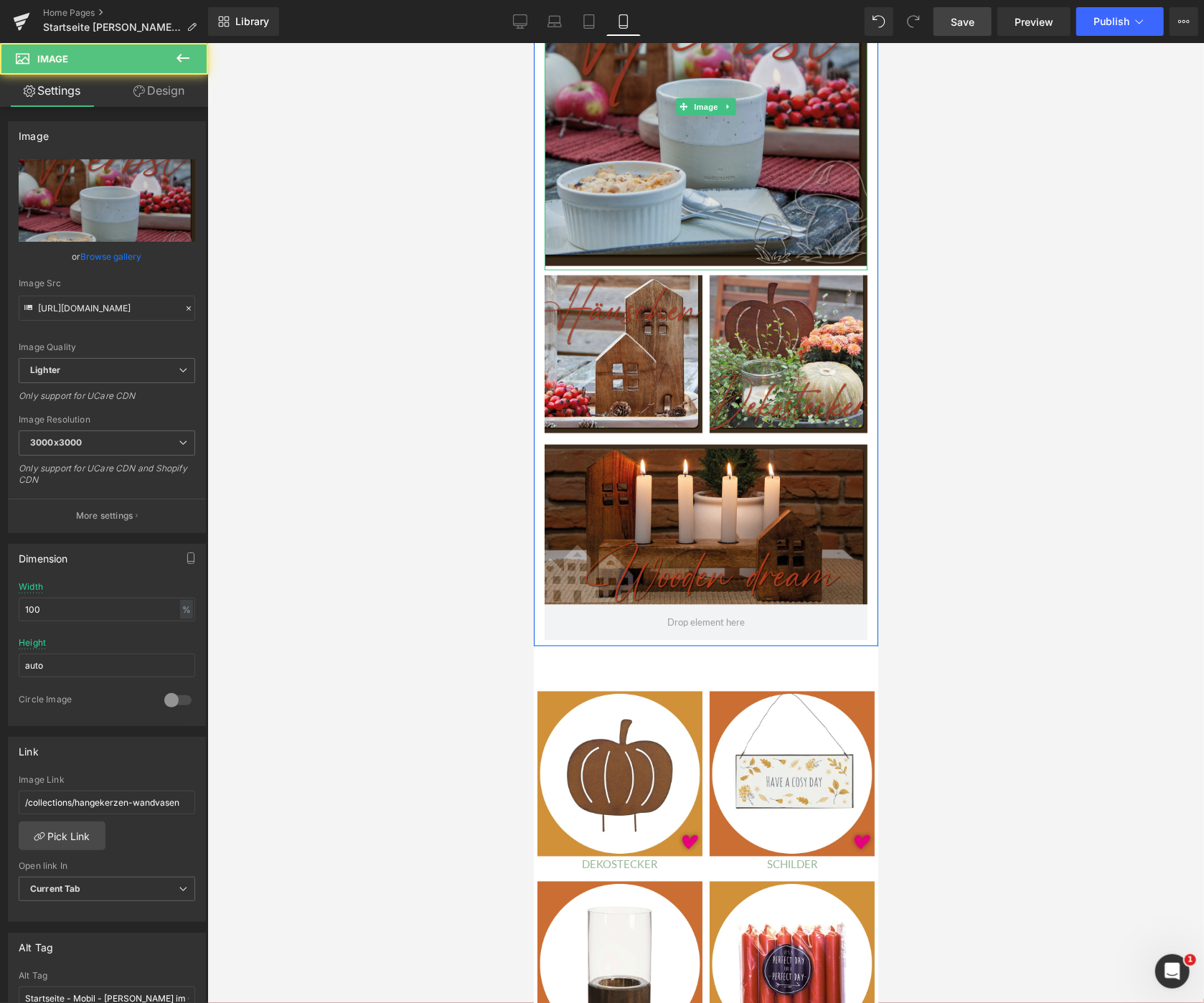
click at [672, 160] on img at bounding box center [705, 107] width 323 height 327
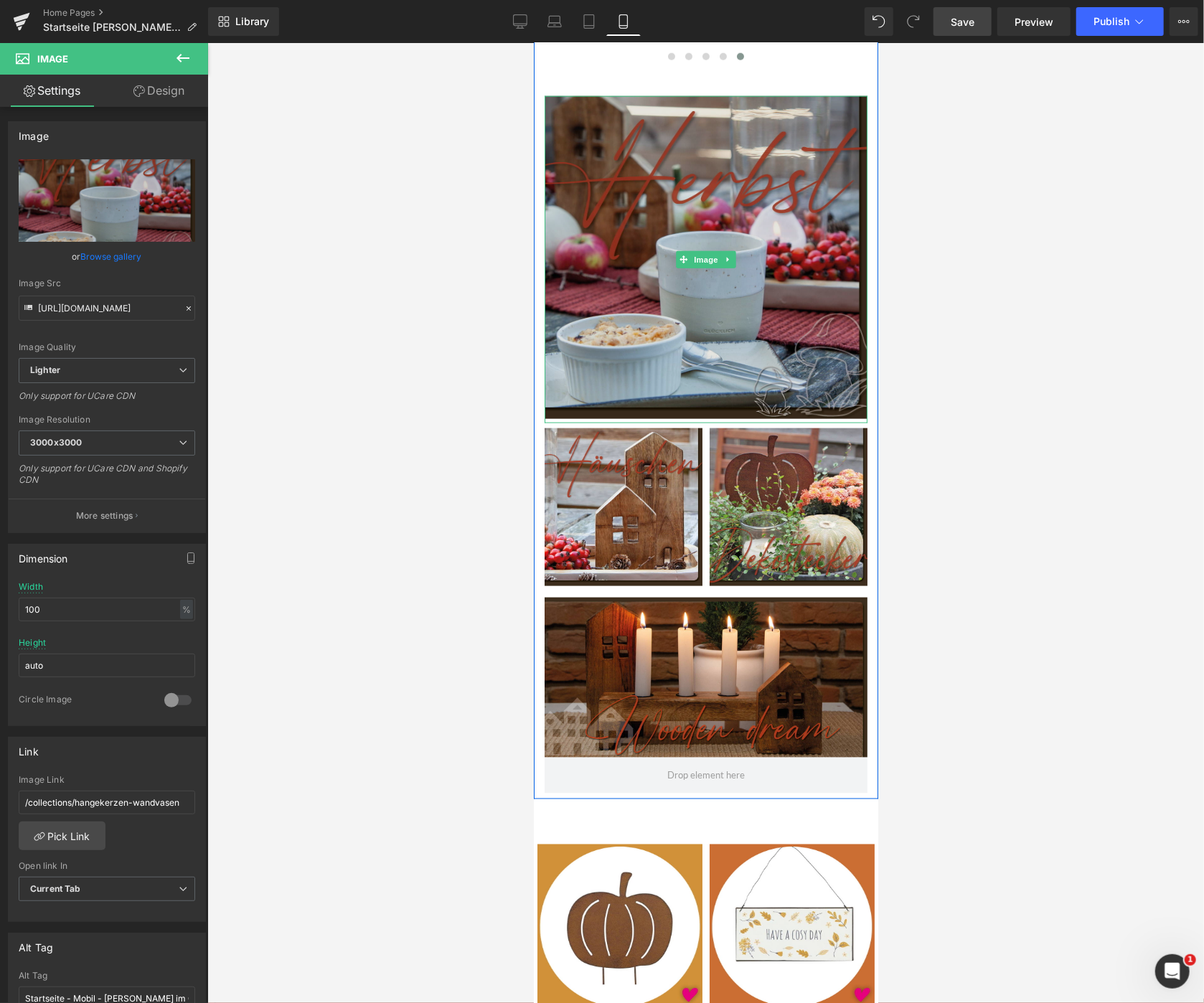
scroll to position [922, 0]
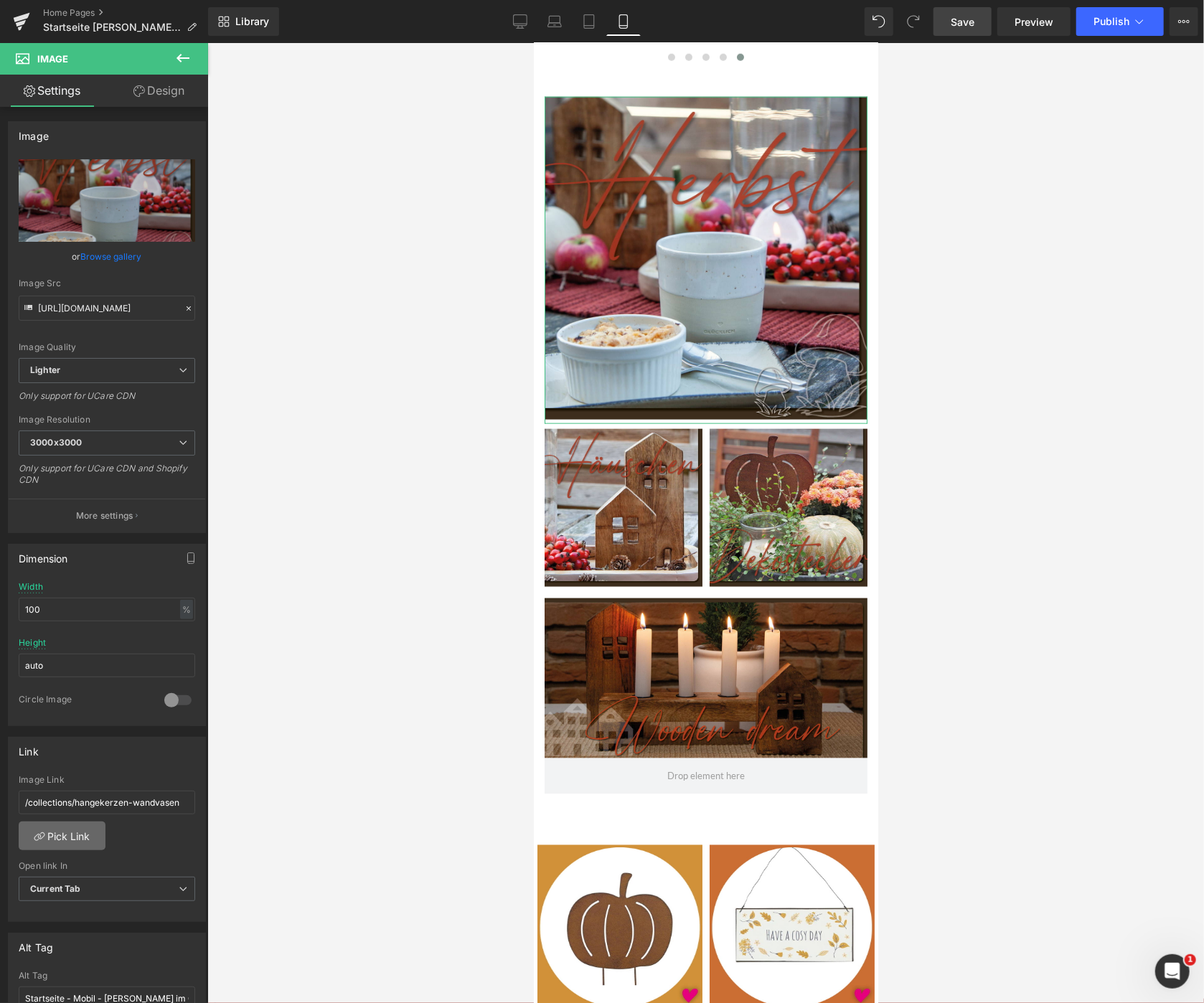
click at [75, 835] on link "Pick Link" at bounding box center [62, 835] width 87 height 28
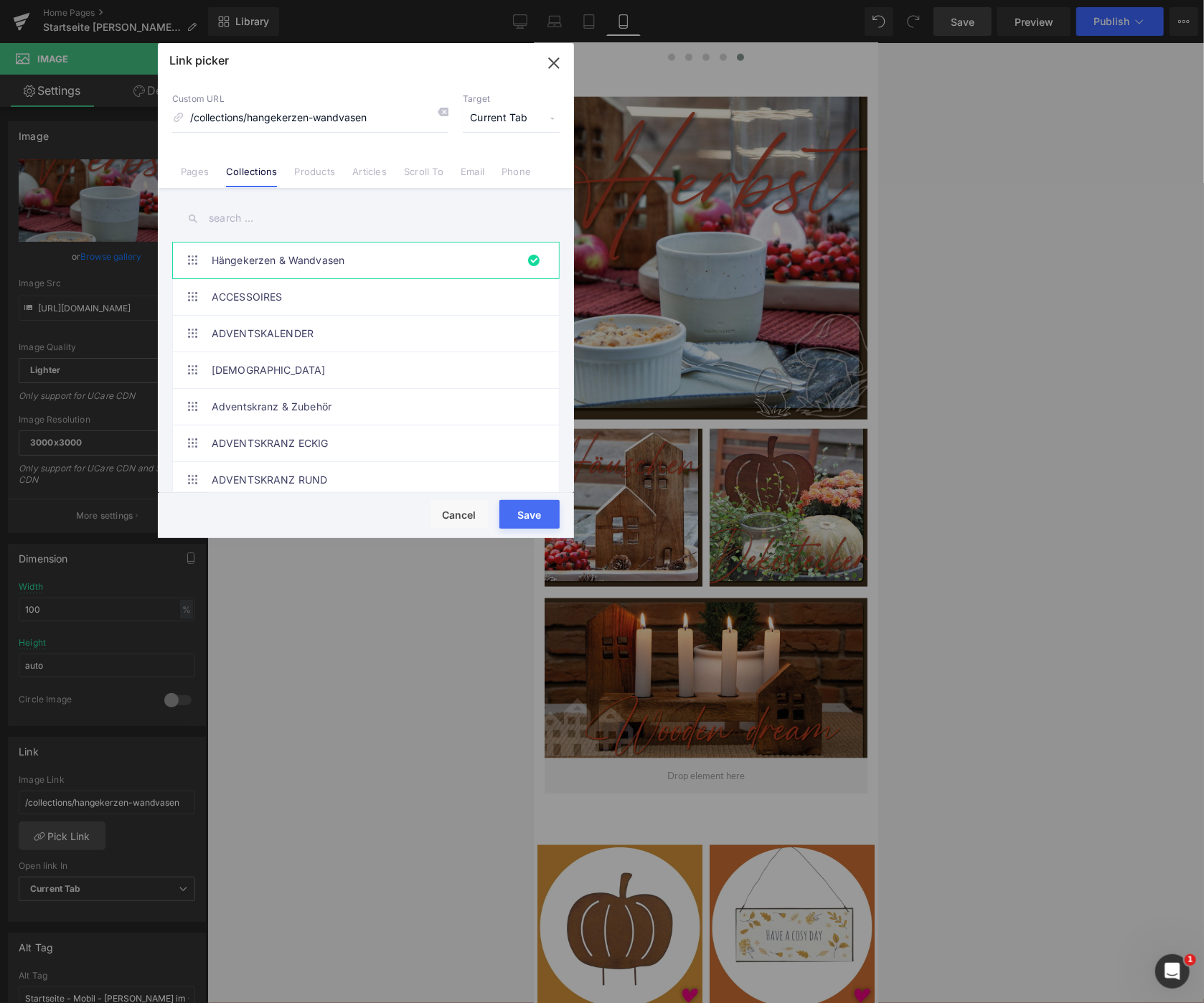
click at [229, 220] on input "text" at bounding box center [366, 218] width 387 height 33
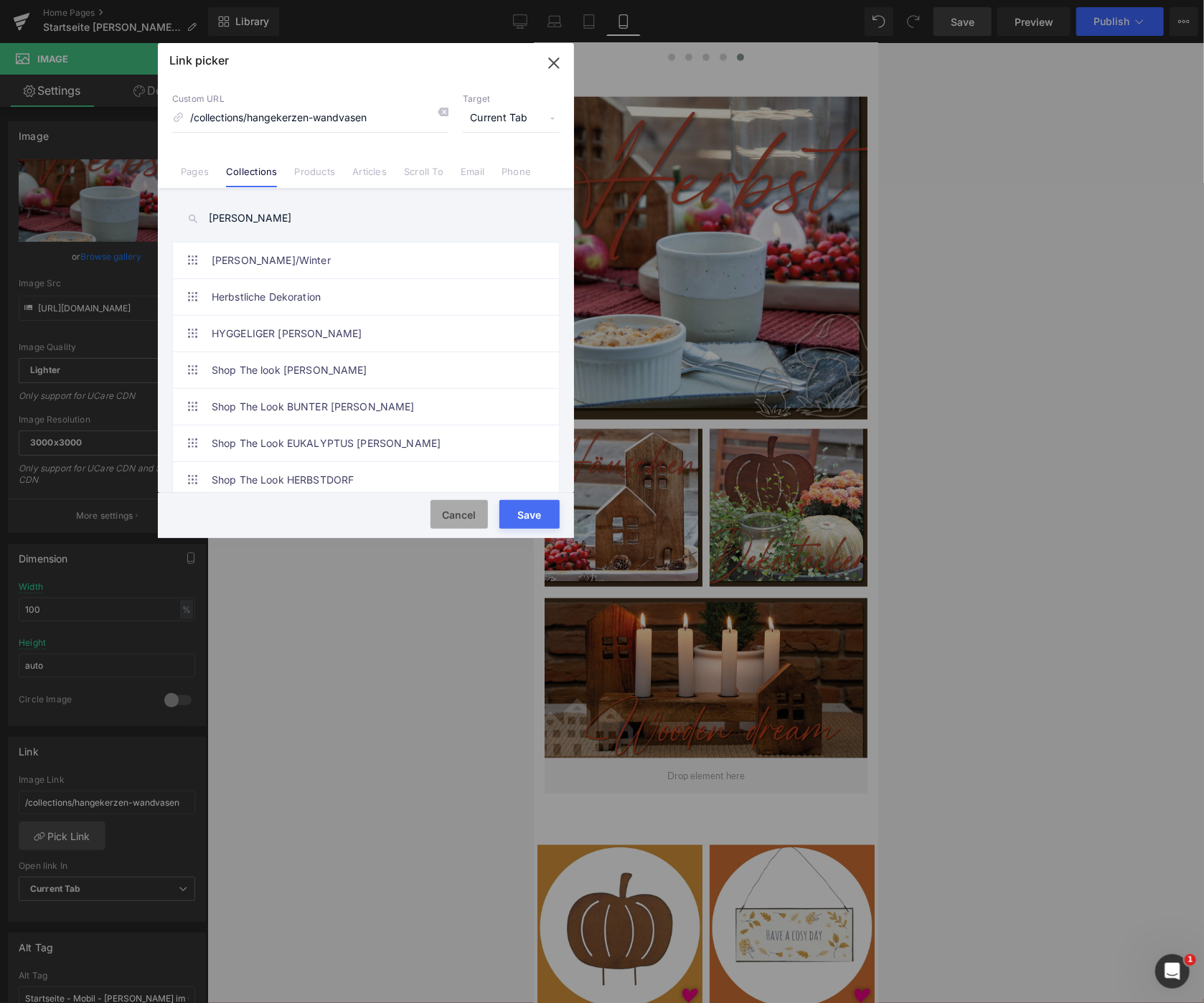
type input "[PERSON_NAME]"
click at [471, 510] on button "Cancel" at bounding box center [459, 514] width 57 height 28
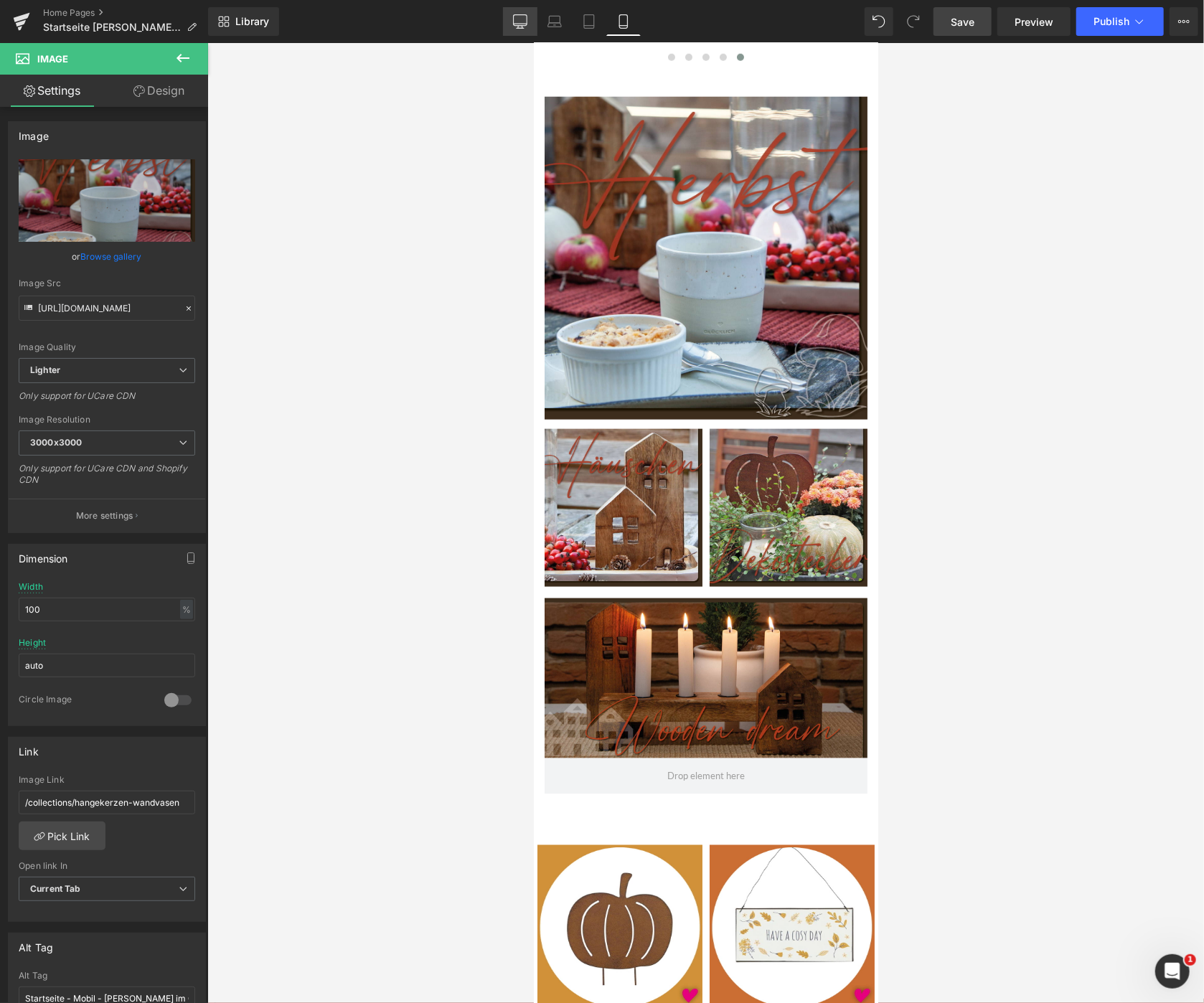
click at [522, 19] on icon at bounding box center [520, 22] width 15 height 15
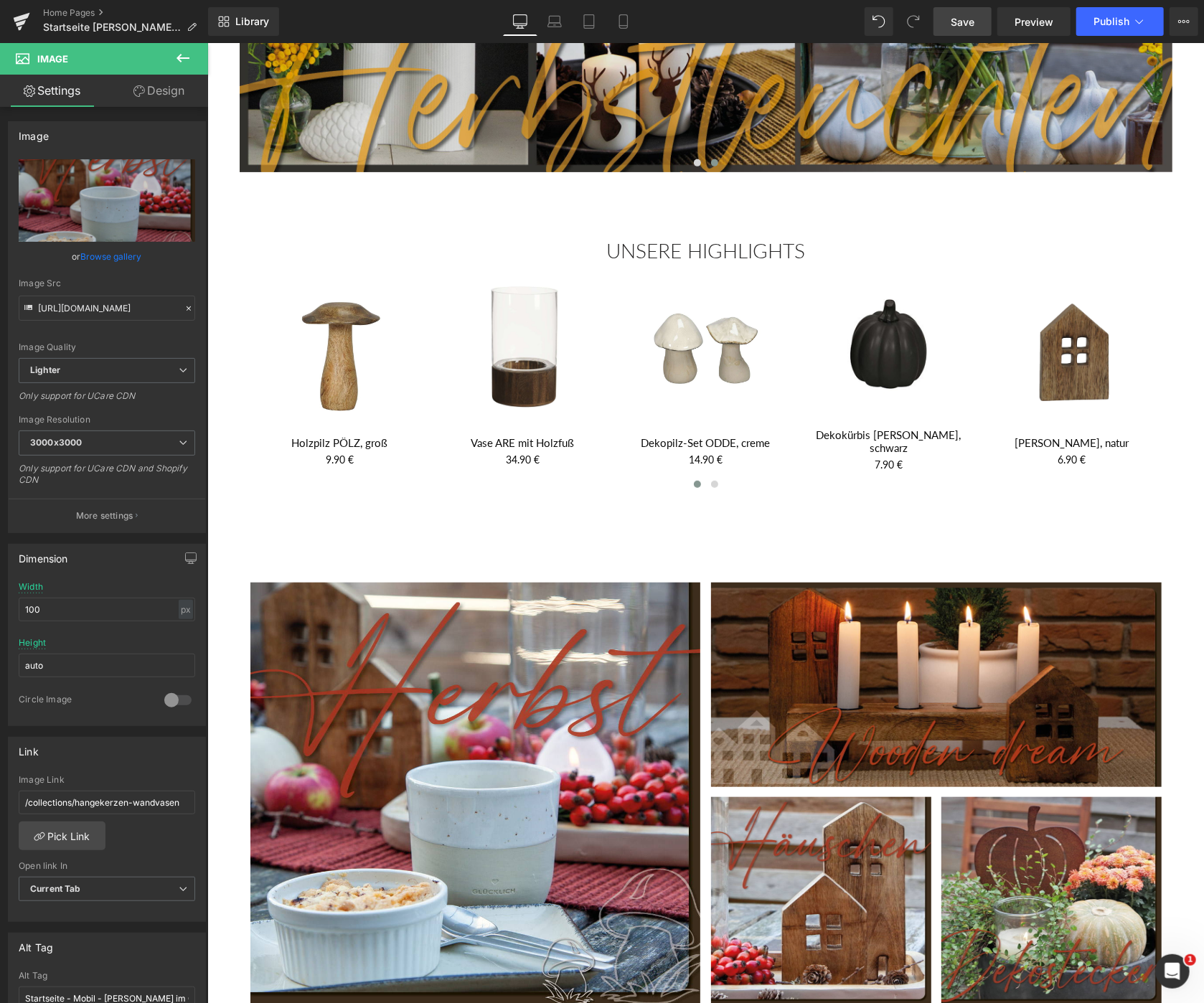
scroll to position [462, 0]
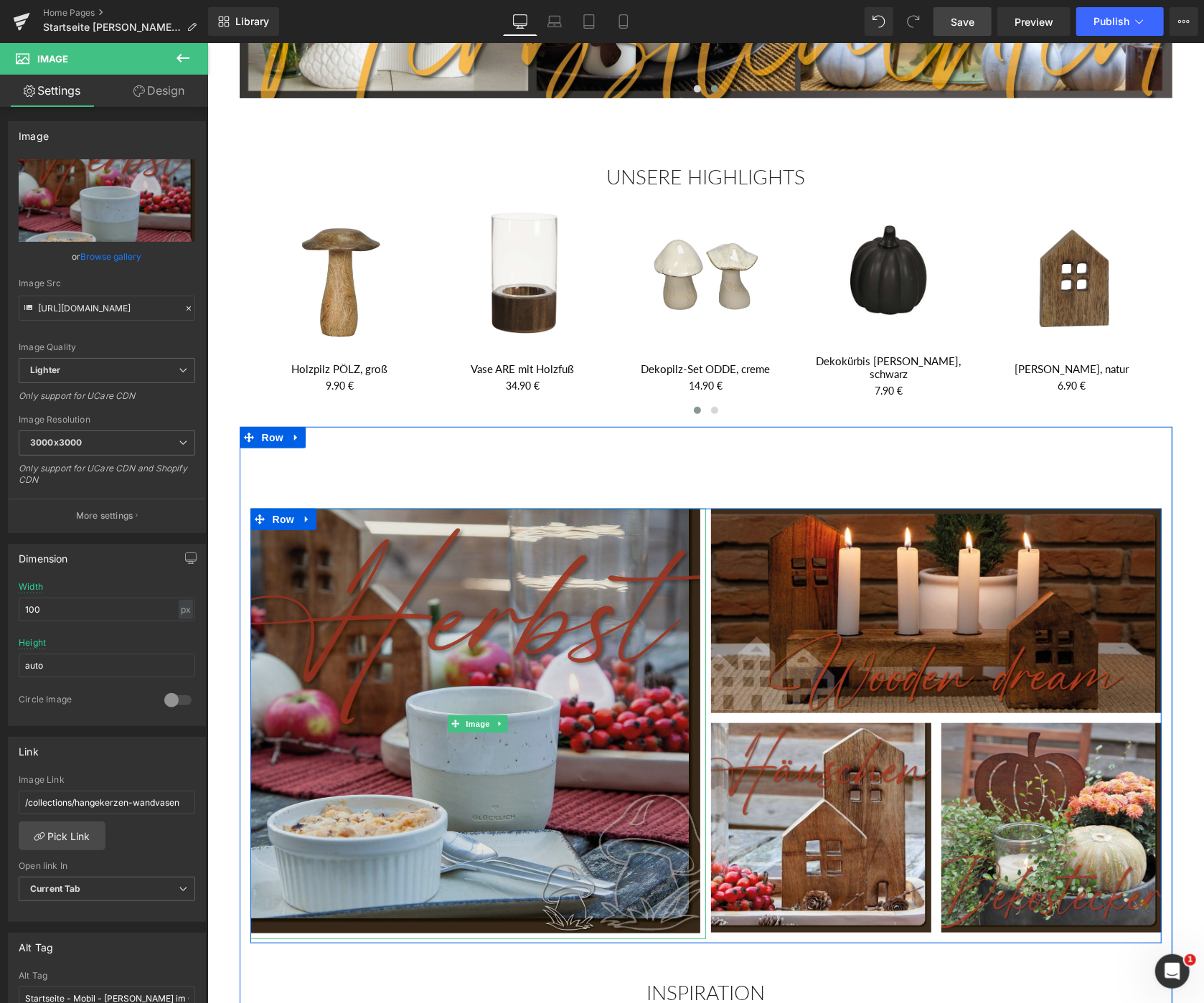
click at [508, 575] on img at bounding box center [478, 723] width 456 height 431
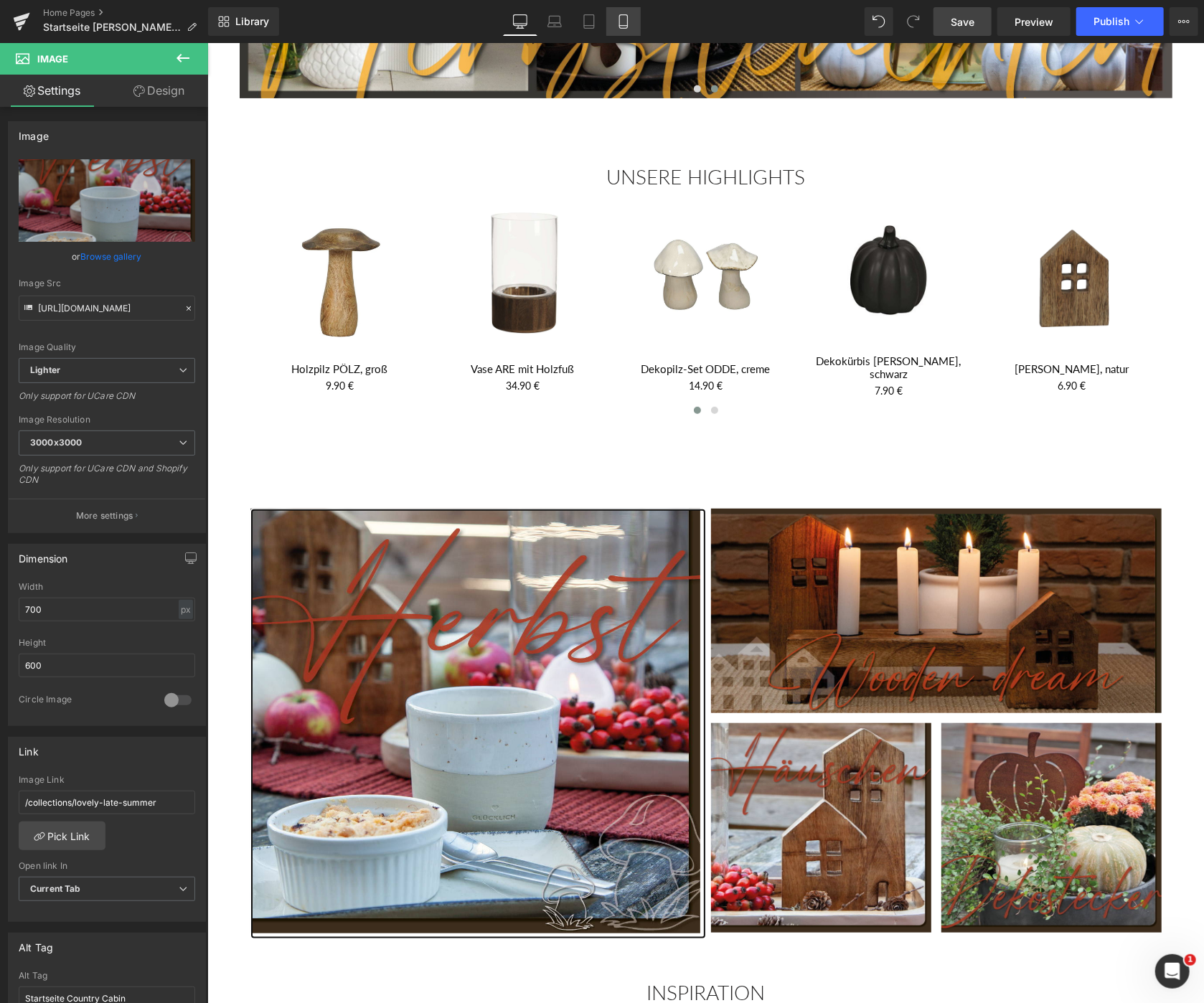
click at [626, 15] on icon at bounding box center [624, 22] width 15 height 15
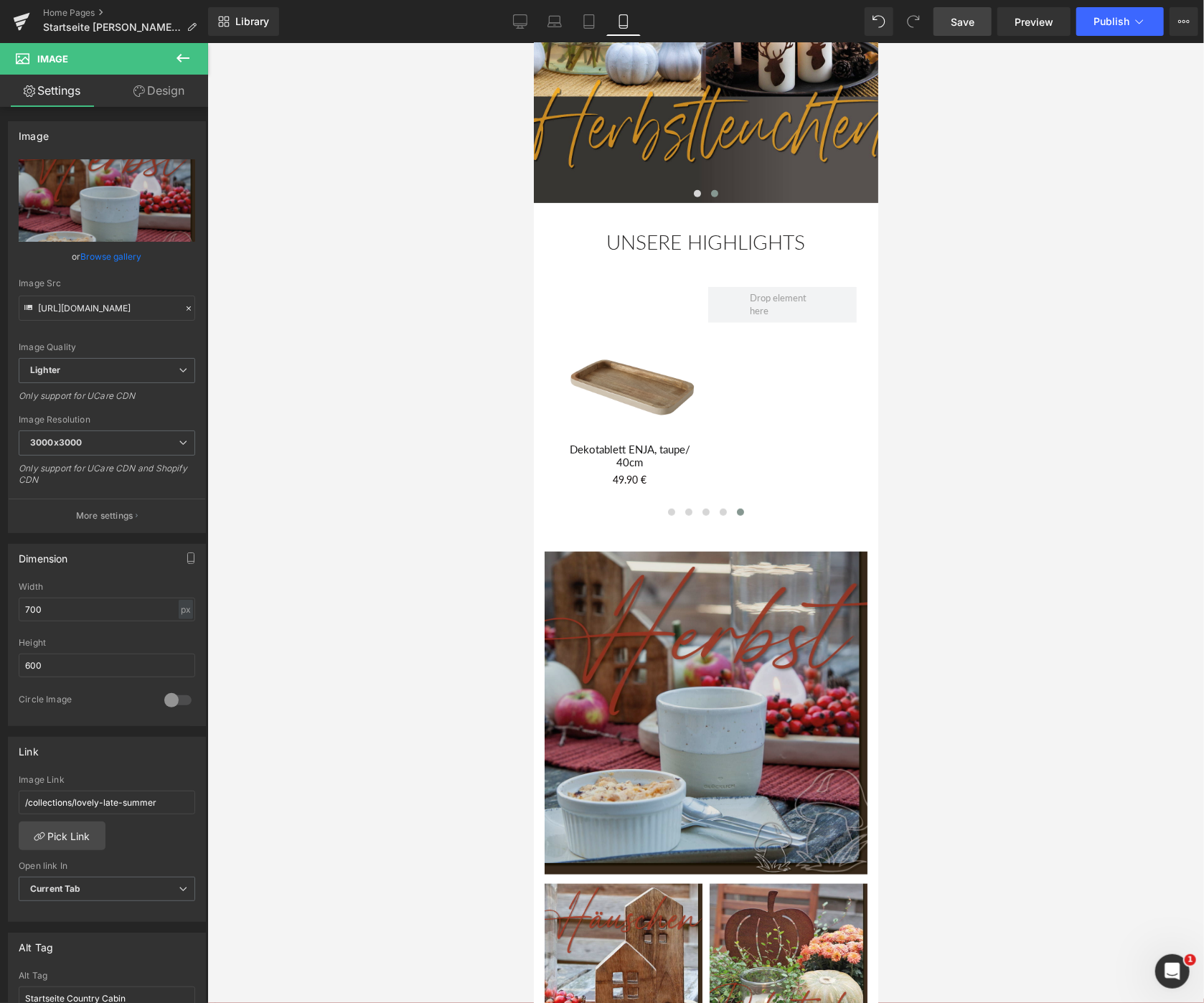
scroll to position [538, 0]
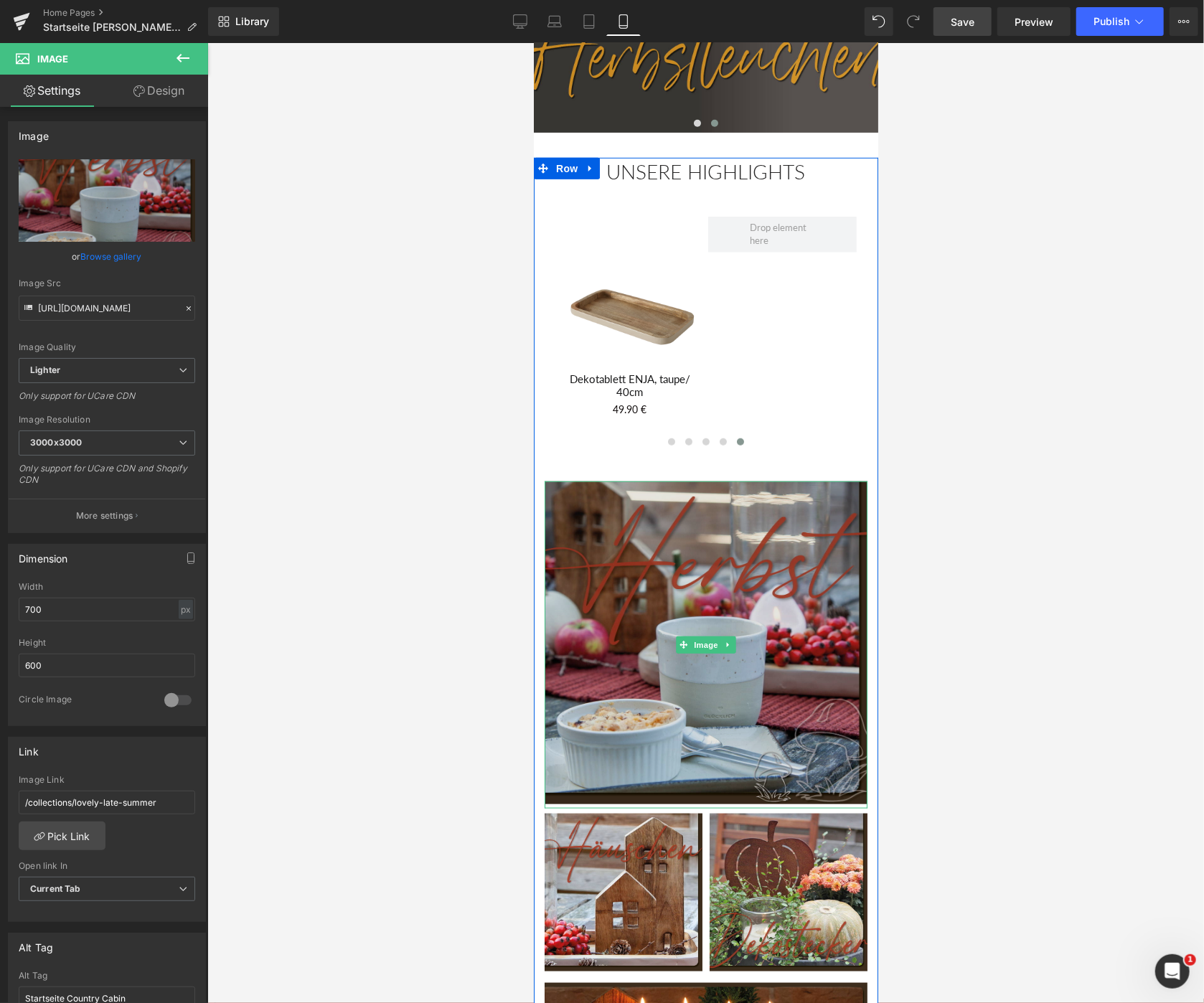
click at [637, 606] on img at bounding box center [705, 644] width 323 height 327
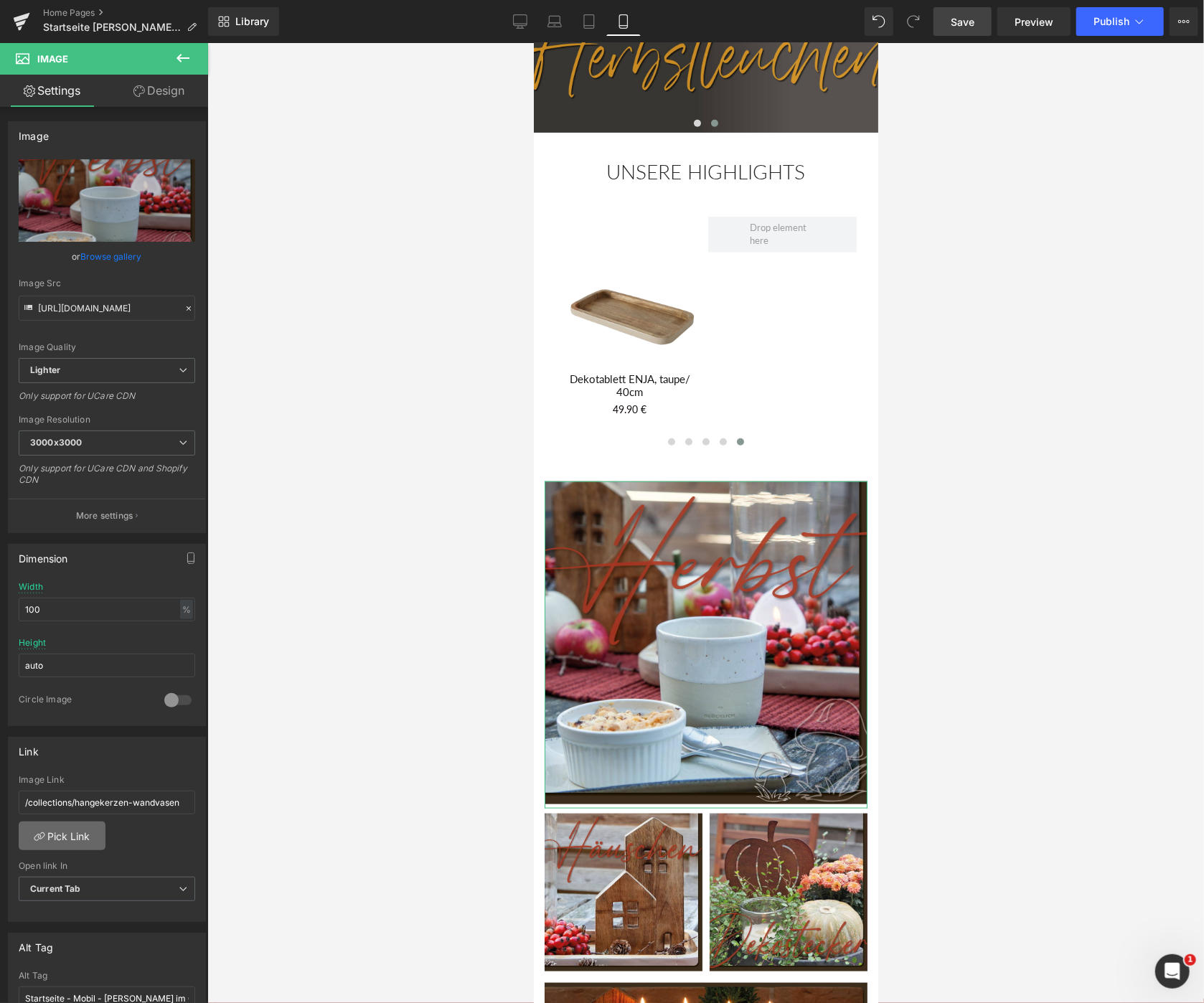
click at [94, 832] on link "Pick Link" at bounding box center [62, 835] width 87 height 28
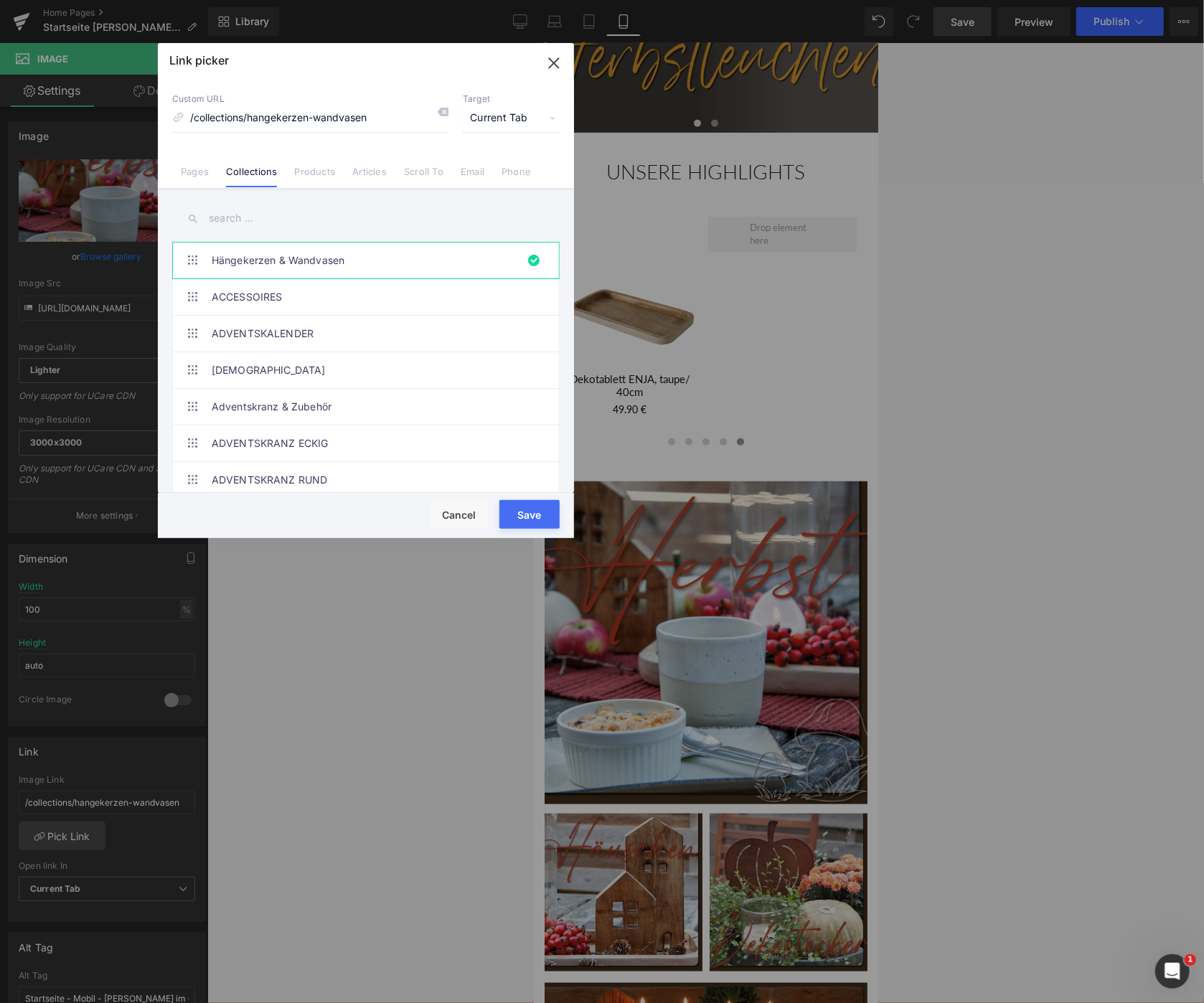
click at [229, 217] on input "text" at bounding box center [366, 218] width 387 height 33
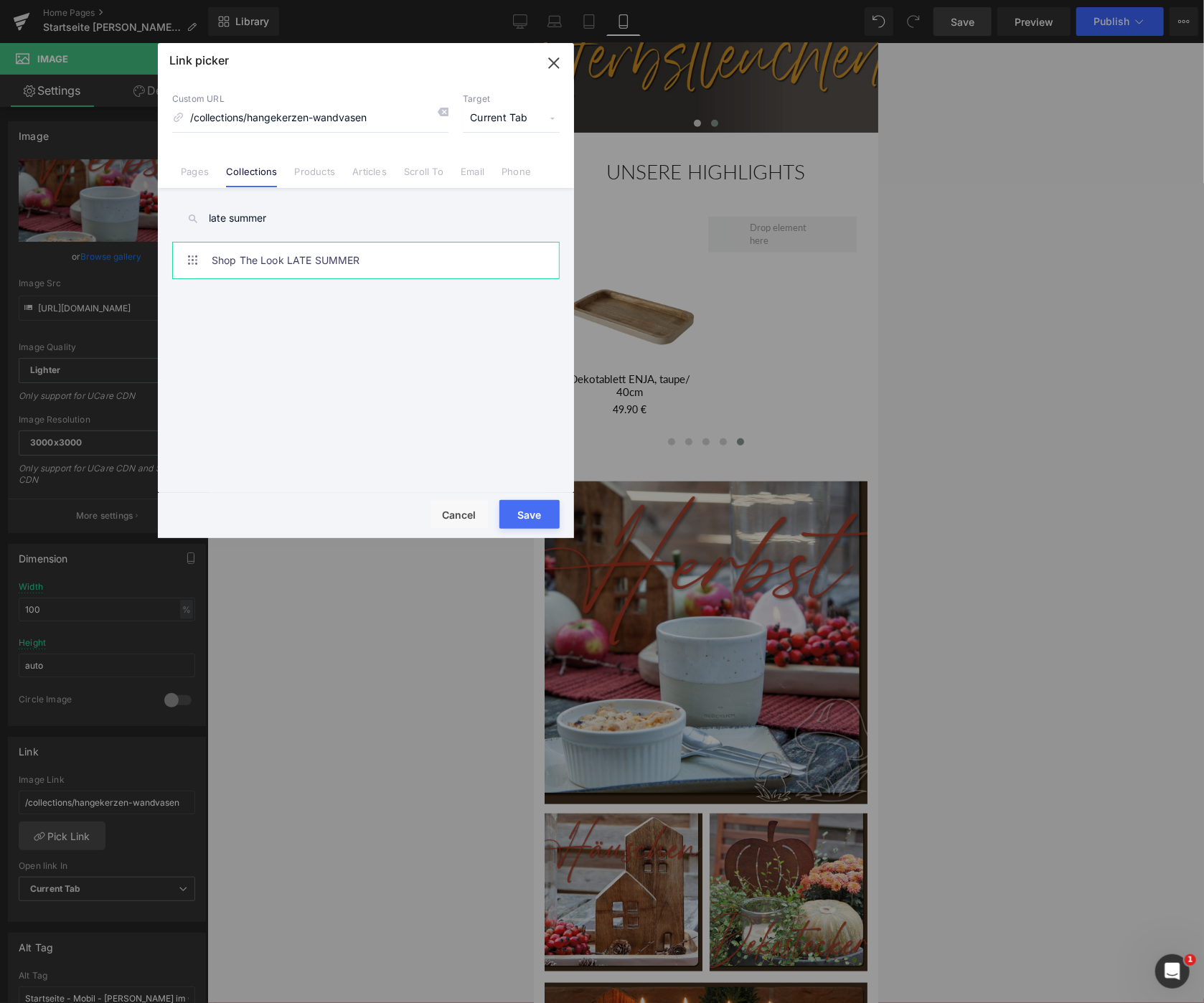
click at [258, 259] on link "Shop The Look LATE SUMMER" at bounding box center [370, 261] width 316 height 36
click at [211, 215] on input "late summer" at bounding box center [366, 218] width 387 height 33
click at [207, 218] on input "late summer" at bounding box center [366, 218] width 387 height 33
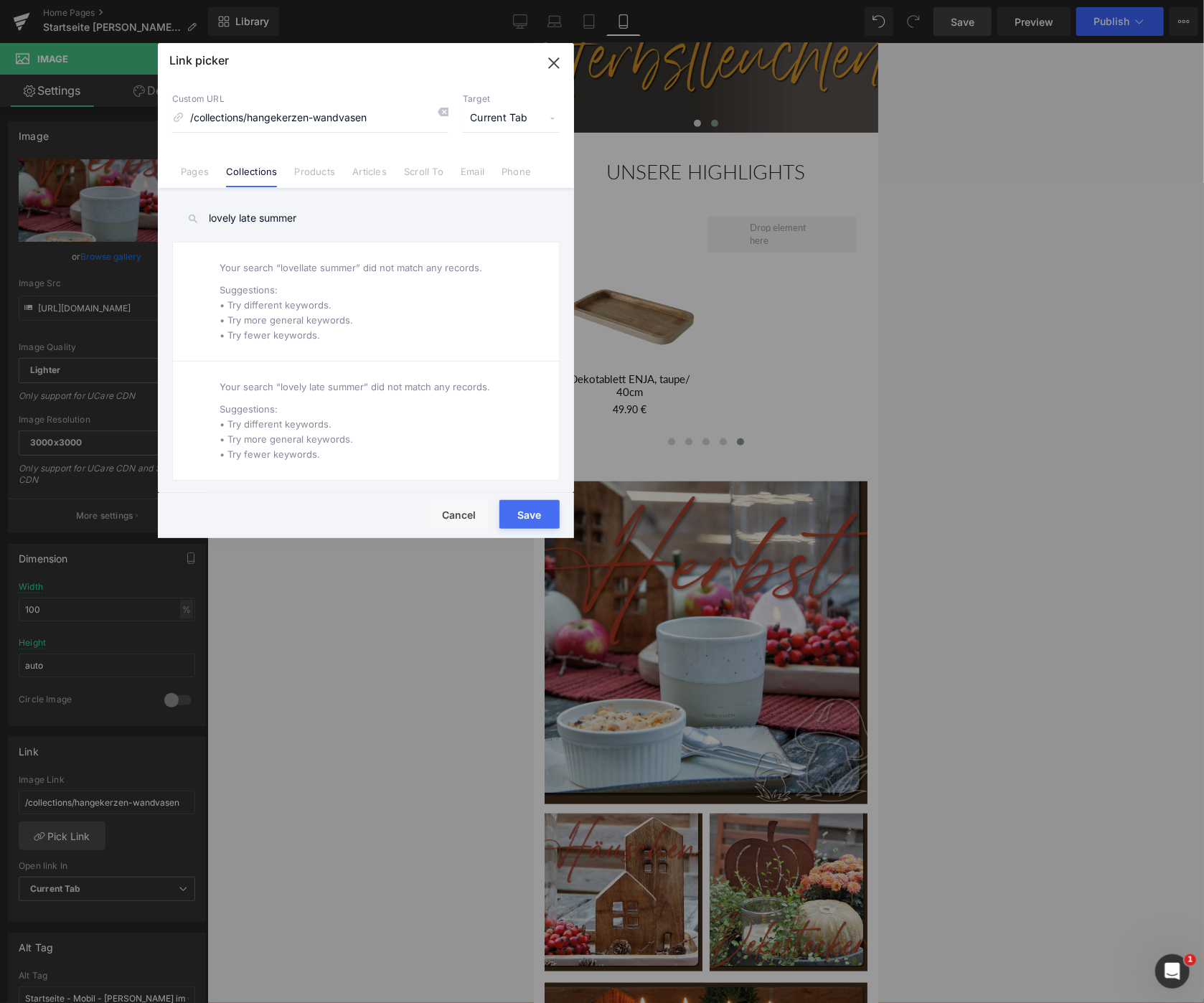
drag, startPoint x: 236, startPoint y: 219, endPoint x: 311, endPoint y: 219, distance: 75.0
click at [311, 219] on input "lovely late summer" at bounding box center [366, 218] width 387 height 33
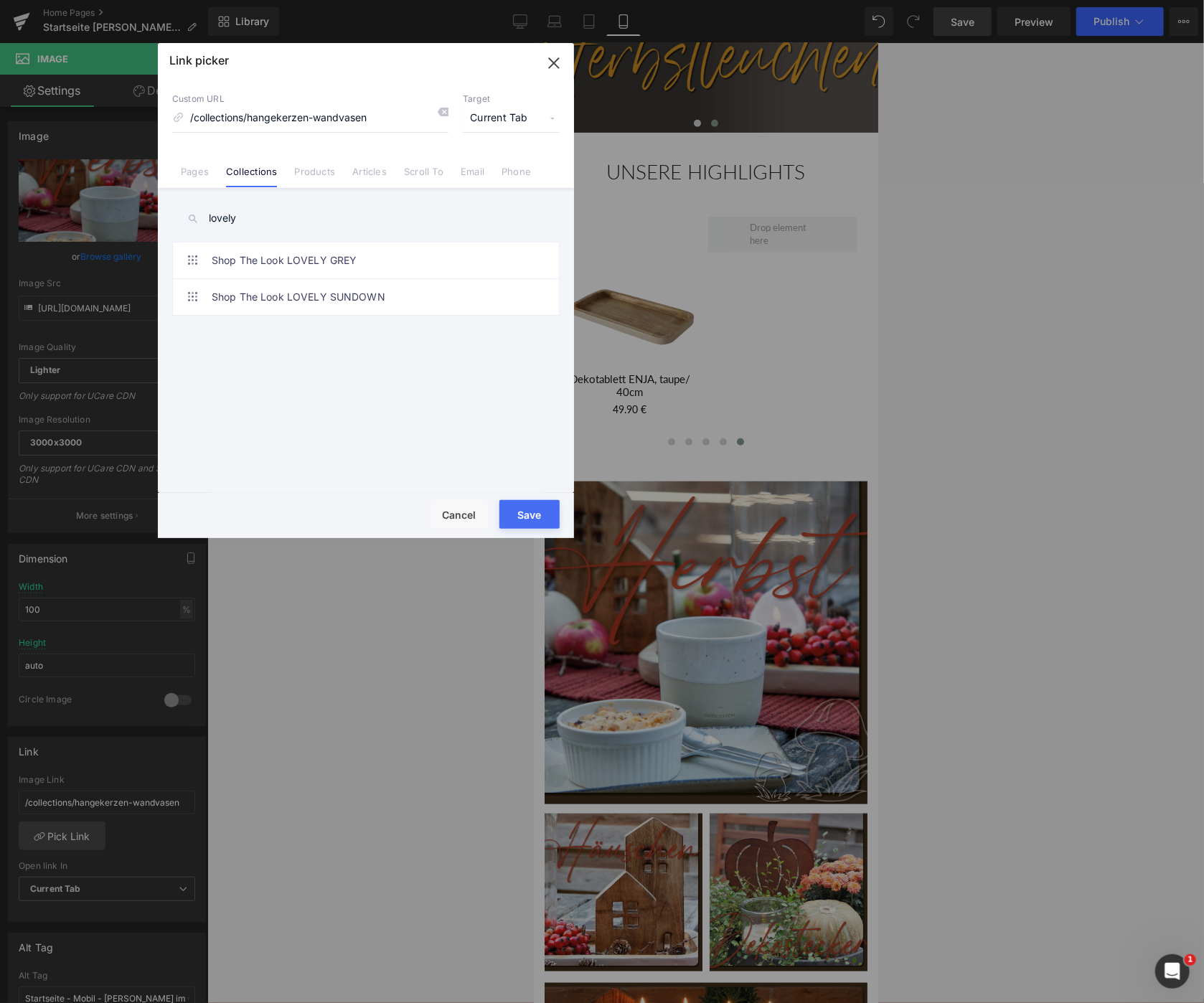
drag, startPoint x: 239, startPoint y: 219, endPoint x: 180, endPoint y: 217, distance: 59.0
click at [181, 219] on input "lovely" at bounding box center [366, 218] width 387 height 33
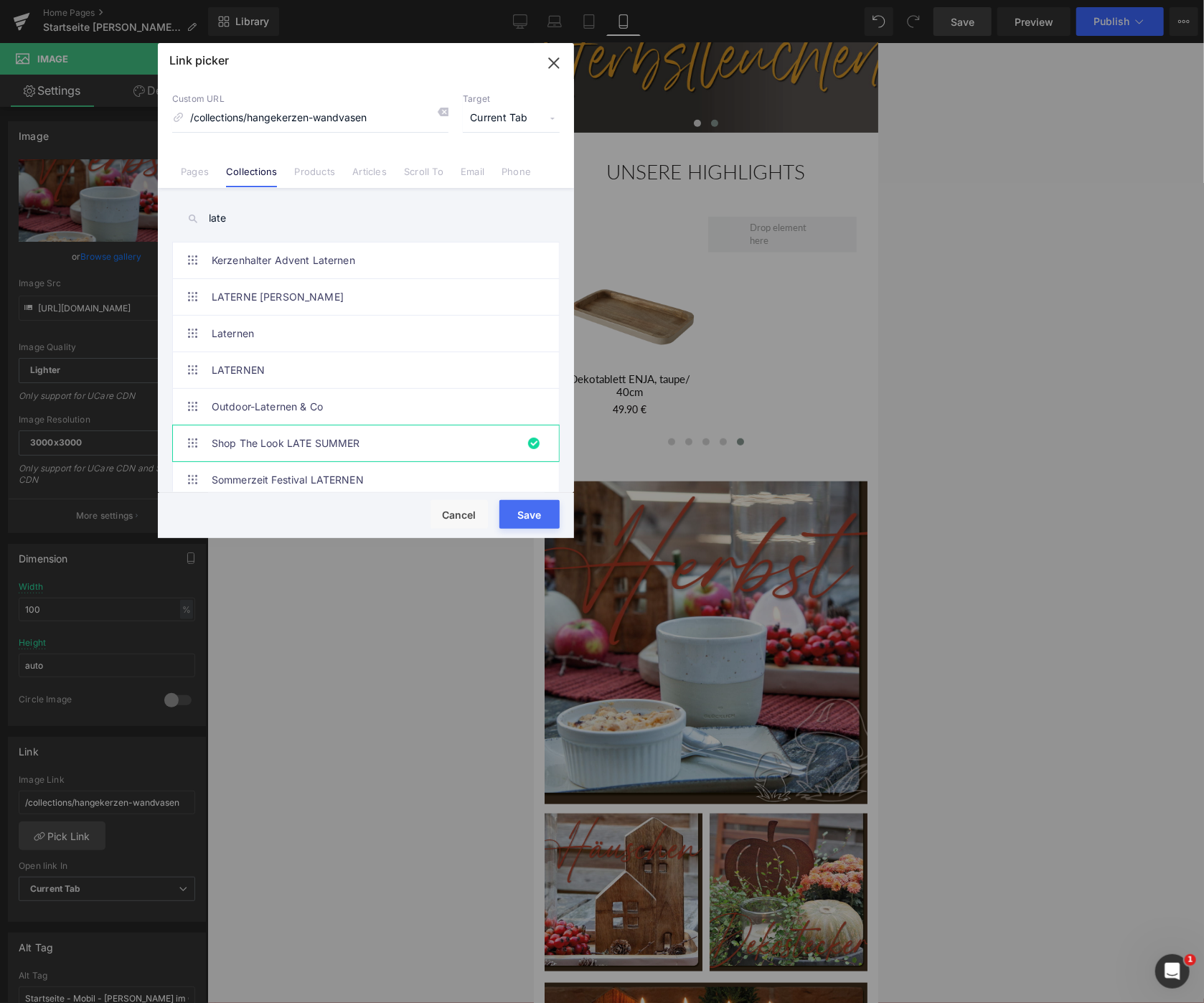
type input "late"
click at [325, 440] on link "Shop The Look LATE SUMMER" at bounding box center [370, 444] width 316 height 36
click at [523, 515] on button "Save" at bounding box center [529, 514] width 60 height 28
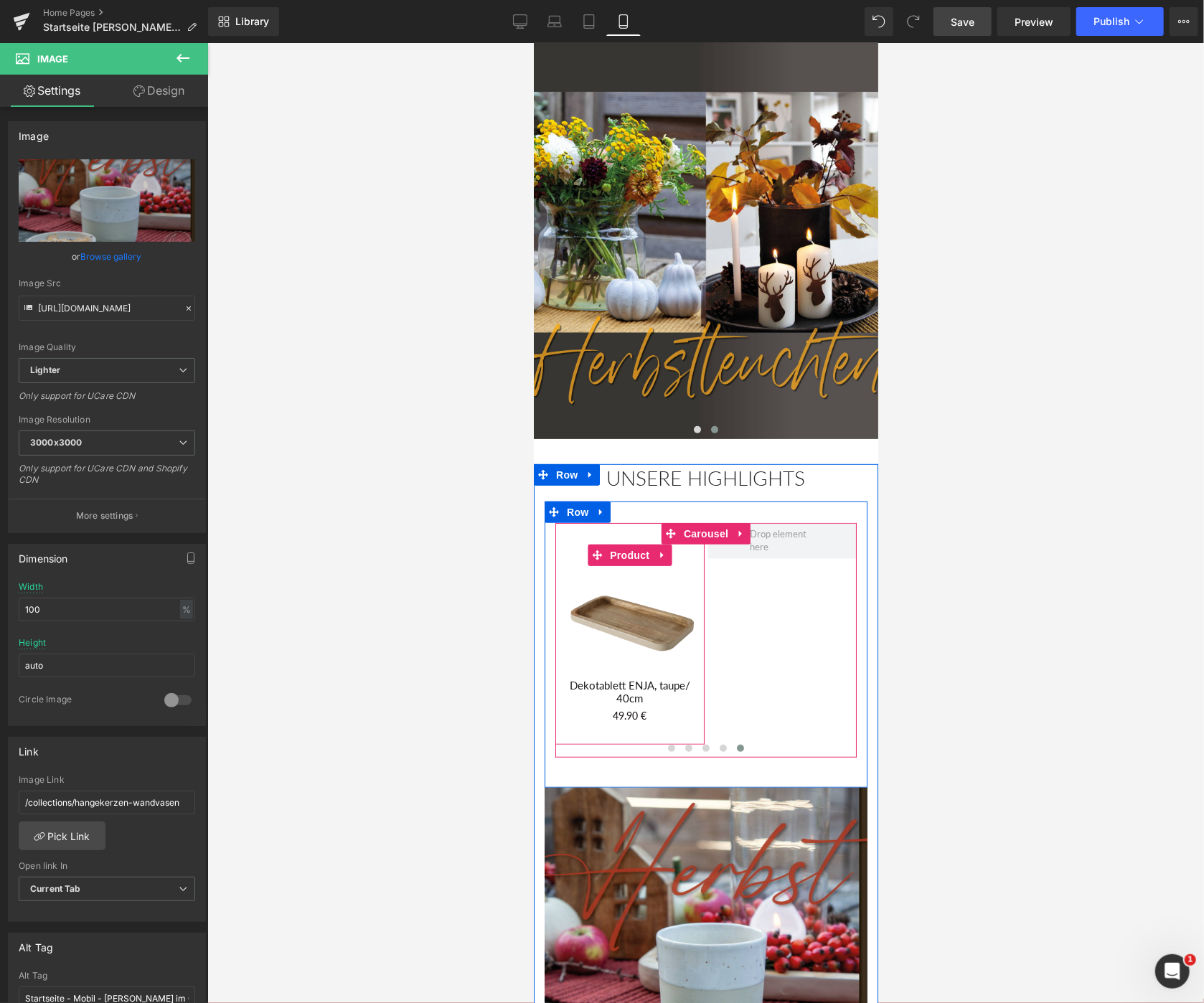
scroll to position [154, 0]
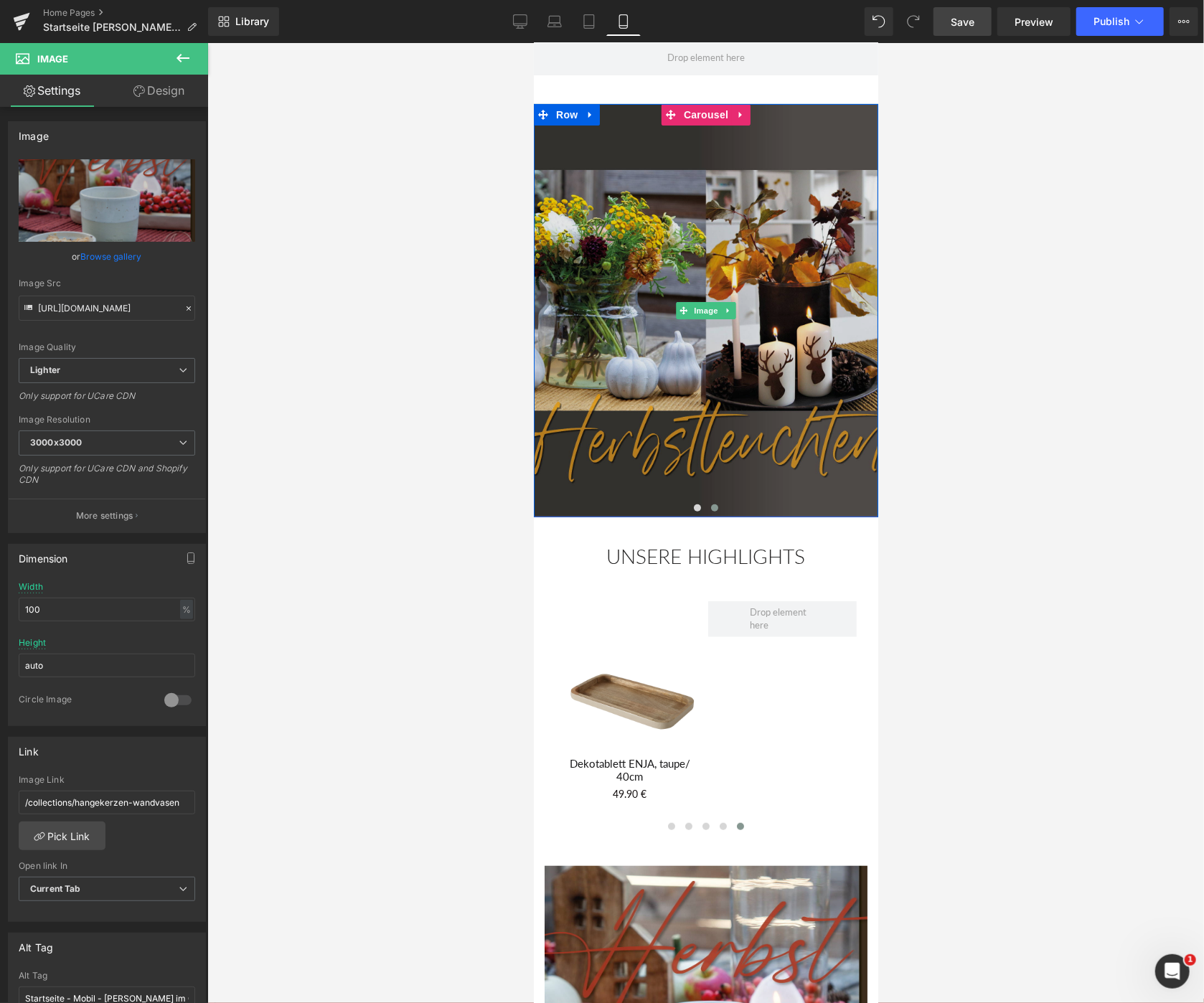
click at [649, 316] on img at bounding box center [705, 310] width 344 height 414
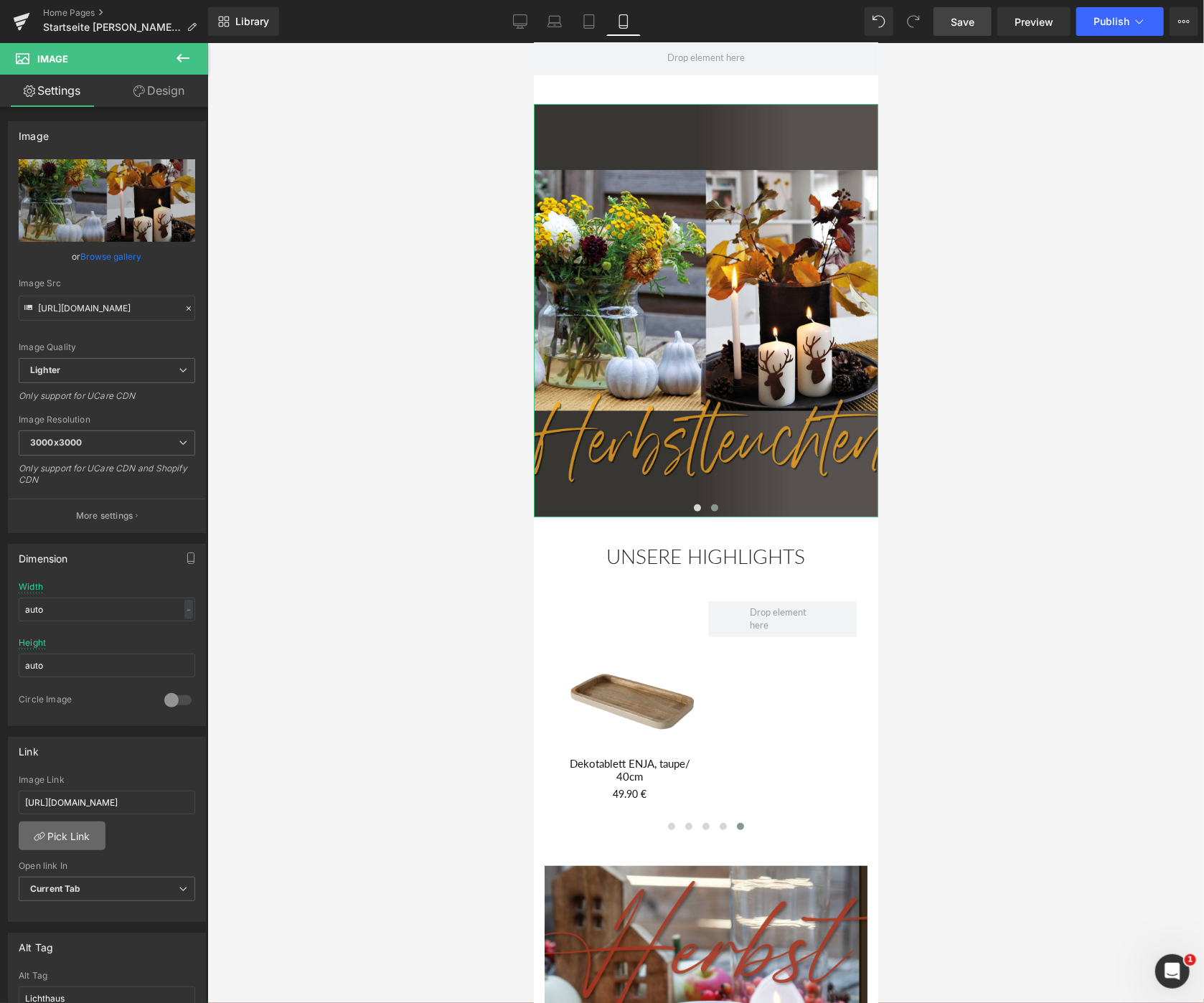
click at [72, 838] on link "Pick Link" at bounding box center [62, 835] width 87 height 28
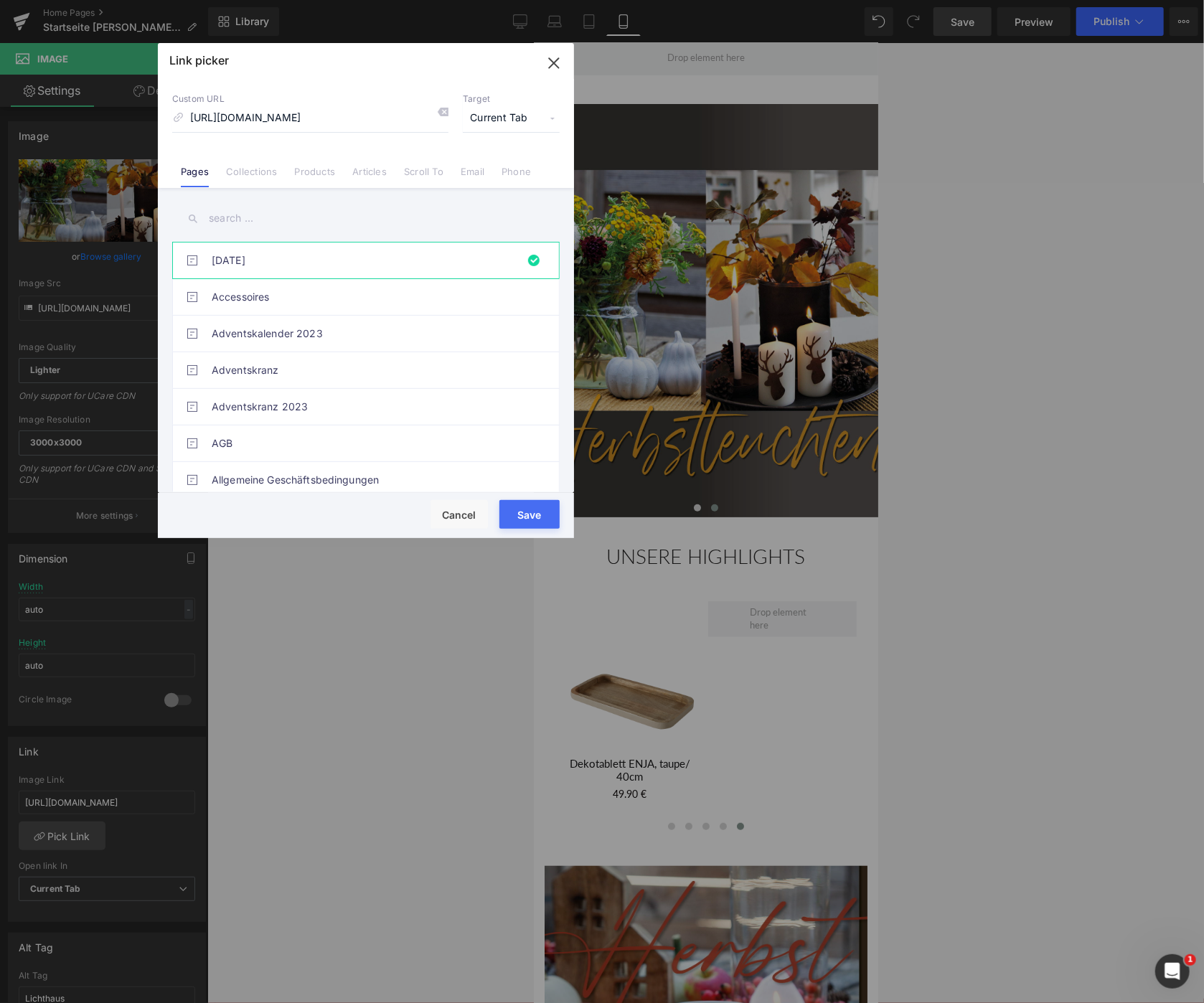
click at [227, 221] on input "text" at bounding box center [366, 218] width 387 height 33
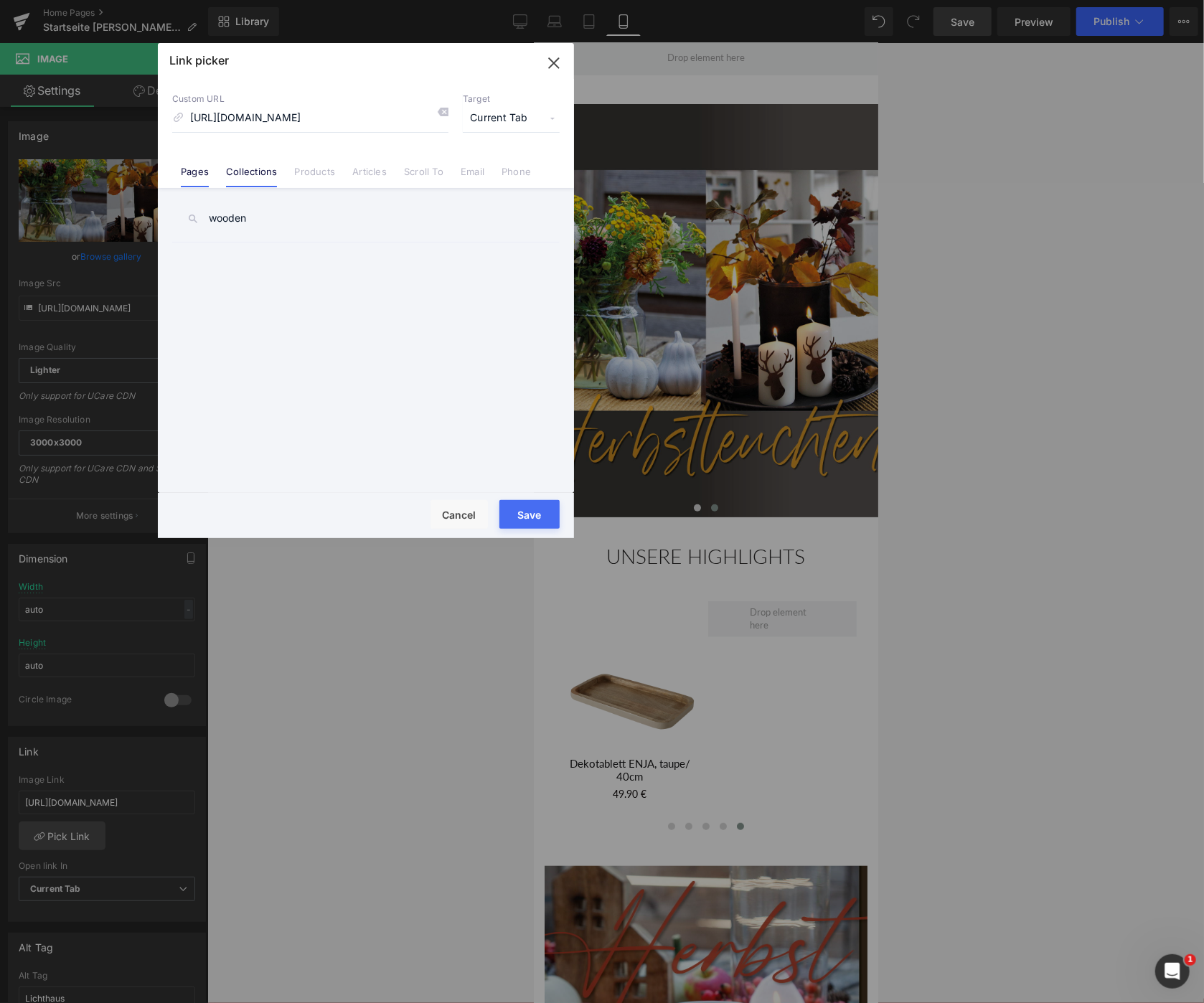
type input "wooden"
click at [243, 172] on link "Collections" at bounding box center [252, 177] width 51 height 21
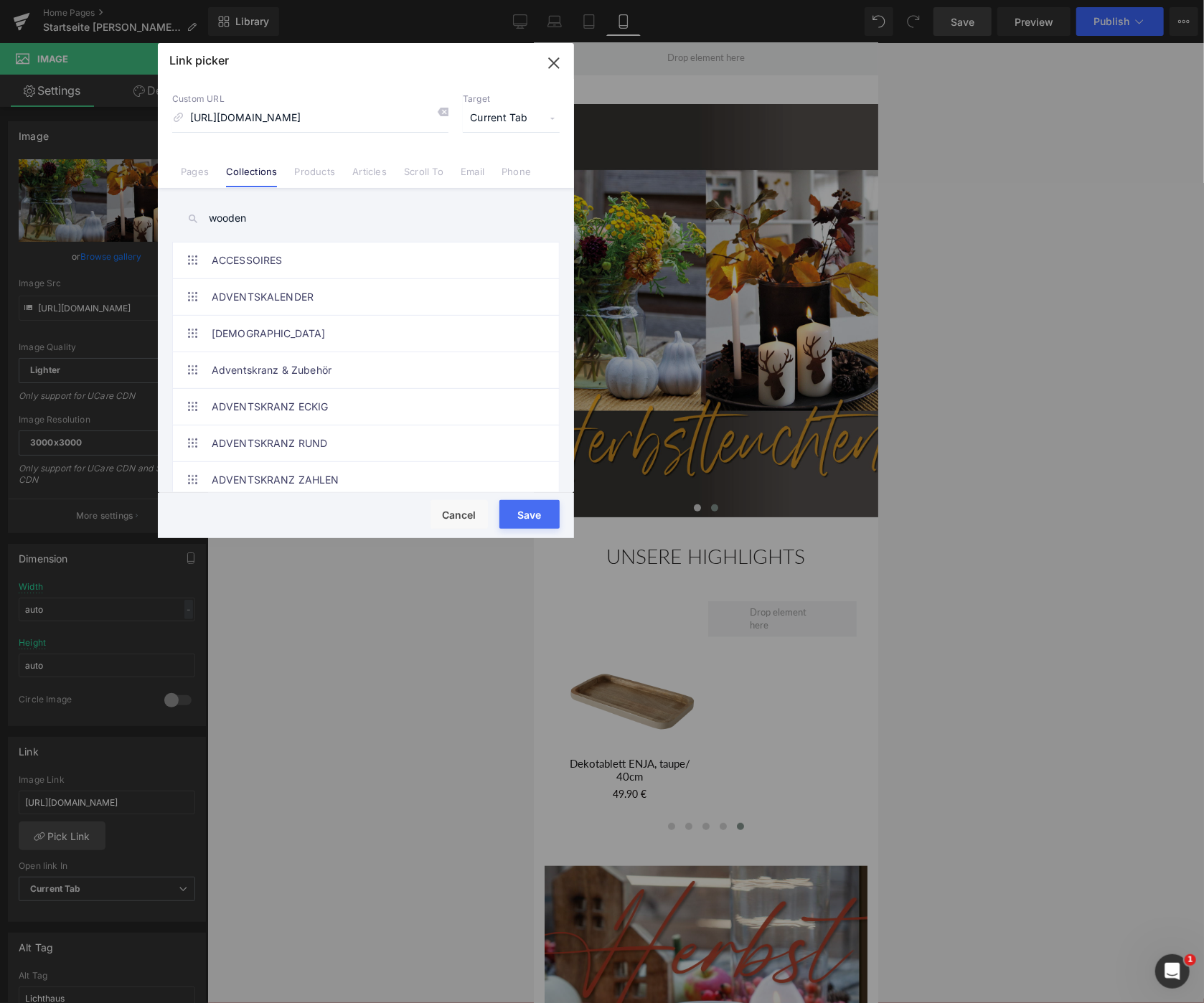
click at [274, 218] on input "wooden" at bounding box center [366, 218] width 387 height 33
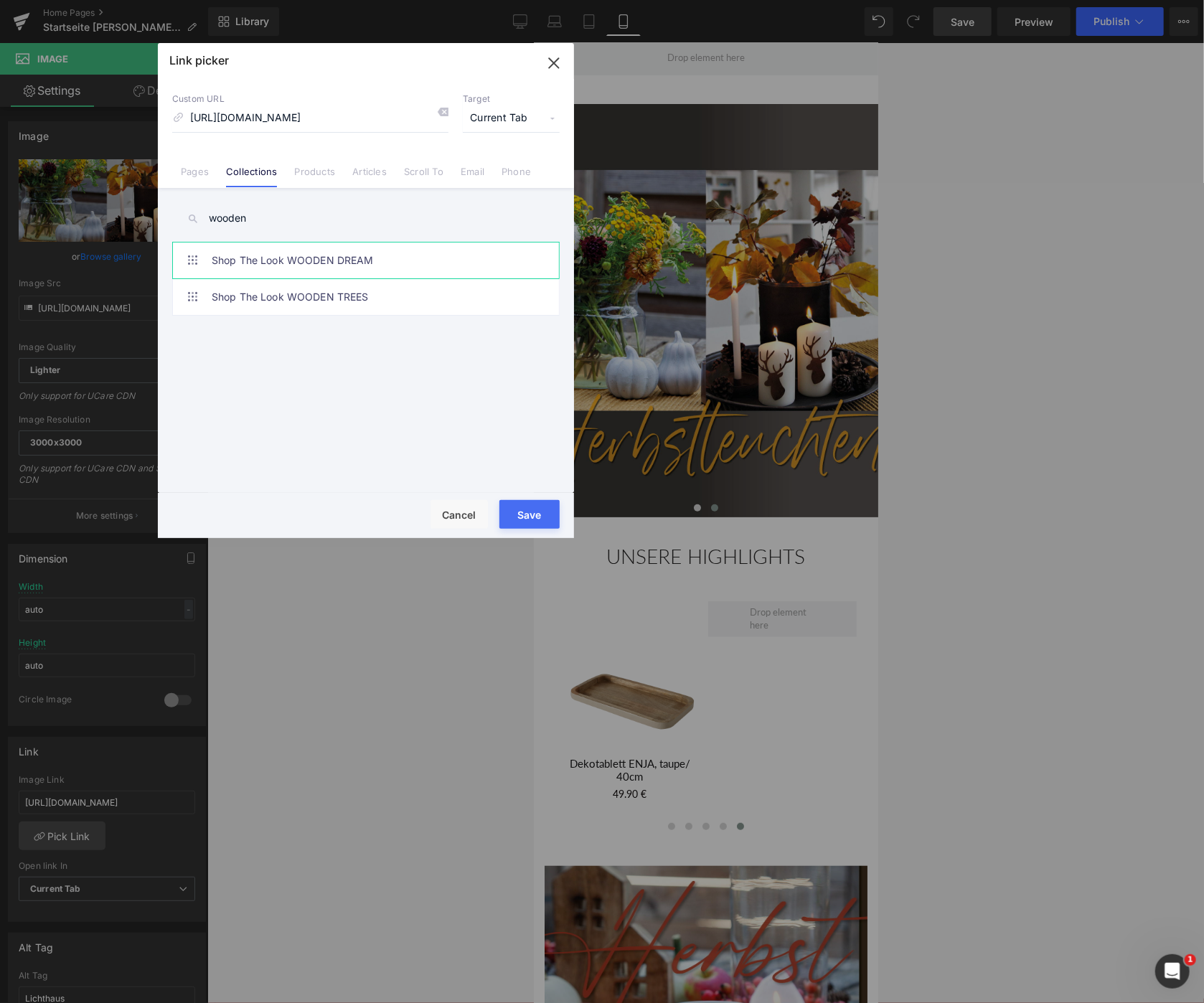
click at [335, 256] on link "Shop The Look WOODEN DREAM" at bounding box center [370, 261] width 316 height 36
click at [533, 514] on button "Save" at bounding box center [529, 514] width 60 height 28
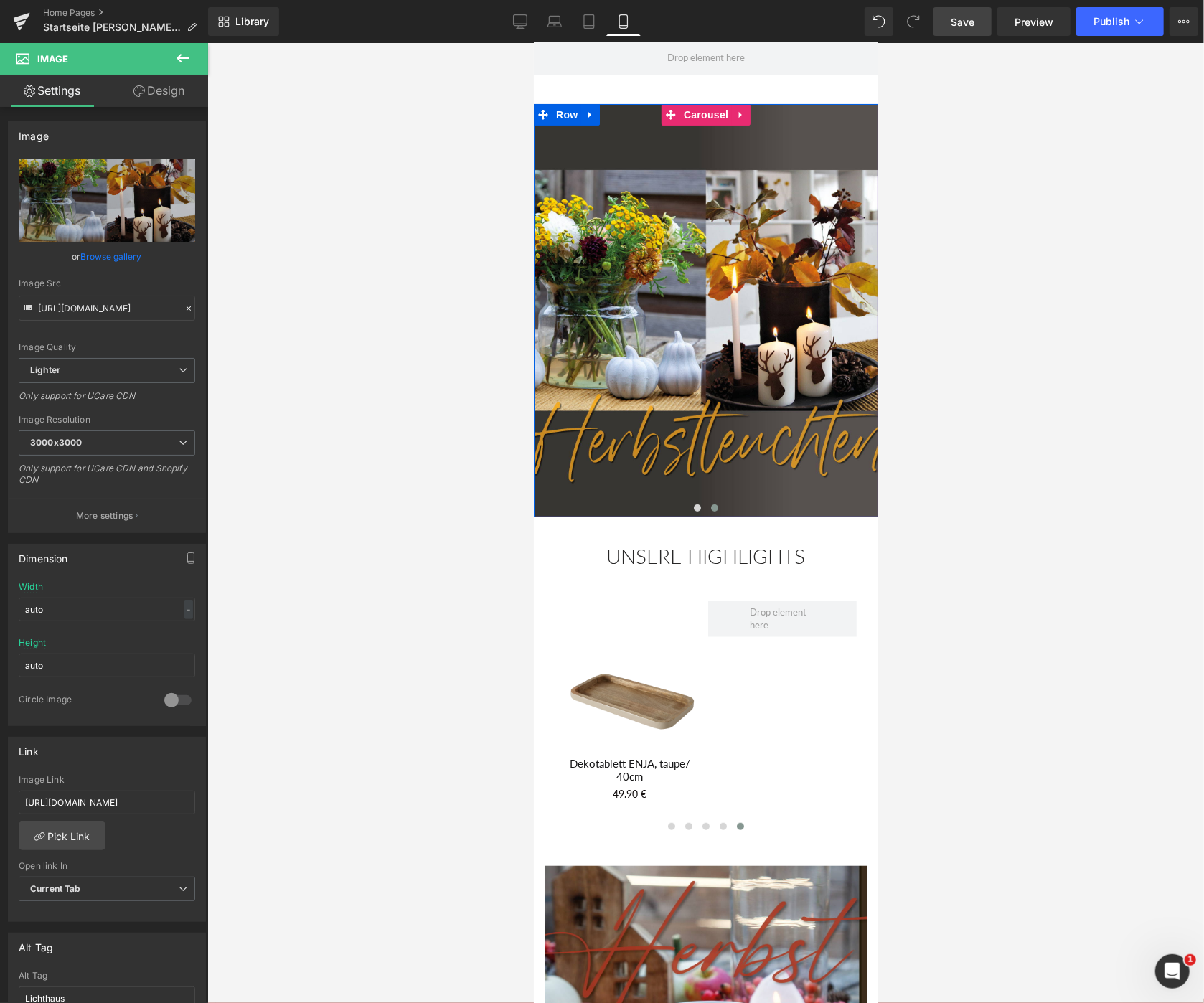
click at [714, 506] on span at bounding box center [713, 507] width 7 height 7
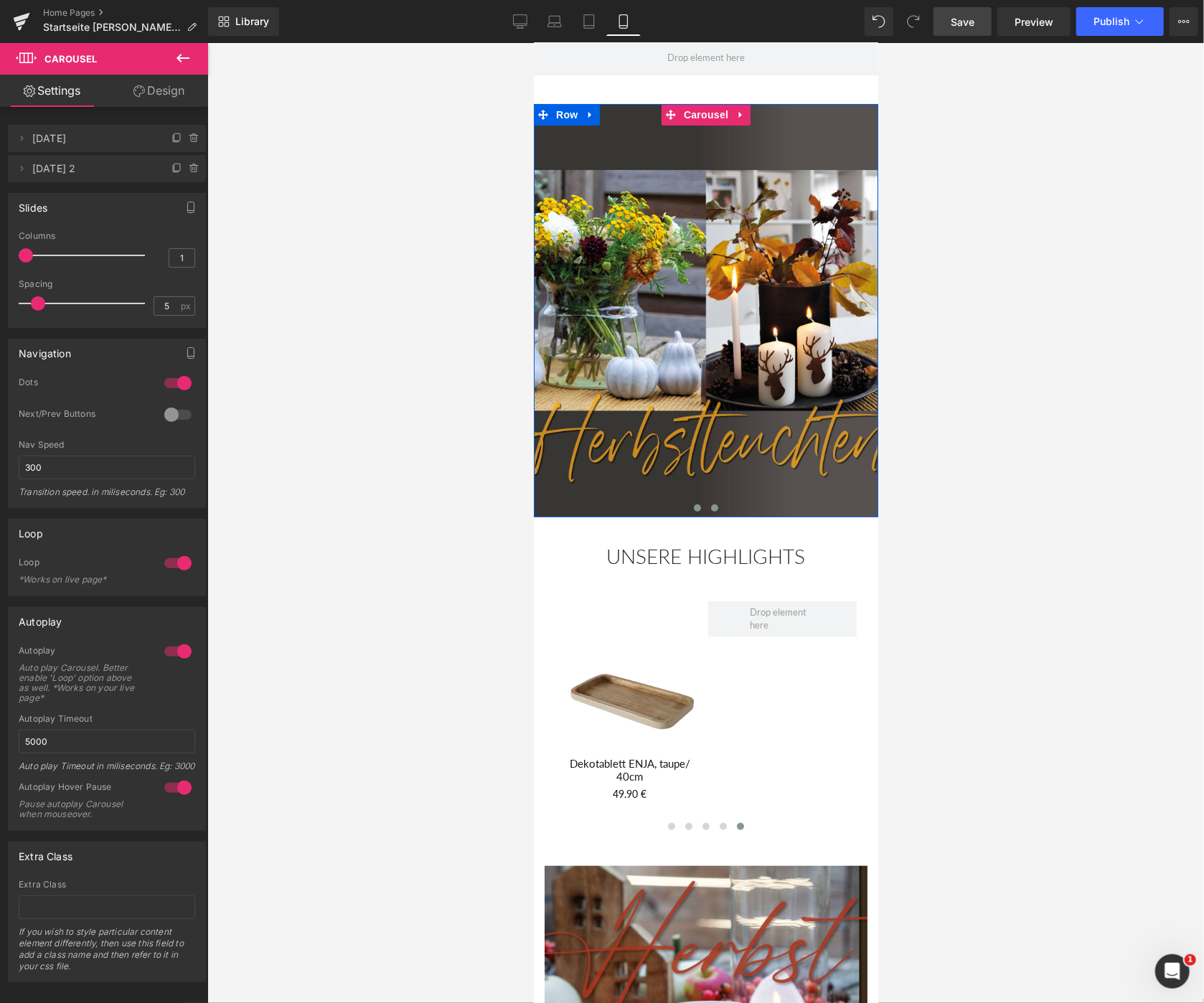
click at [698, 506] on span at bounding box center [696, 507] width 7 height 7
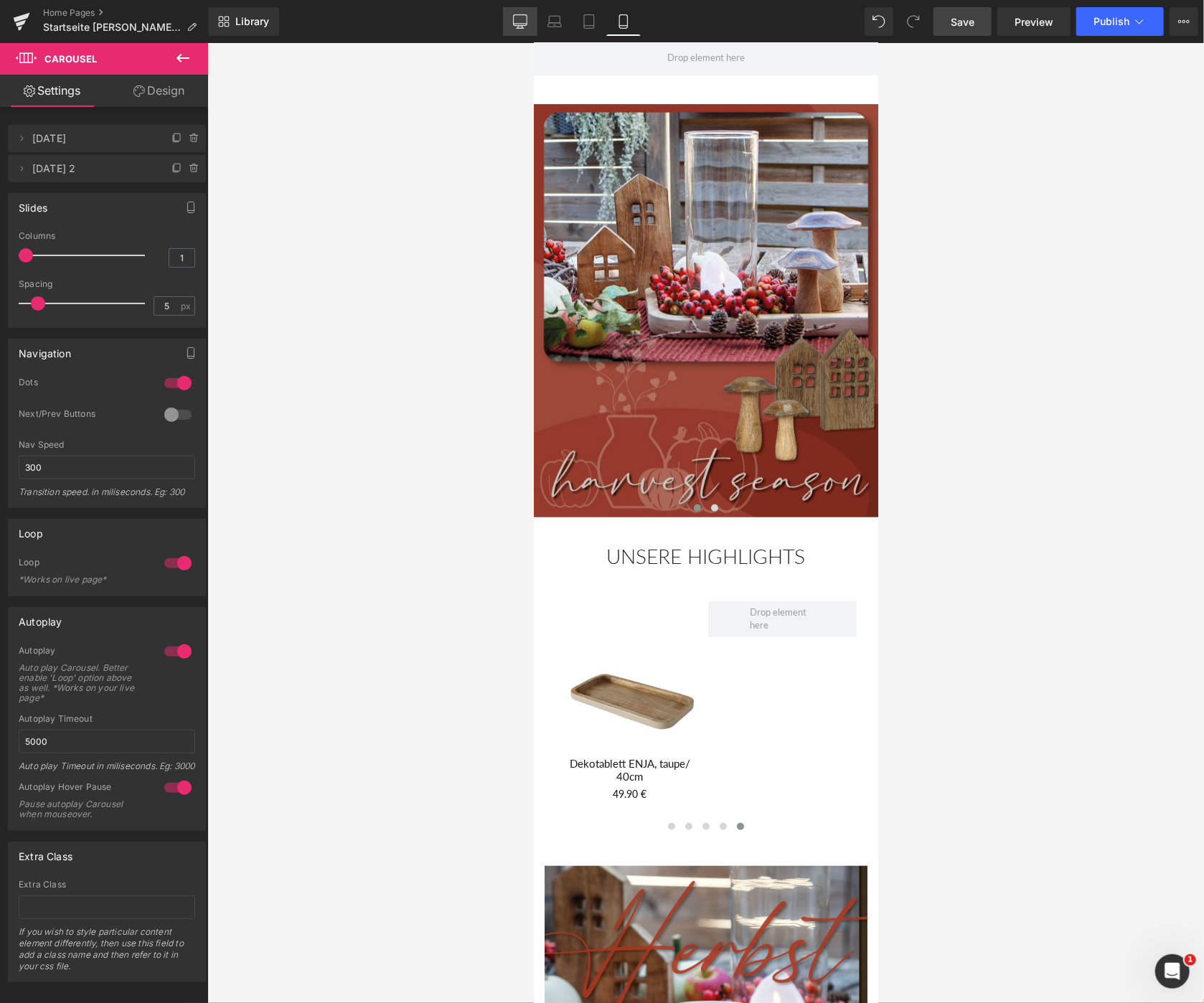
click at [522, 21] on icon at bounding box center [520, 22] width 15 height 15
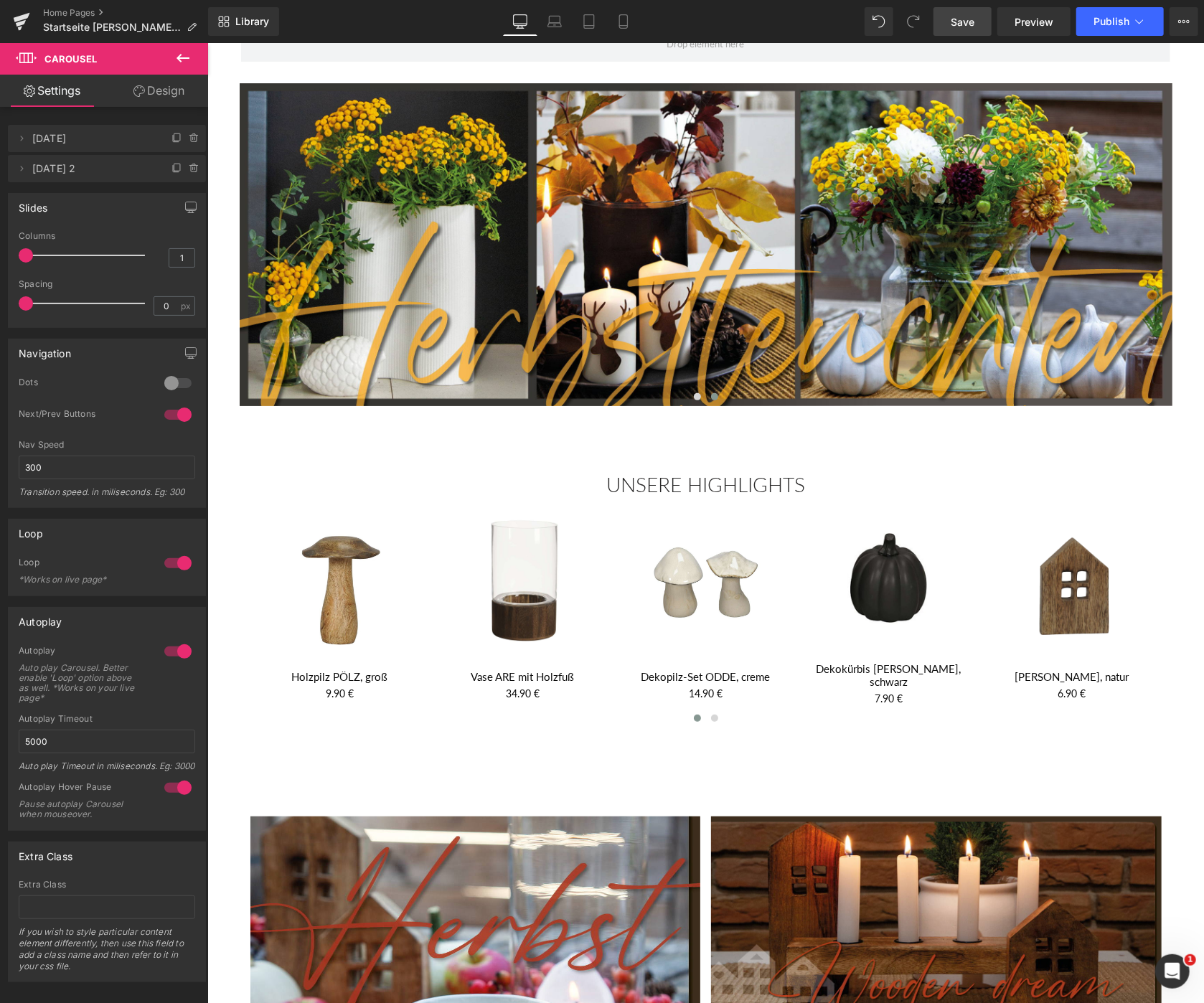
scroll to position [0, 0]
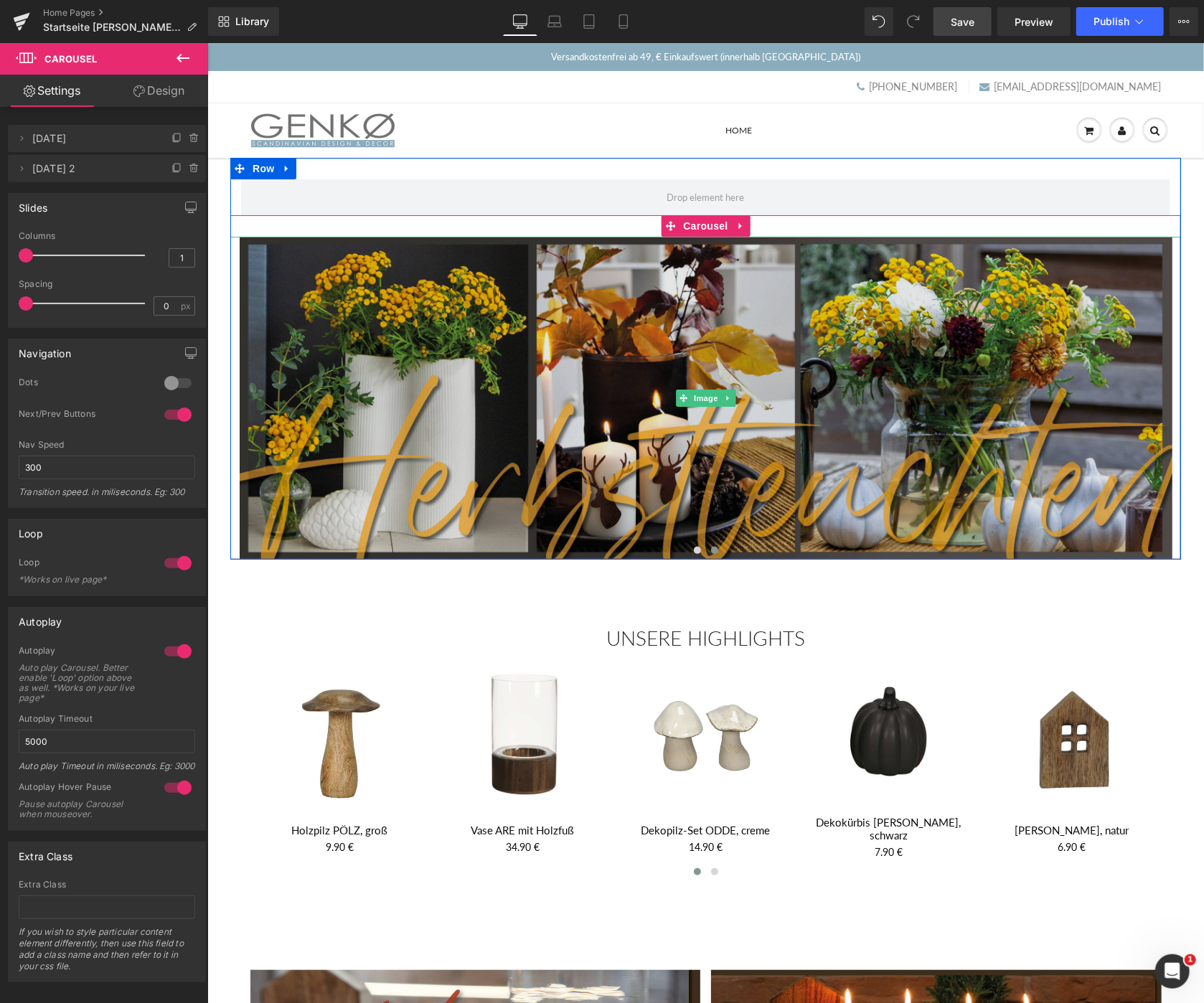
click at [604, 344] on img at bounding box center [704, 397] width 932 height 323
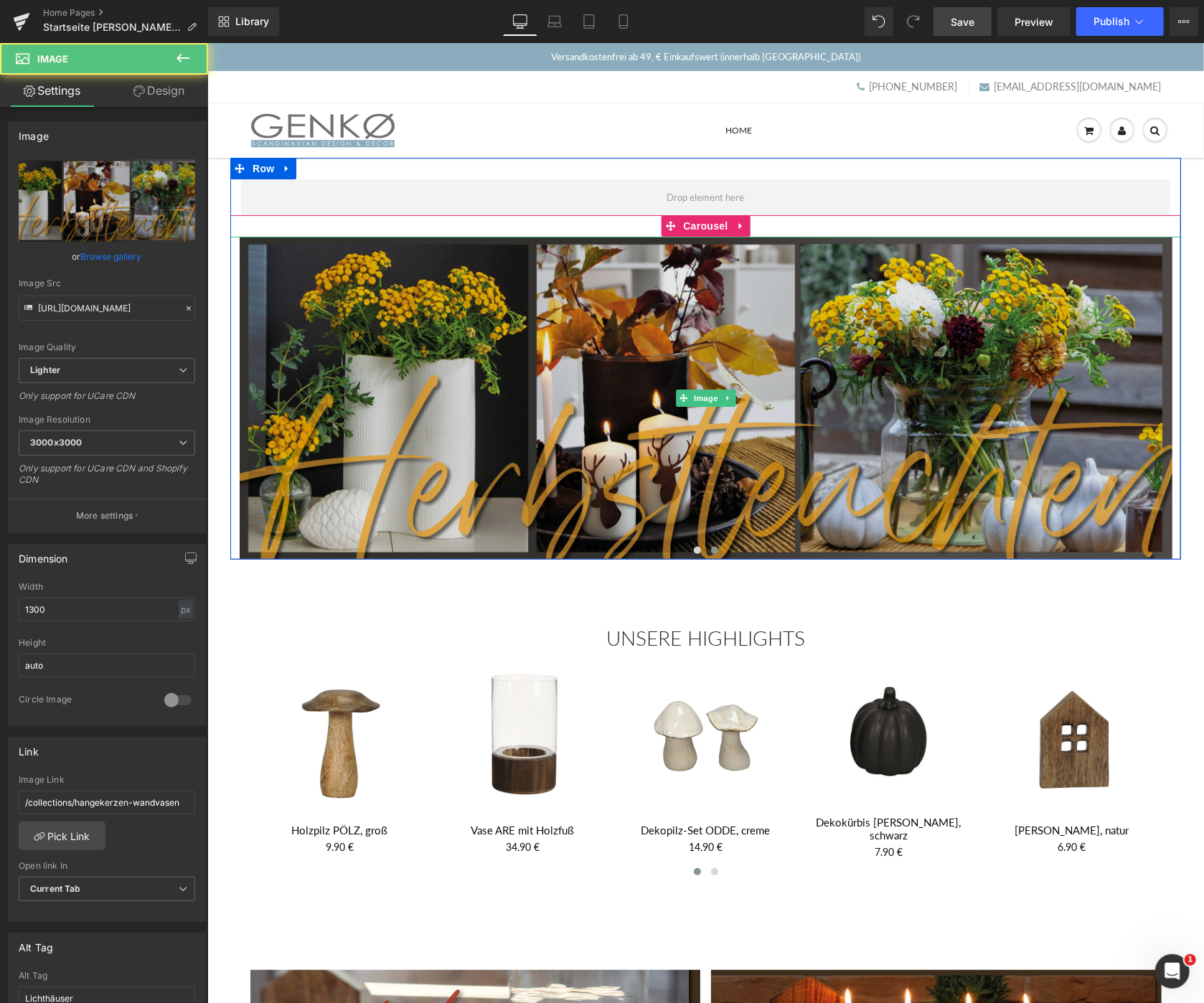
click at [619, 335] on img at bounding box center [704, 397] width 932 height 323
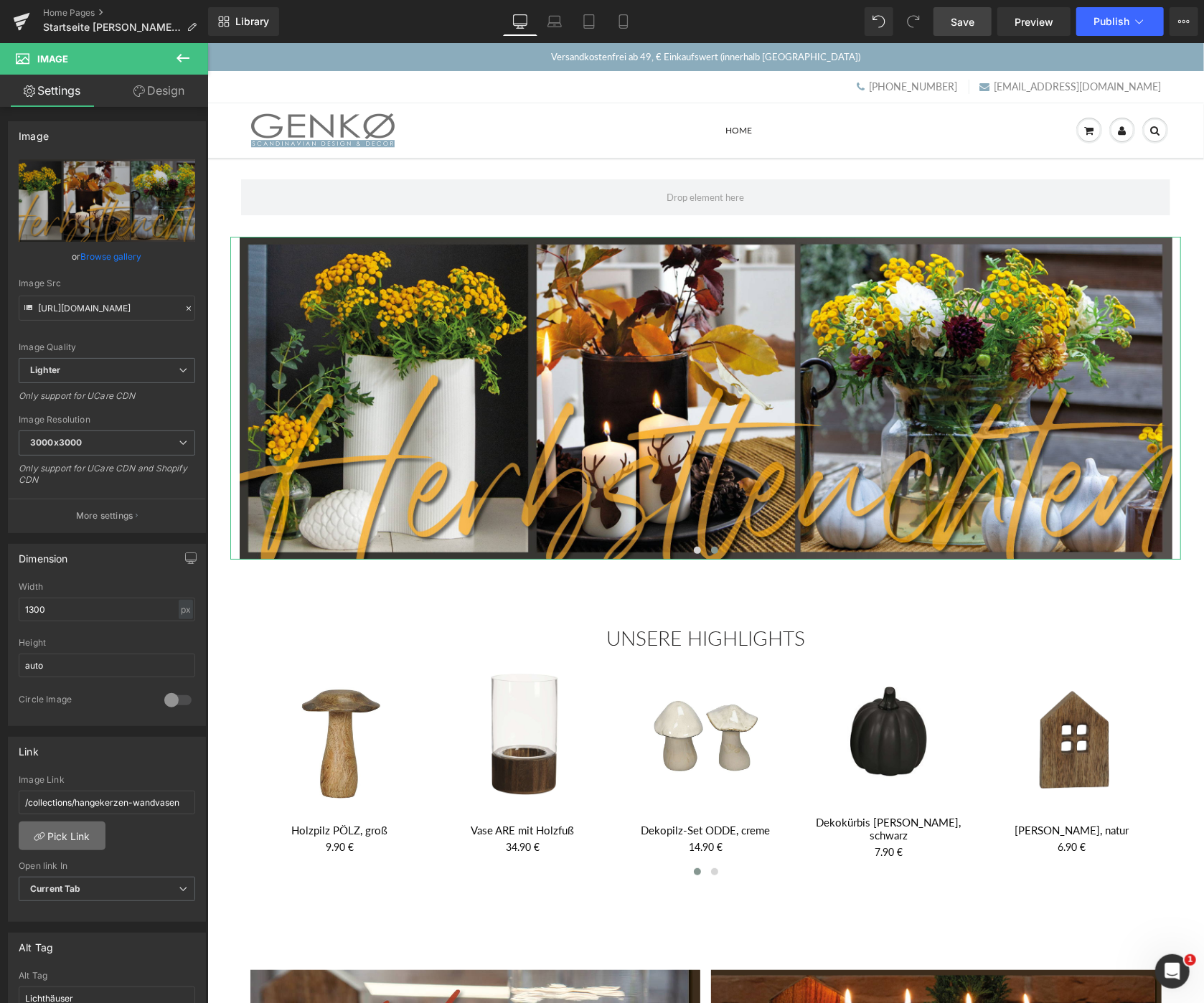
click at [69, 834] on link "Pick Link" at bounding box center [62, 835] width 87 height 28
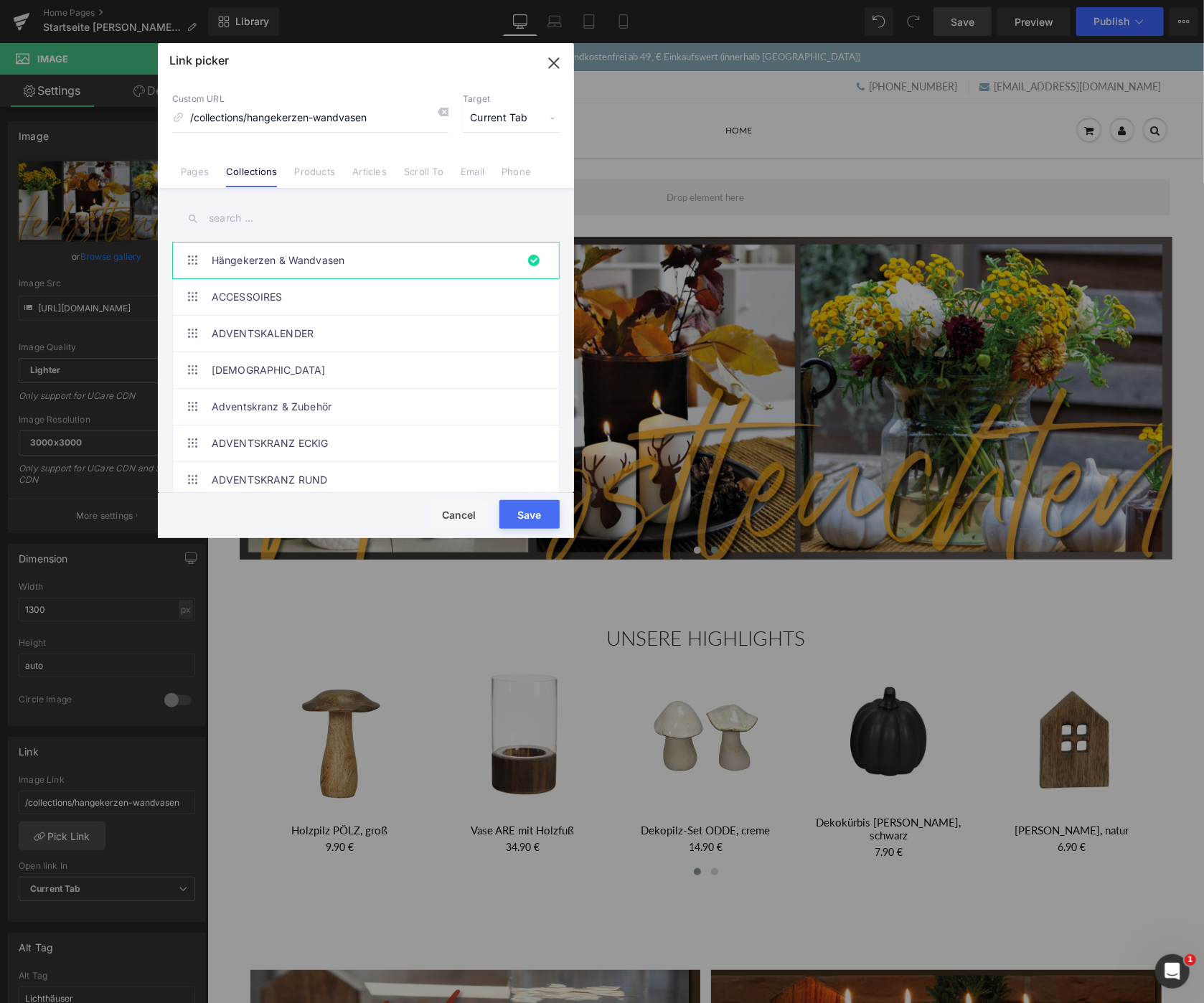
click at [229, 222] on input "text" at bounding box center [366, 218] width 387 height 33
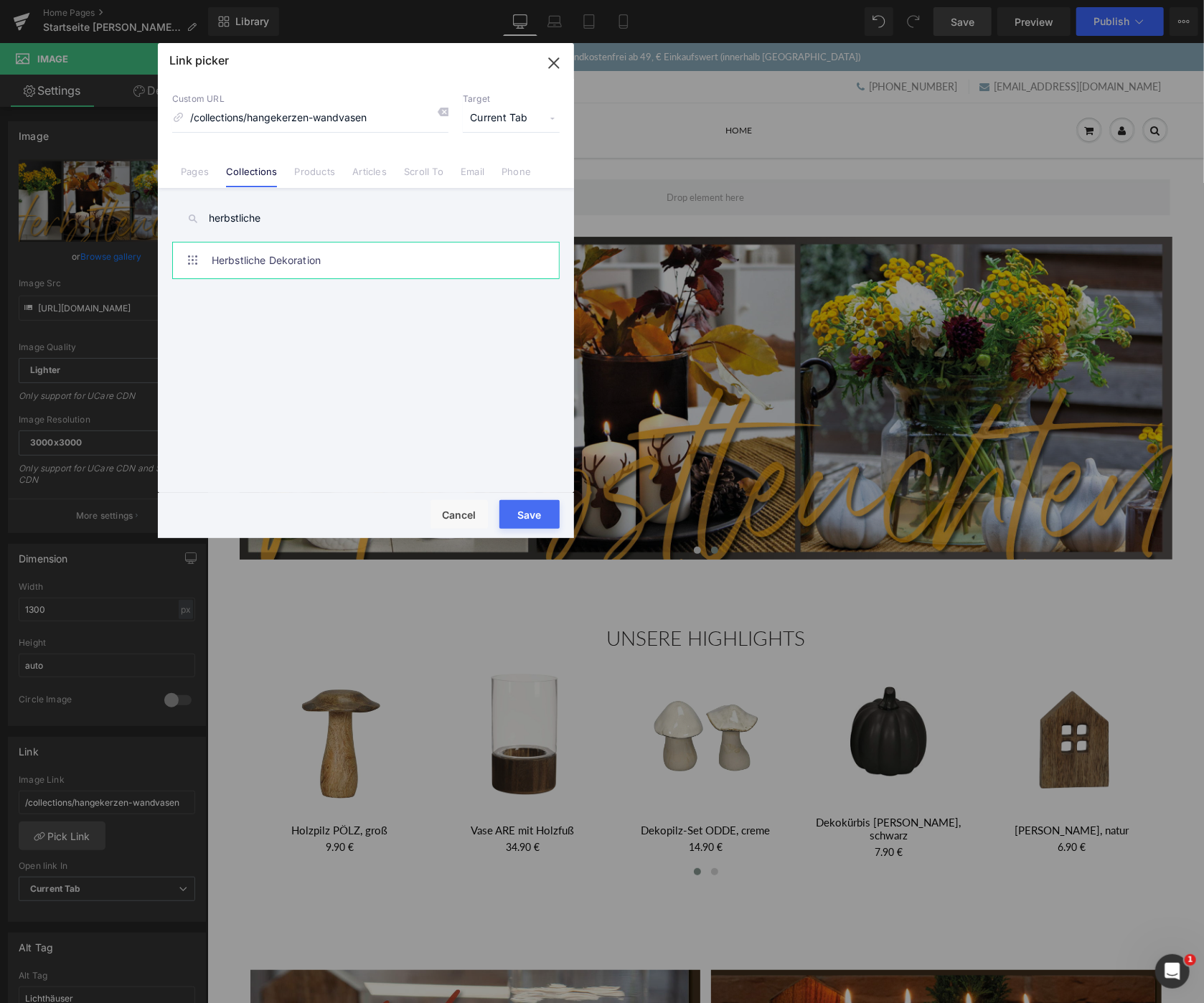
type input "herbstliche"
drag, startPoint x: 371, startPoint y: 261, endPoint x: 405, endPoint y: 291, distance: 45.3
click at [370, 261] on link "Herbstliche Dekoration" at bounding box center [370, 261] width 316 height 36
drag, startPoint x: 549, startPoint y: 510, endPoint x: 342, endPoint y: 466, distance: 211.6
click at [549, 510] on button "Save" at bounding box center [529, 514] width 60 height 28
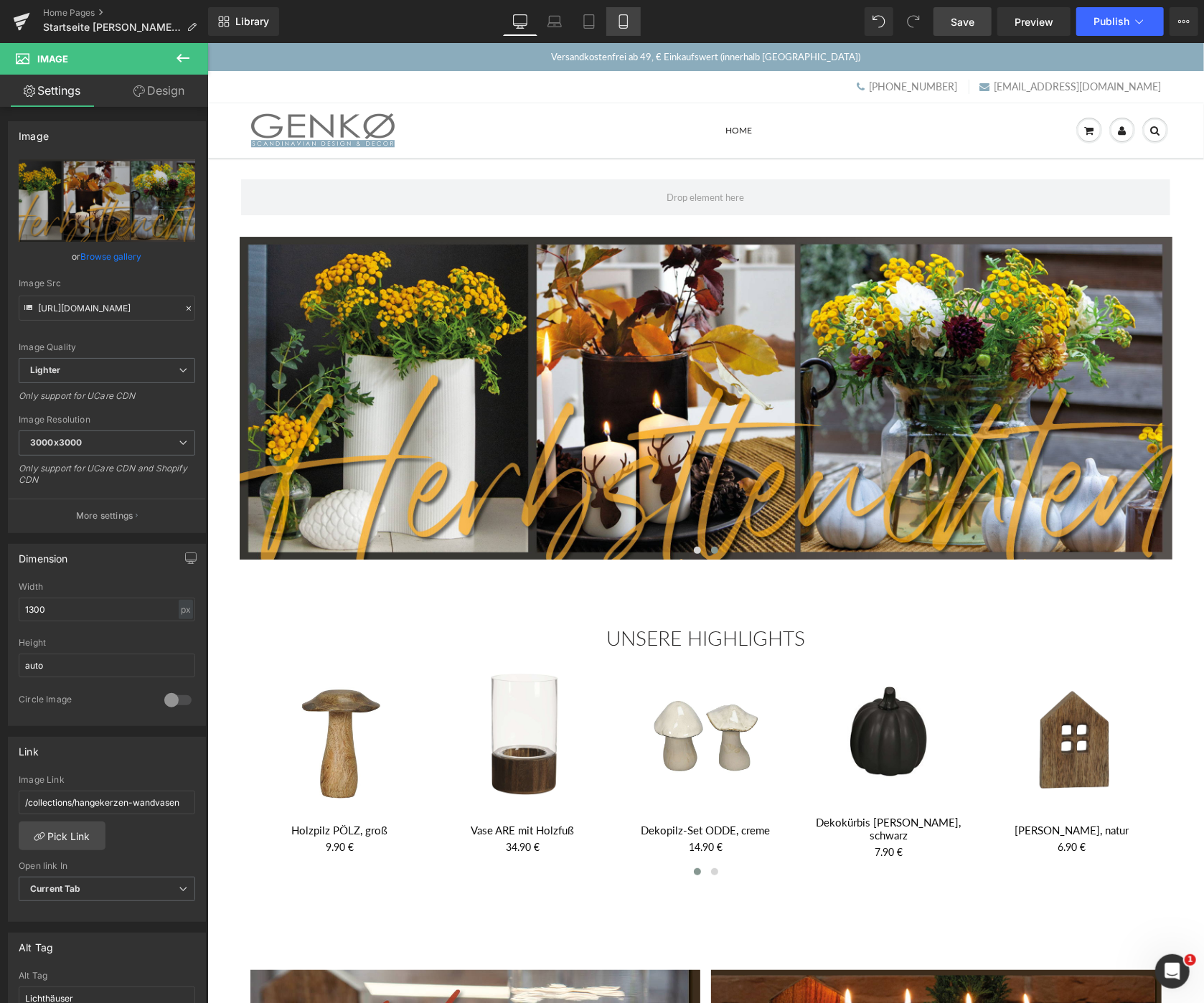
click at [622, 21] on icon at bounding box center [624, 22] width 15 height 15
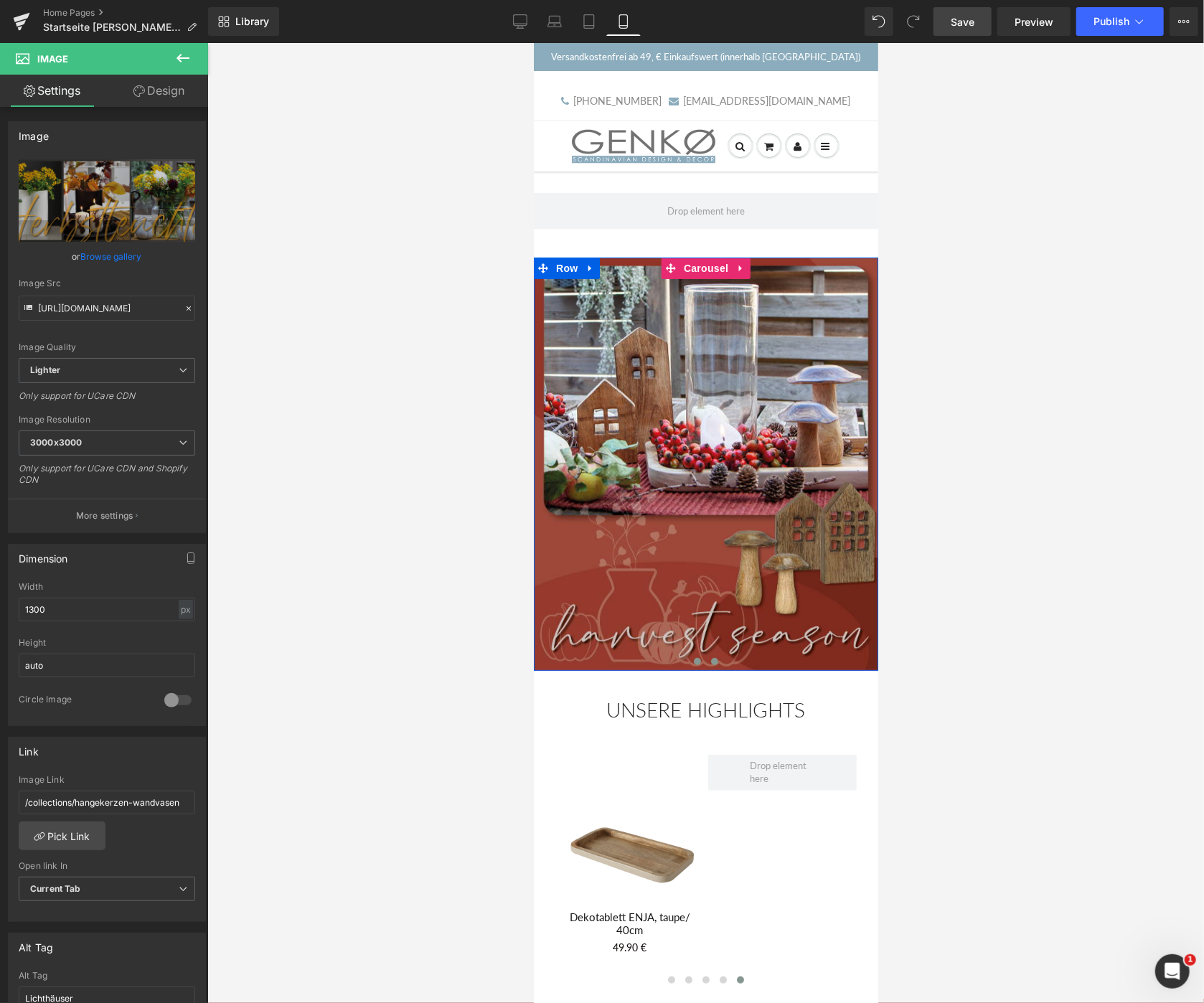
click at [709, 661] on button at bounding box center [713, 661] width 17 height 15
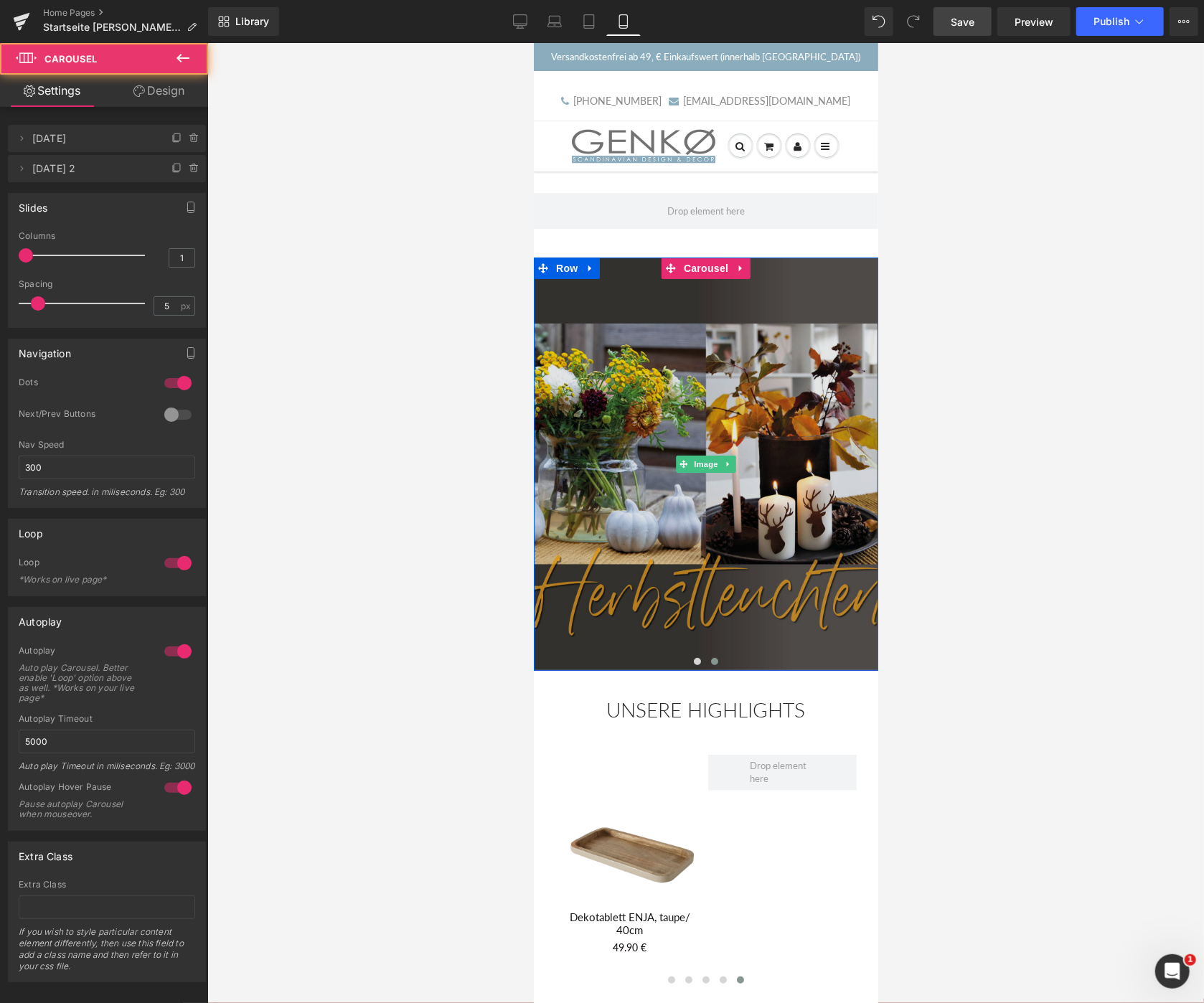
click at [736, 526] on img at bounding box center [705, 463] width 344 height 414
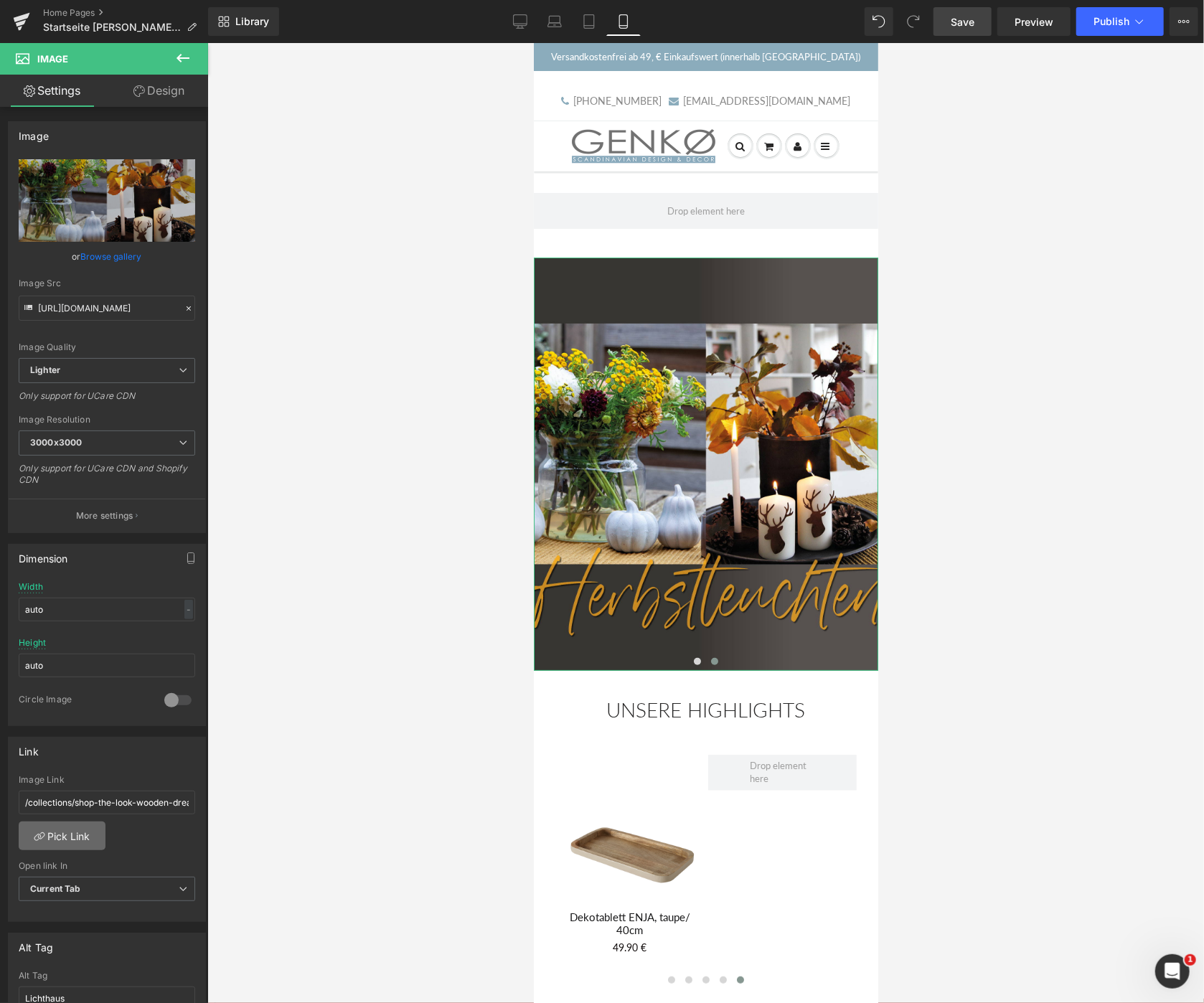
click at [76, 838] on link "Pick Link" at bounding box center [62, 835] width 87 height 28
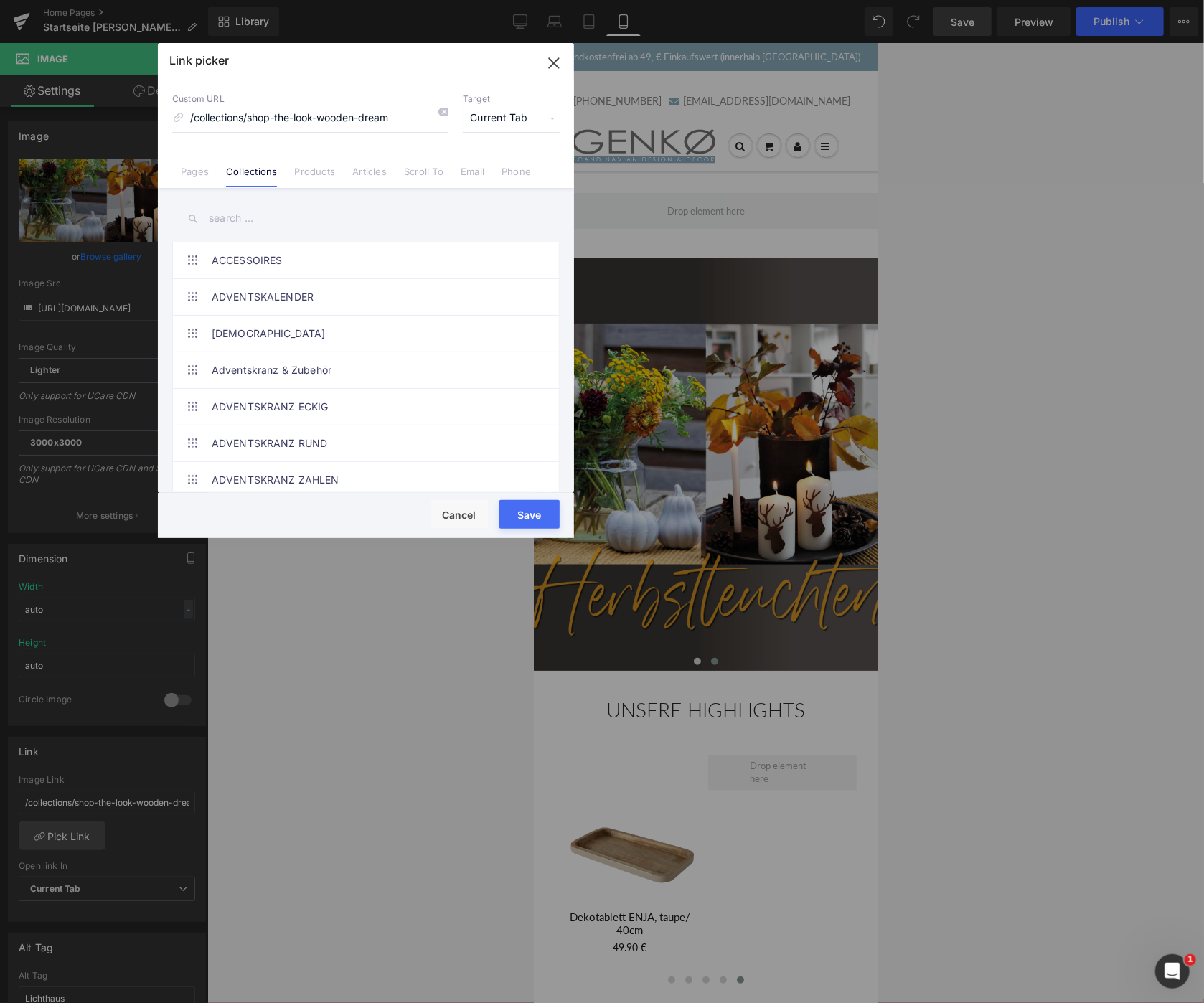
click at [230, 208] on input "text" at bounding box center [366, 218] width 387 height 33
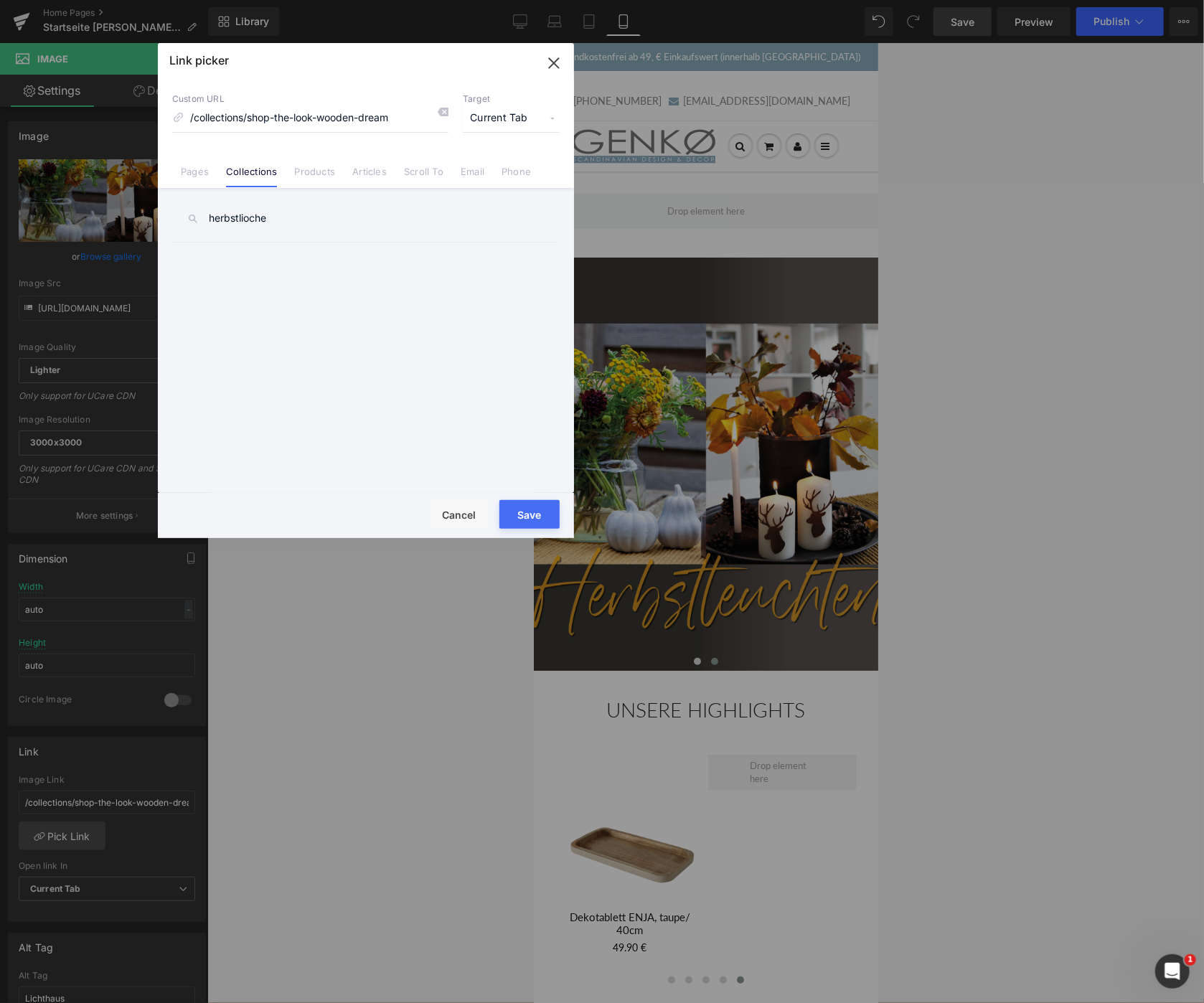
click at [250, 218] on input "herbstlioche" at bounding box center [366, 218] width 387 height 33
type input "herbstliche"
click at [308, 267] on link "Herbstliche Dekoration" at bounding box center [370, 261] width 316 height 36
drag, startPoint x: 545, startPoint y: 516, endPoint x: 523, endPoint y: 506, distance: 24.2
click at [544, 516] on button "Save" at bounding box center [529, 514] width 60 height 28
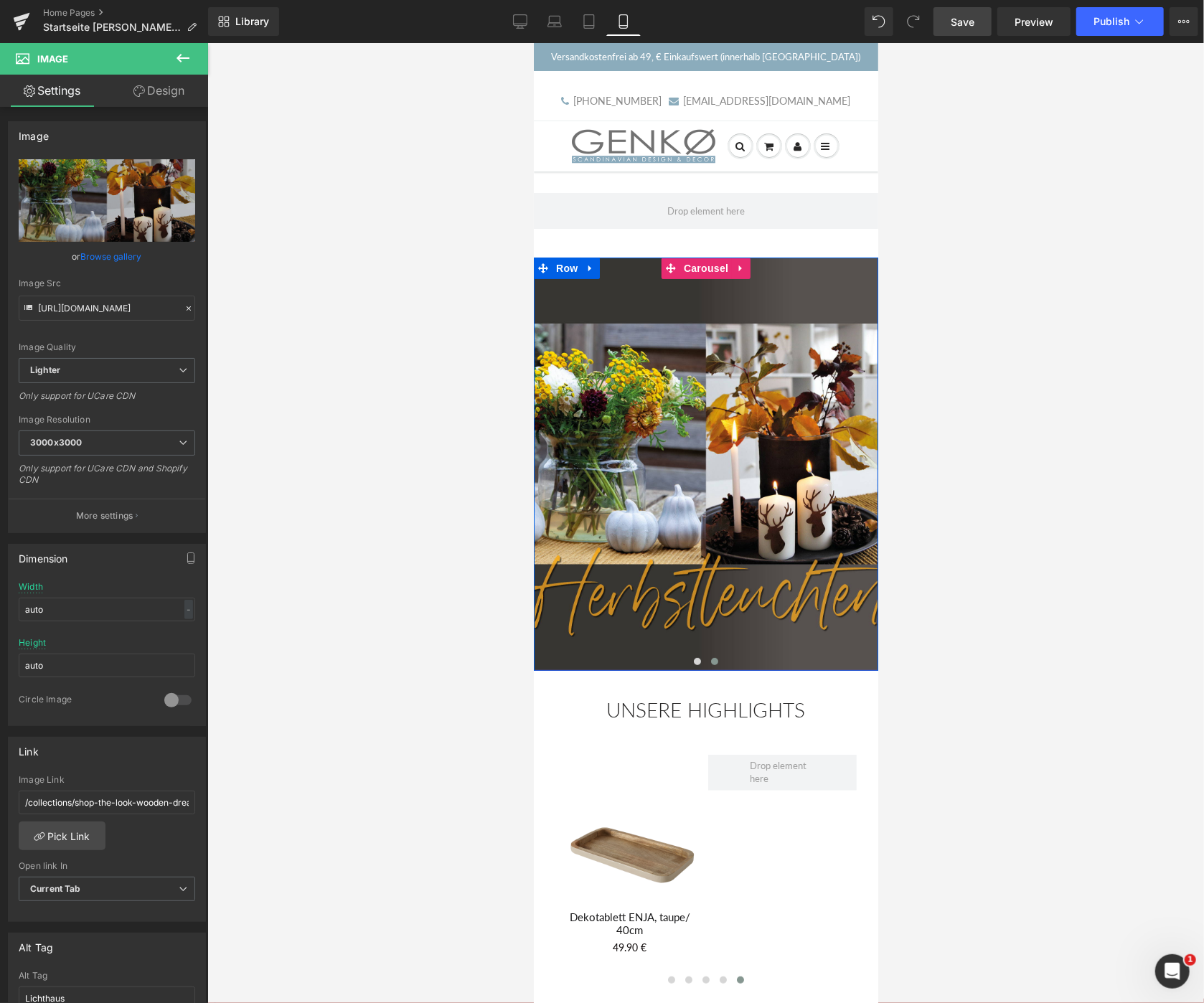
click at [714, 660] on span at bounding box center [713, 660] width 7 height 7
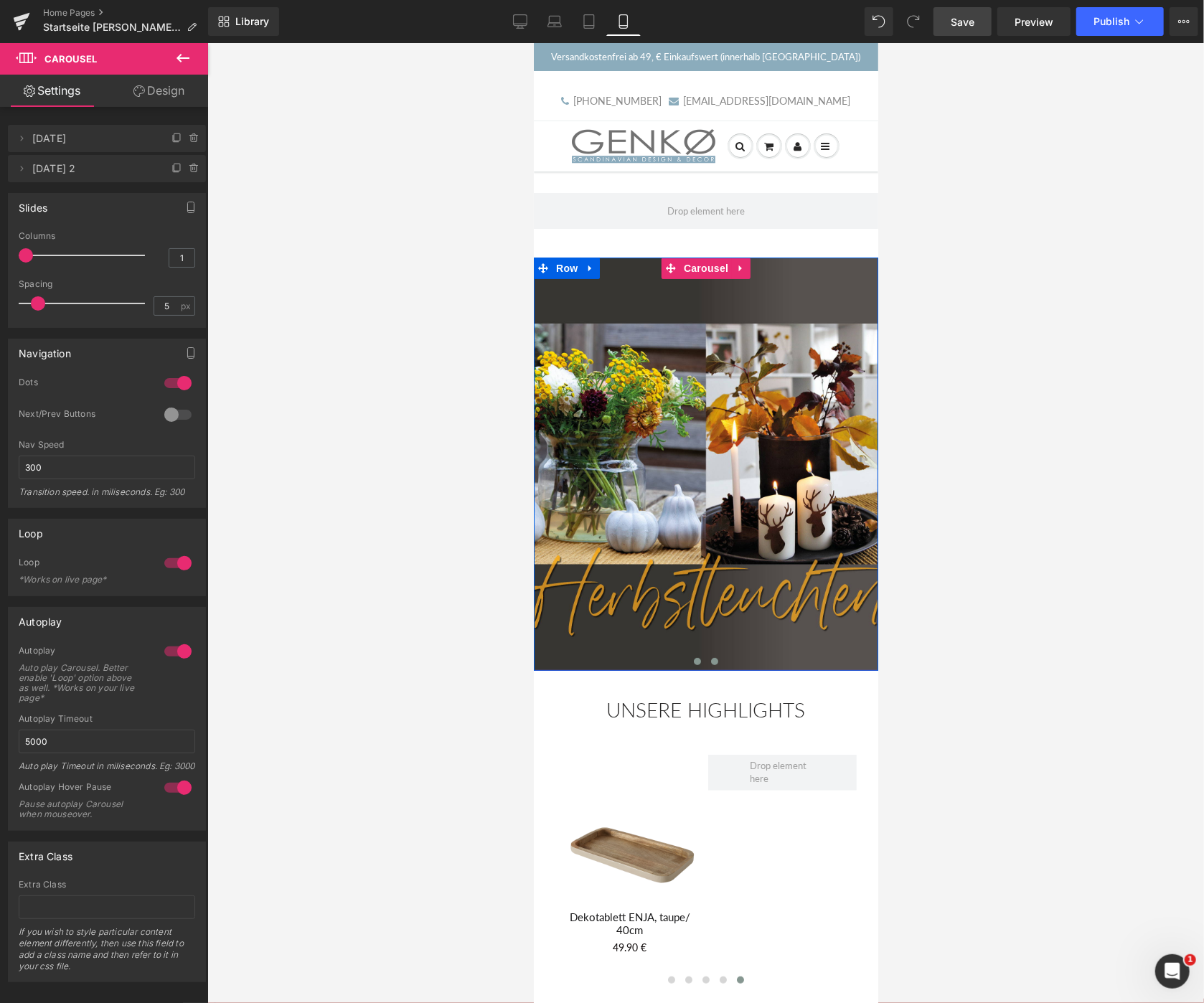
click at [698, 660] on span at bounding box center [696, 660] width 7 height 7
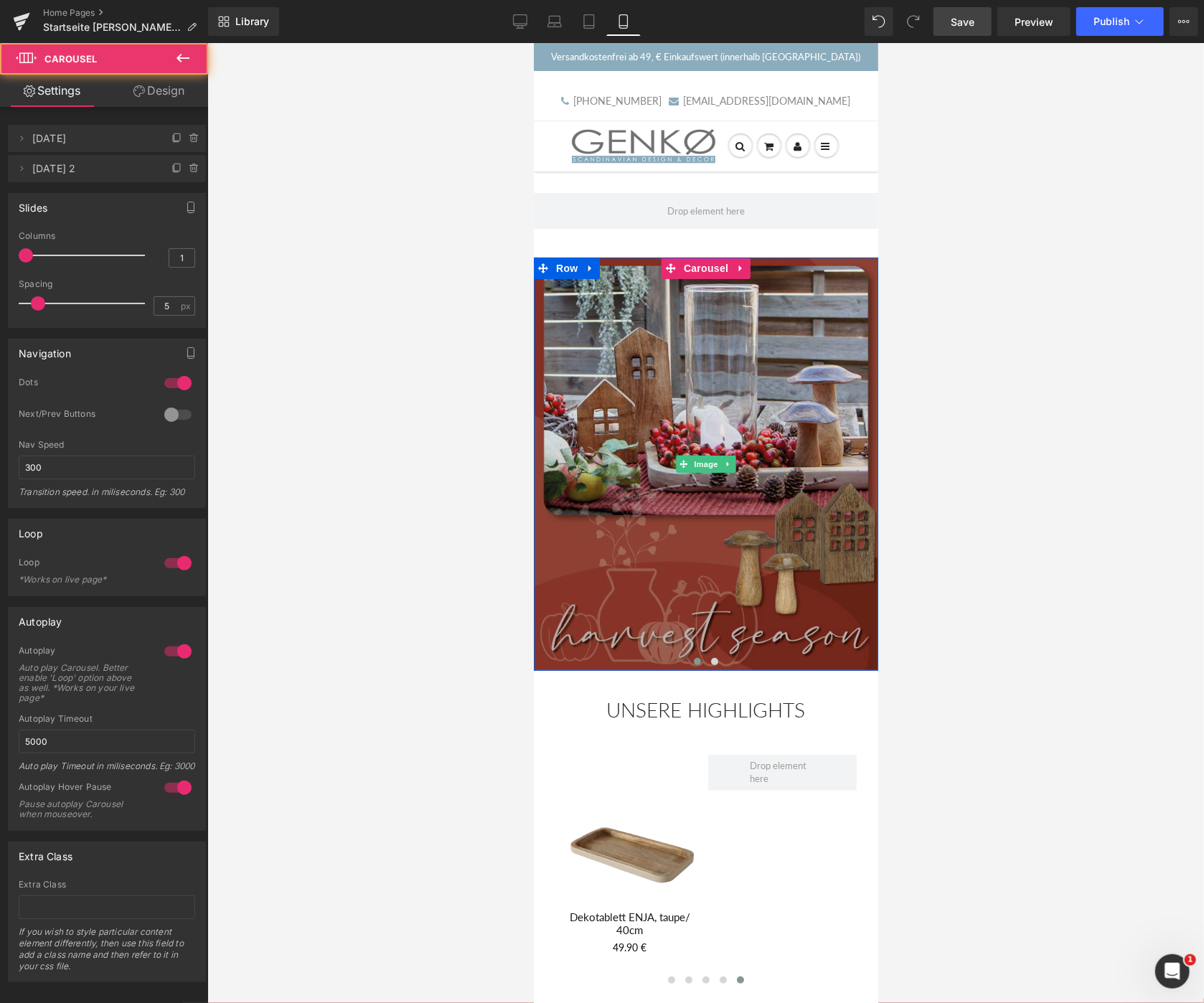
click at [683, 484] on img at bounding box center [705, 463] width 344 height 414
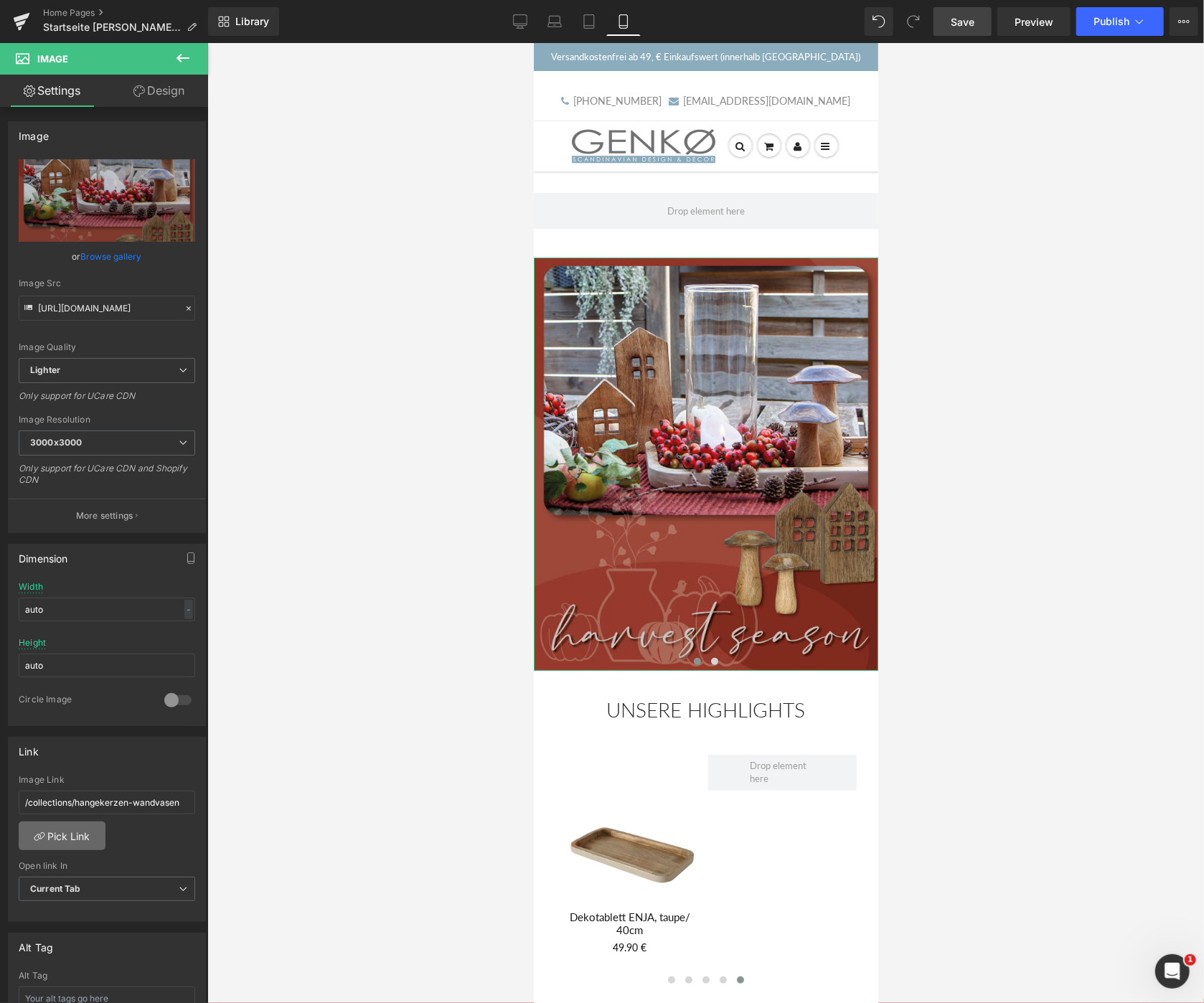
click at [74, 835] on link "Pick Link" at bounding box center [62, 835] width 87 height 28
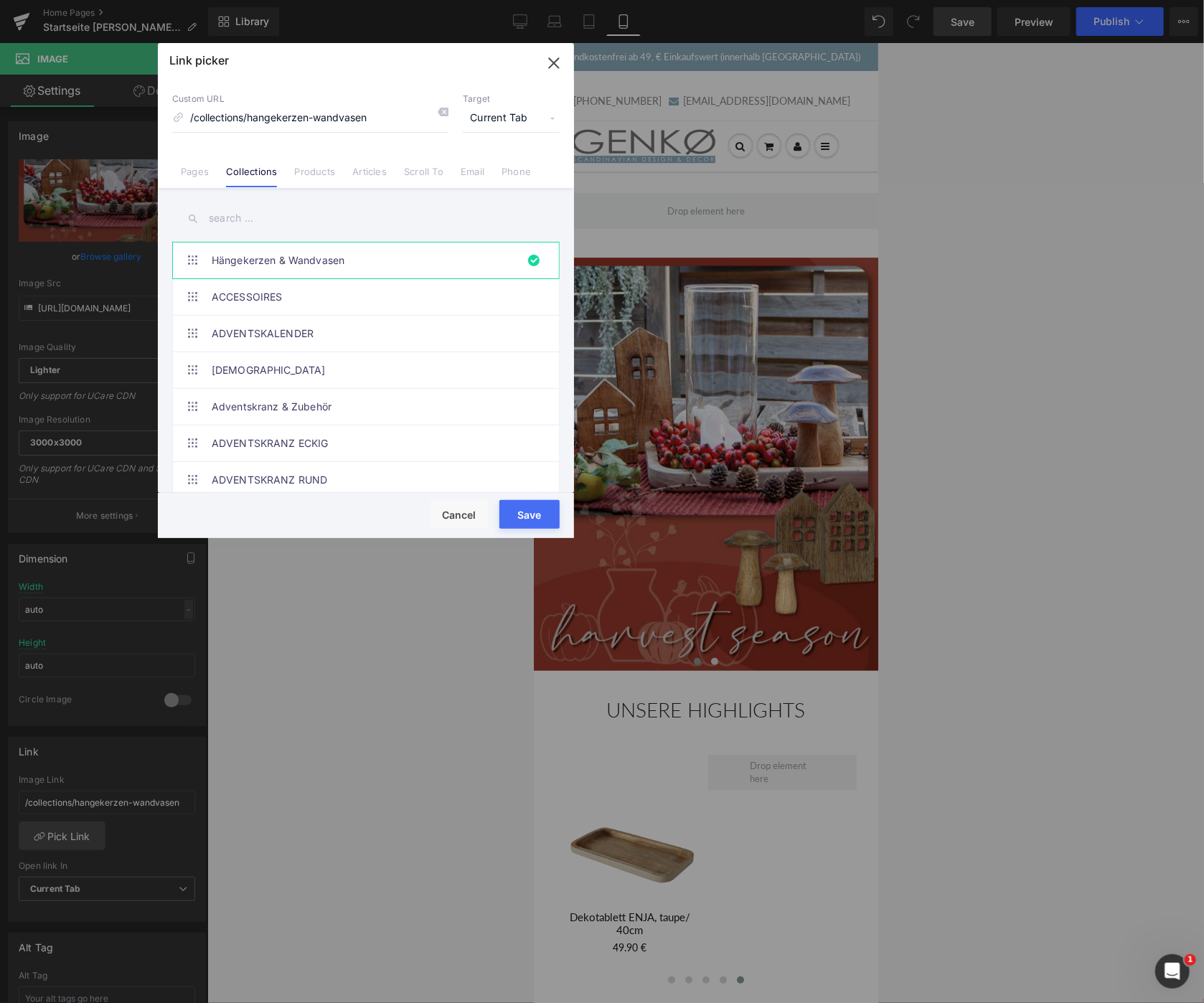
click at [221, 215] on input "text" at bounding box center [366, 218] width 387 height 33
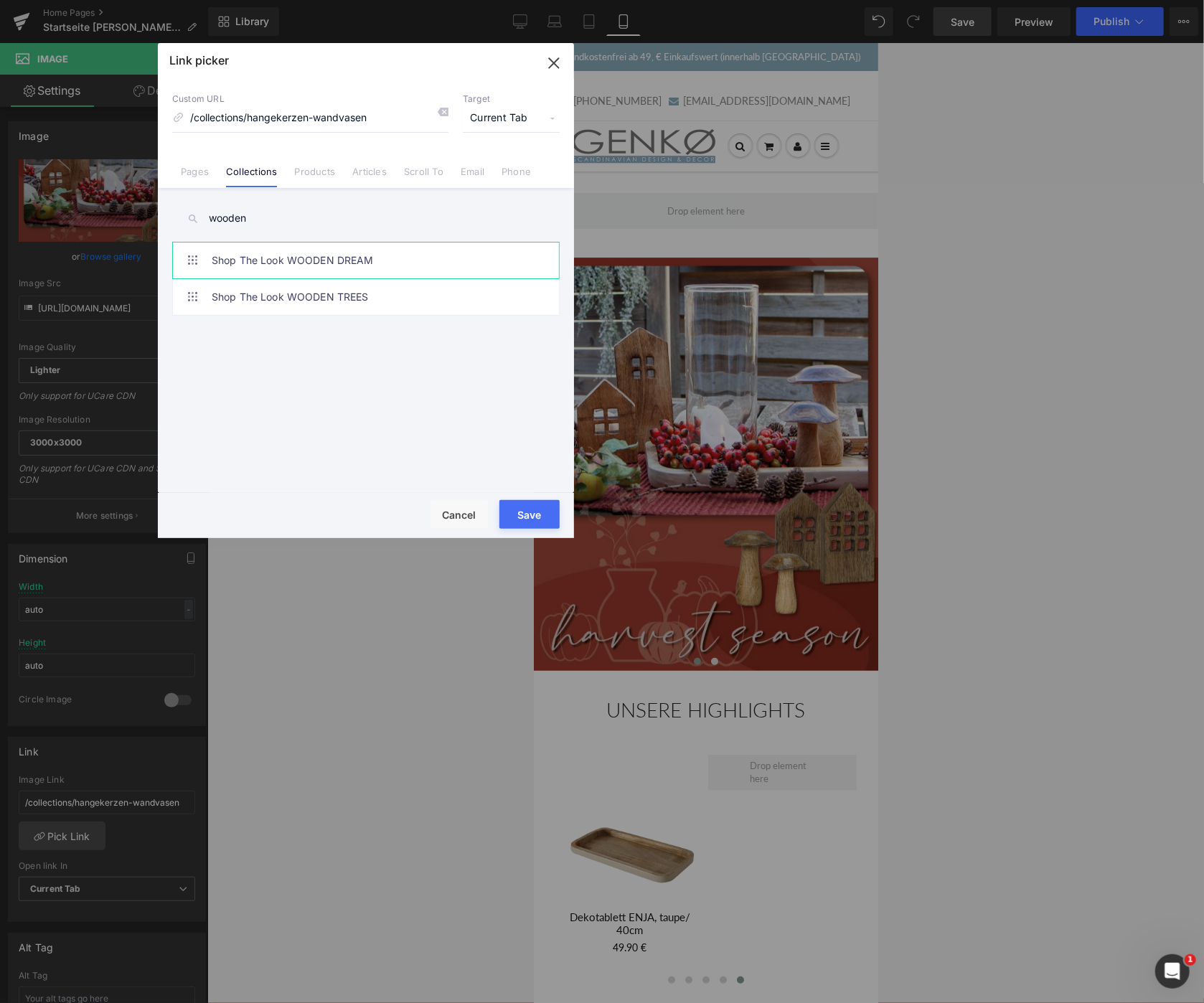
type input "wooden"
click at [300, 261] on link "Shop The Look WOODEN DREAM" at bounding box center [370, 261] width 316 height 36
click at [530, 515] on button "Save" at bounding box center [529, 514] width 60 height 28
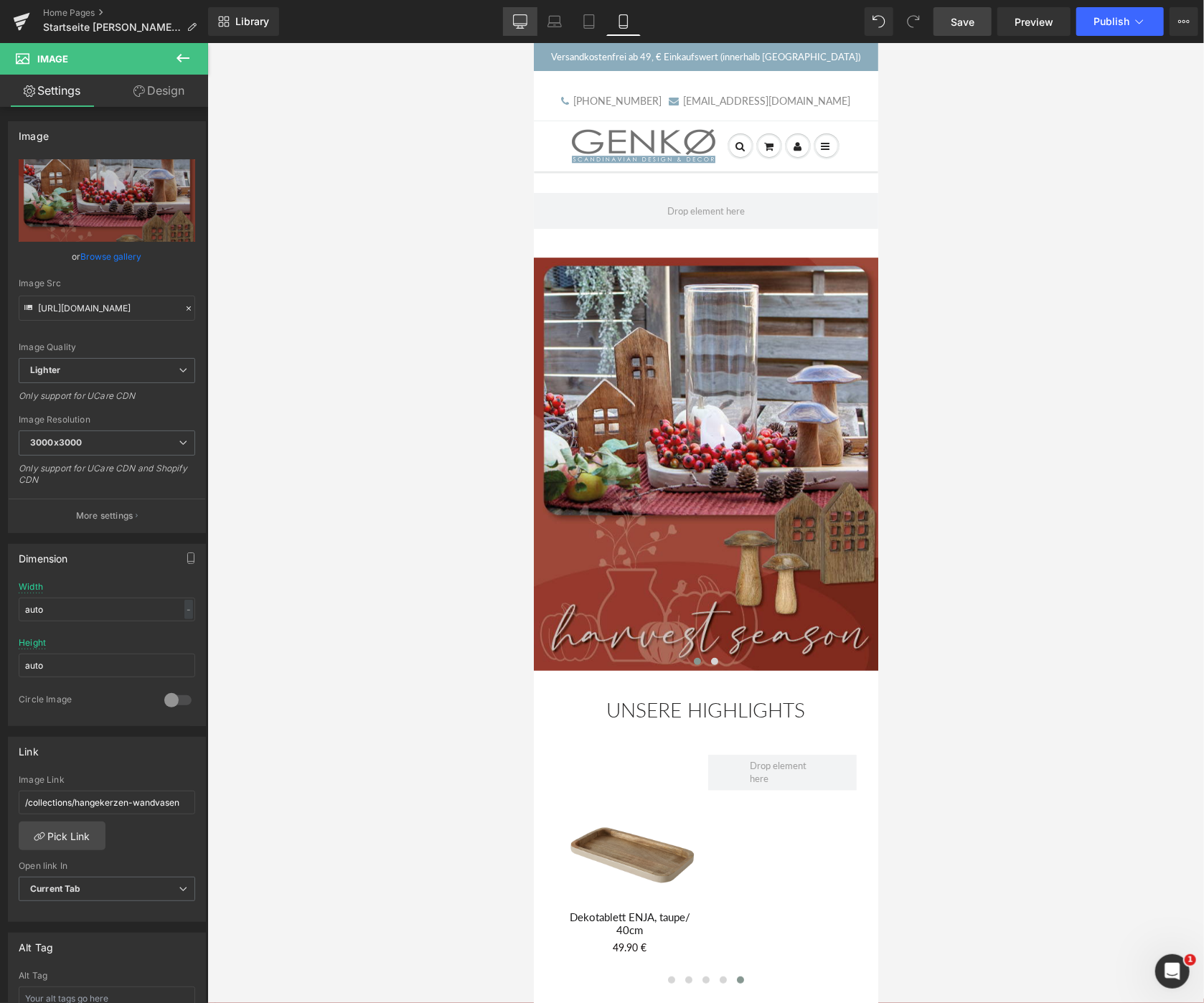
click at [521, 21] on icon at bounding box center [520, 22] width 15 height 15
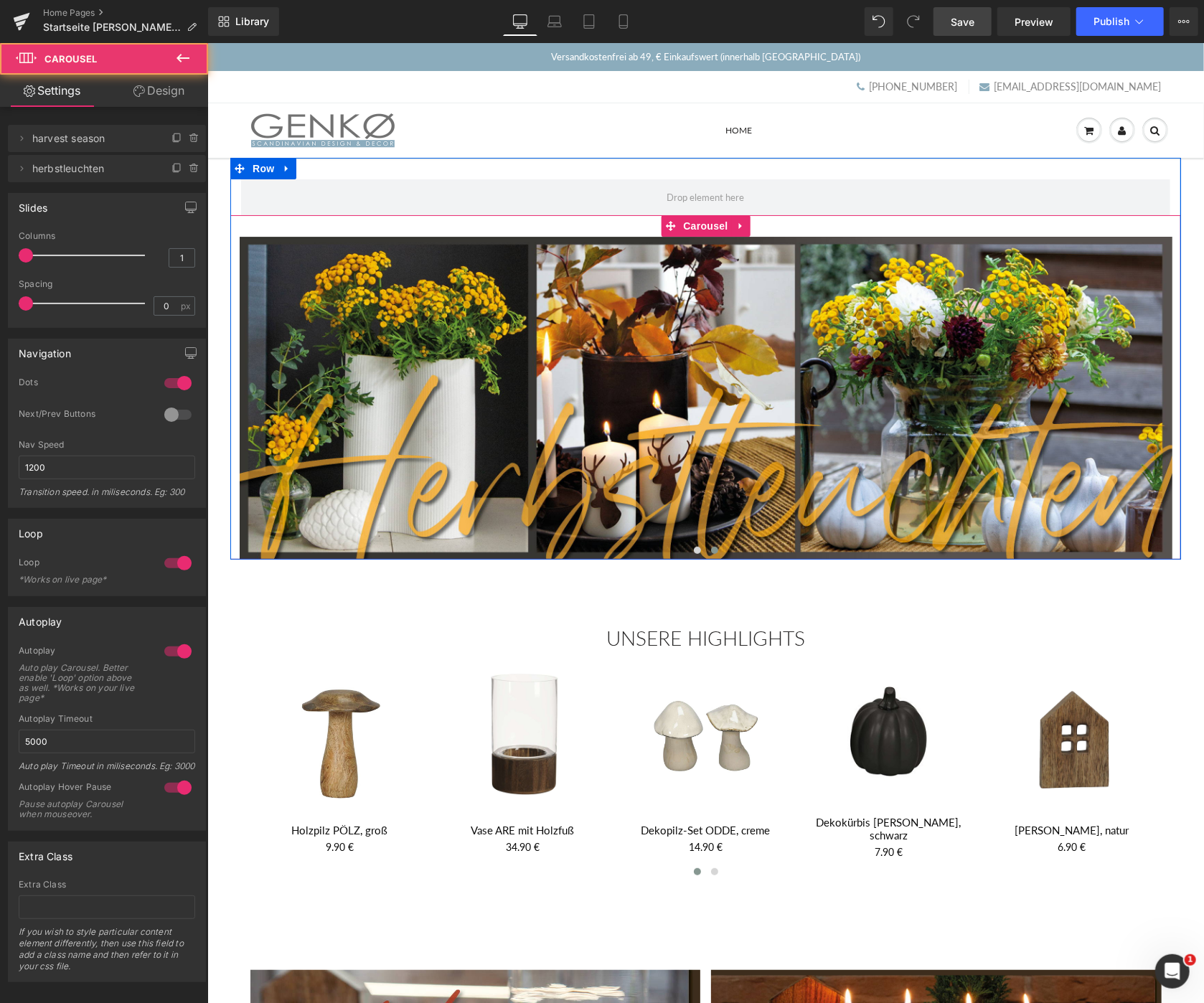
click at [715, 550] on span at bounding box center [713, 550] width 7 height 7
click at [694, 550] on span at bounding box center [696, 550] width 7 height 7
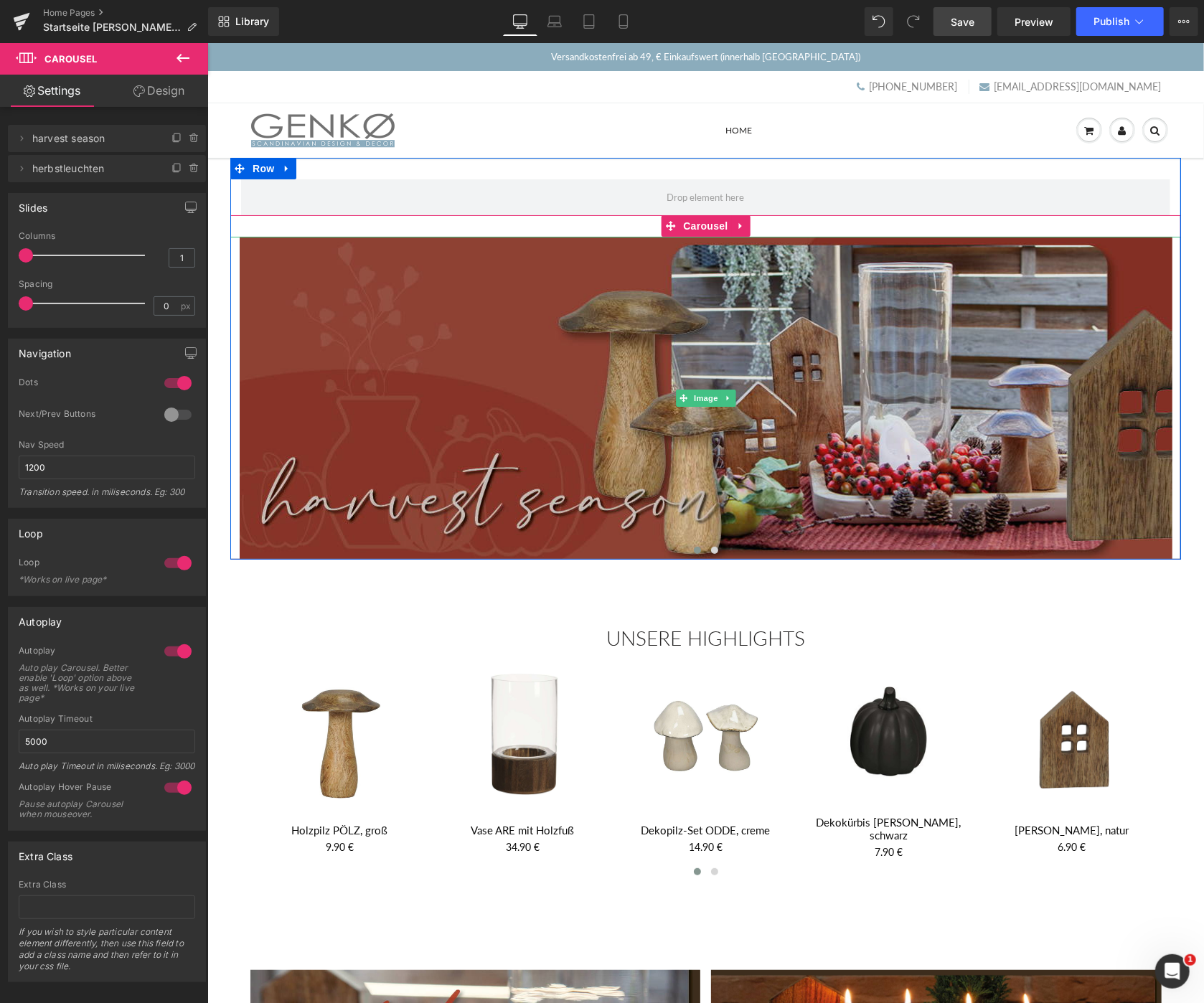
click at [674, 439] on img at bounding box center [704, 397] width 932 height 323
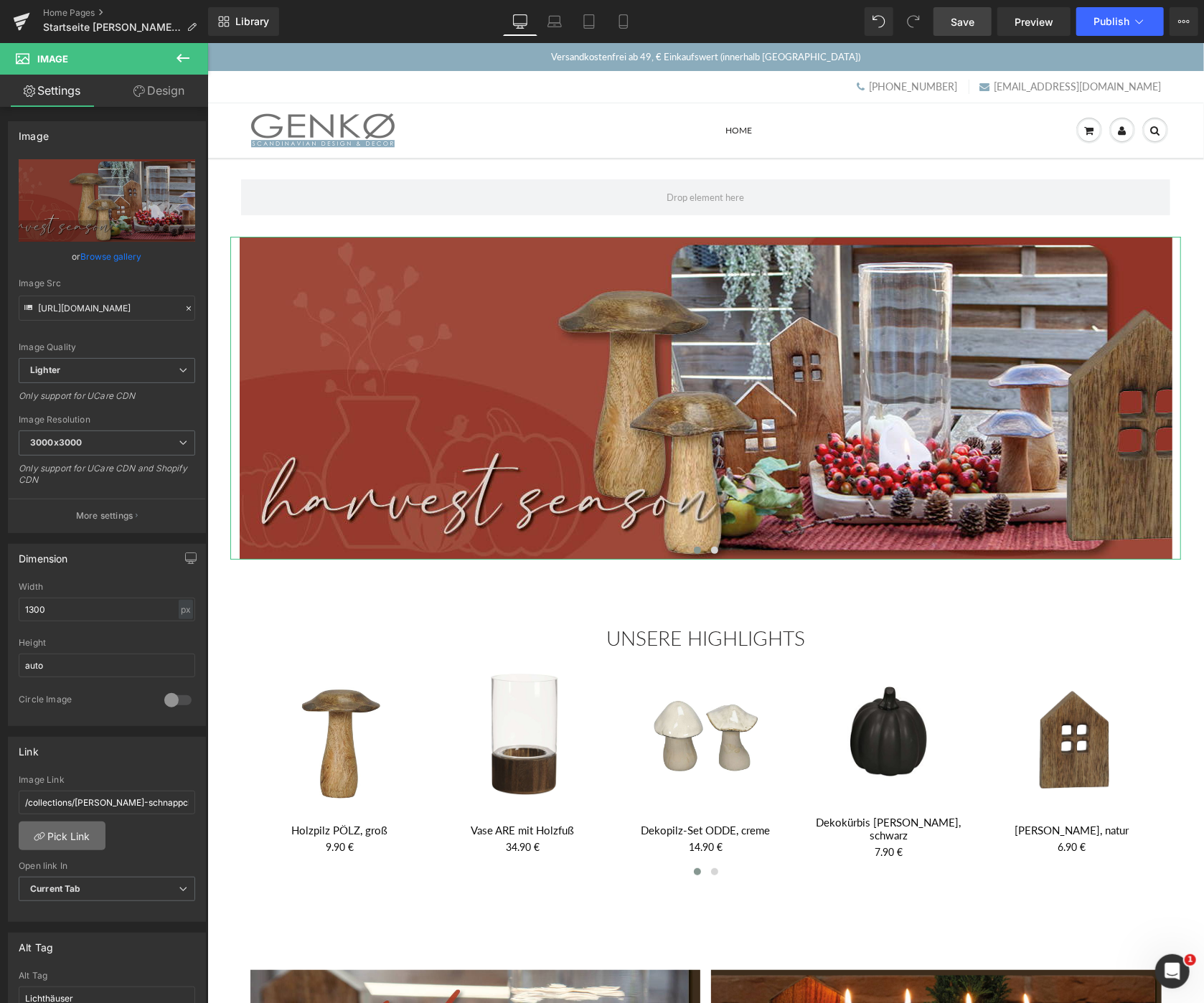
click at [59, 842] on link "Pick Link" at bounding box center [62, 835] width 87 height 28
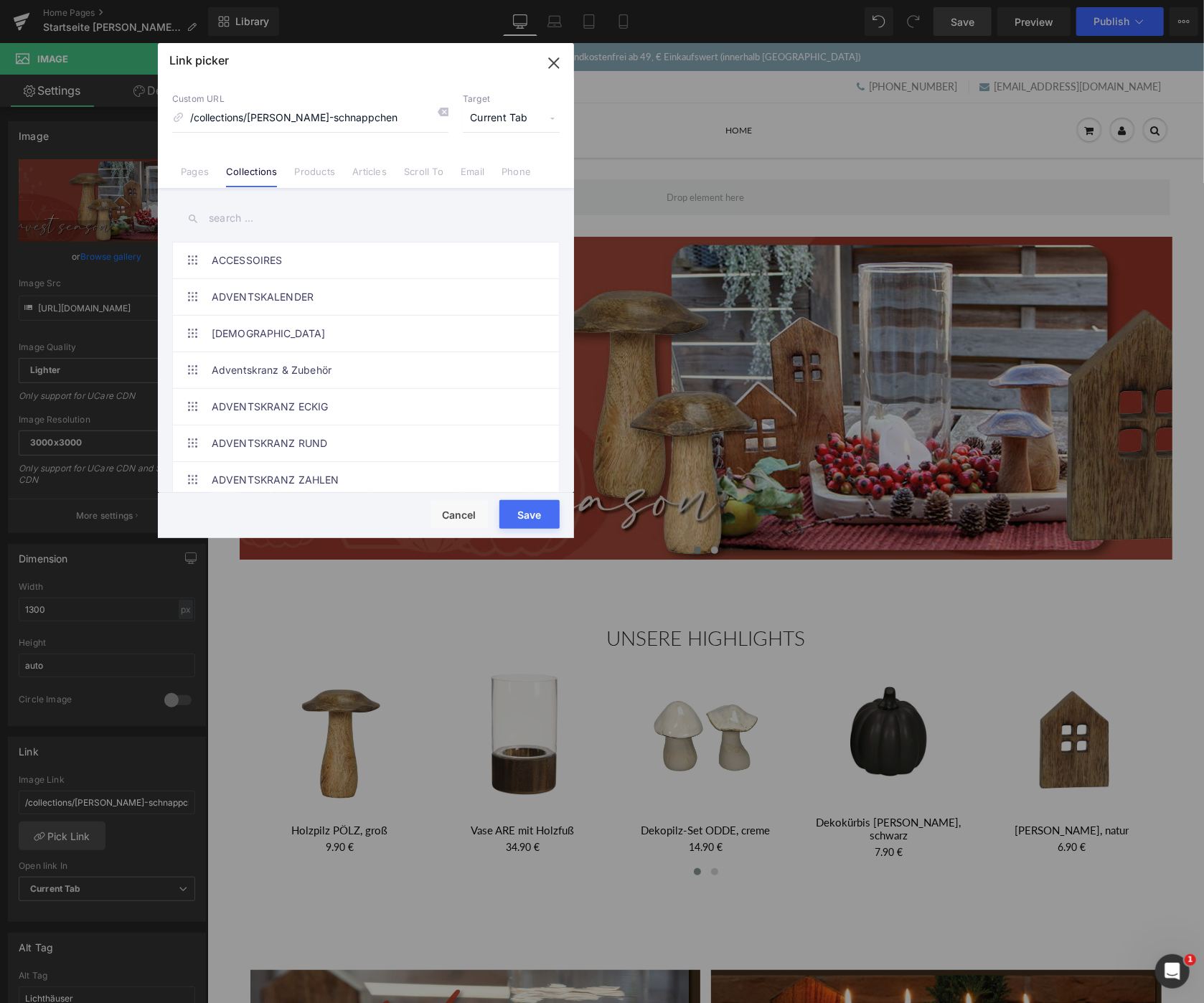
click at [225, 214] on input "text" at bounding box center [366, 218] width 387 height 33
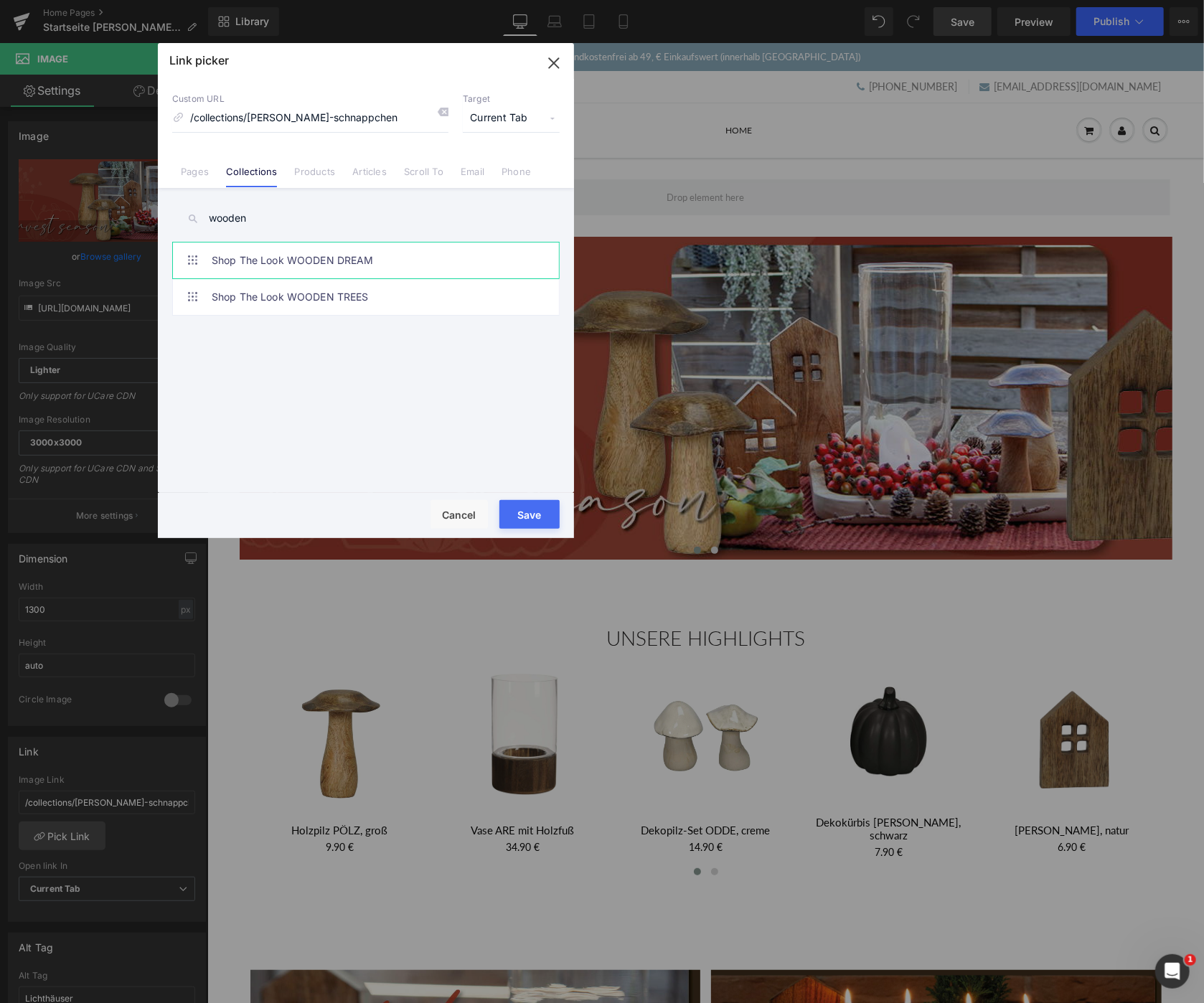
type input "wooden"
click at [308, 261] on link "Shop The Look WOODEN DREAM" at bounding box center [370, 261] width 316 height 36
drag, startPoint x: 524, startPoint y: 521, endPoint x: 317, endPoint y: 464, distance: 214.7
click at [524, 521] on button "Save" at bounding box center [529, 514] width 60 height 28
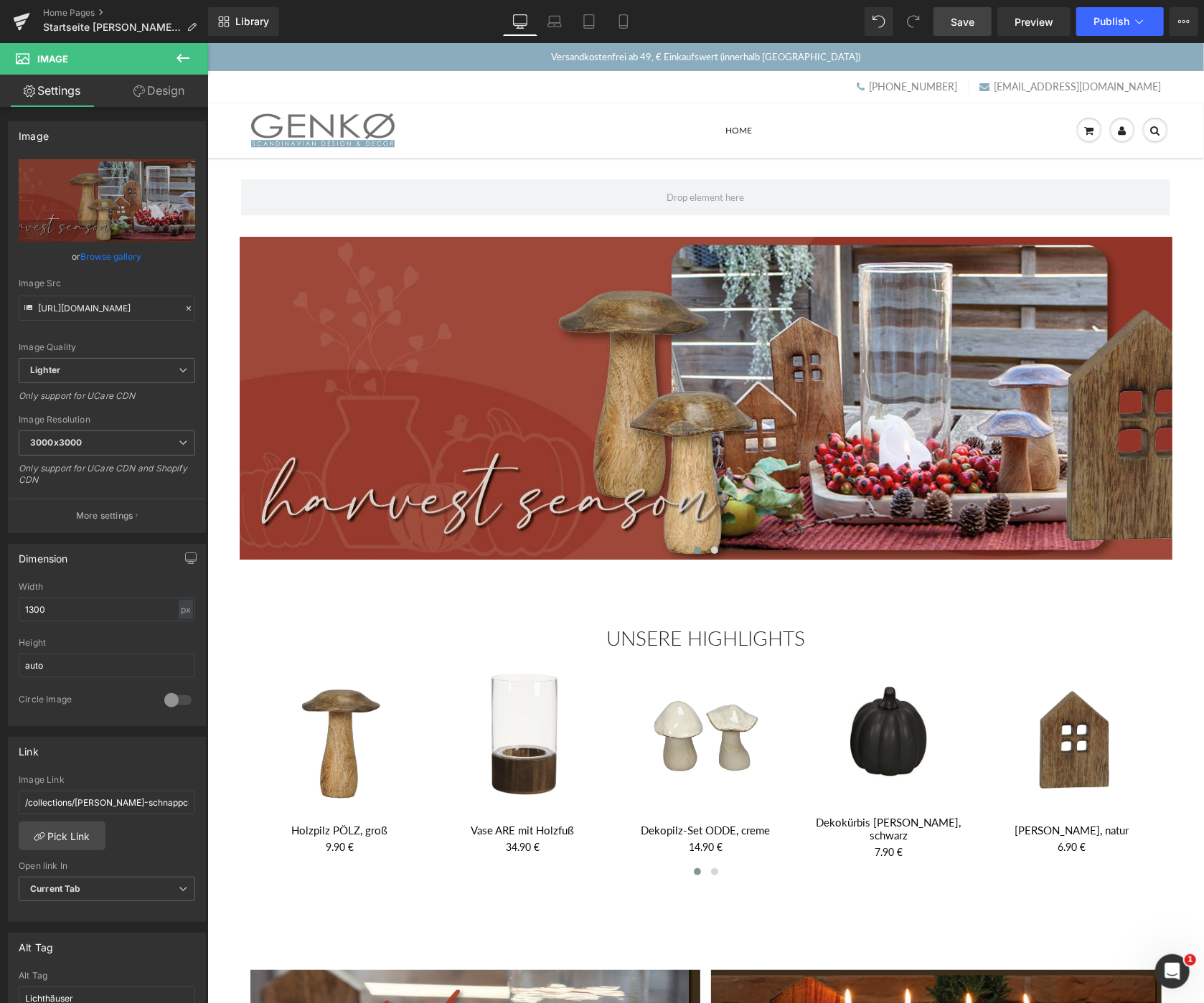
click at [954, 18] on span "Save" at bounding box center [961, 22] width 24 height 15
